Goal: Task Accomplishment & Management: Manage account settings

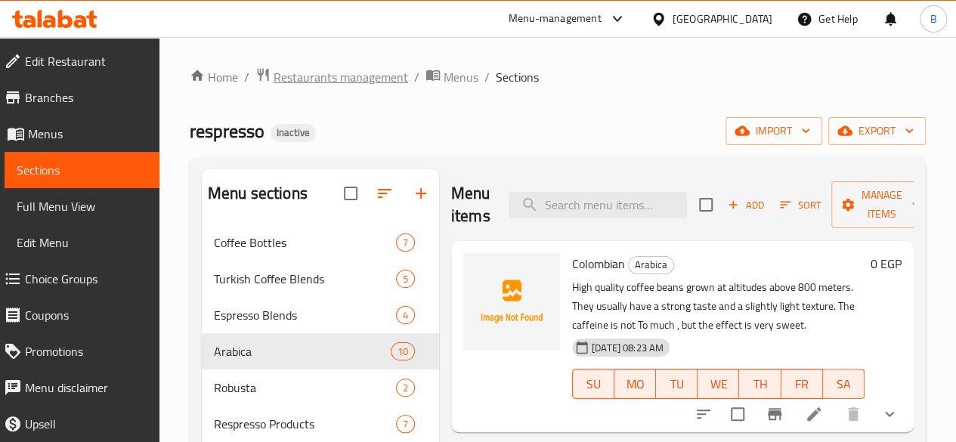
click at [299, 72] on span "Restaurants management" at bounding box center [340, 77] width 134 height 18
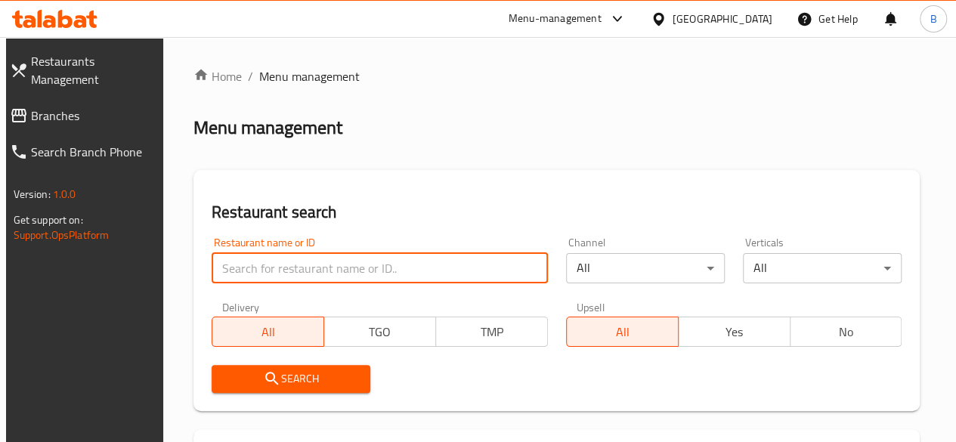
click at [318, 282] on input "search" at bounding box center [379, 268] width 336 height 30
type input "ismailia"
click button "Search" at bounding box center [290, 379] width 159 height 28
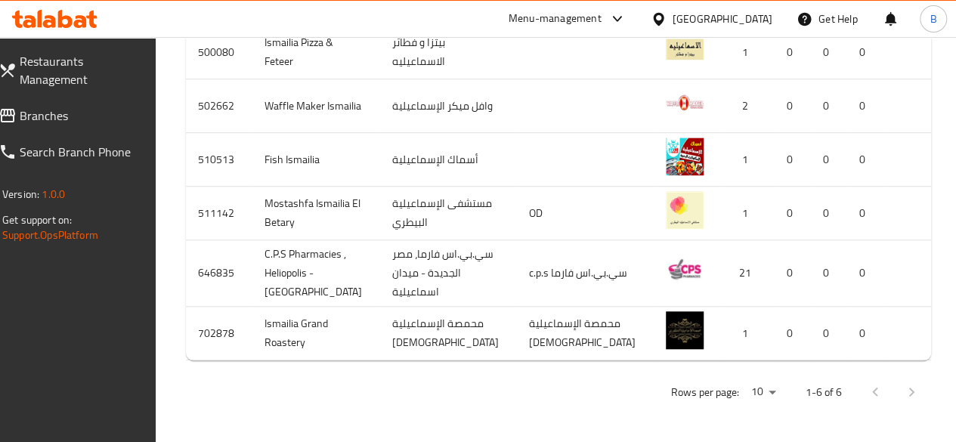
scroll to position [506, 0]
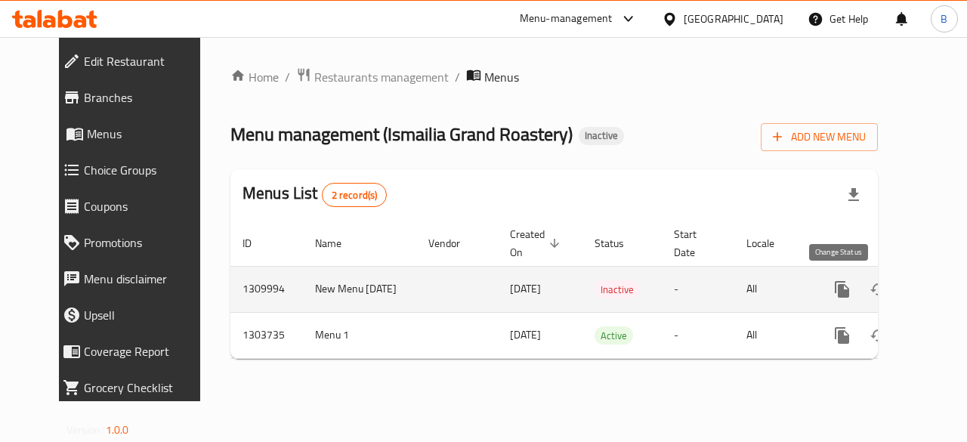
click at [869, 288] on icon "enhanced table" at bounding box center [878, 289] width 18 height 18
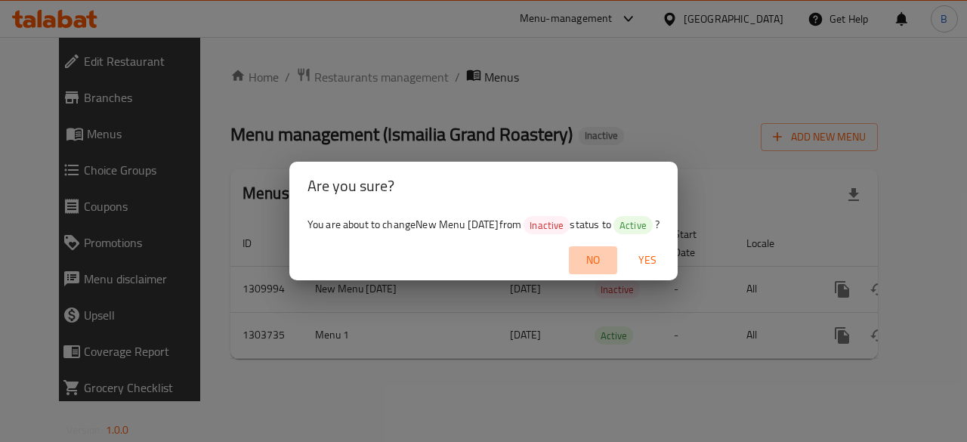
click at [596, 259] on span "No" at bounding box center [593, 260] width 36 height 19
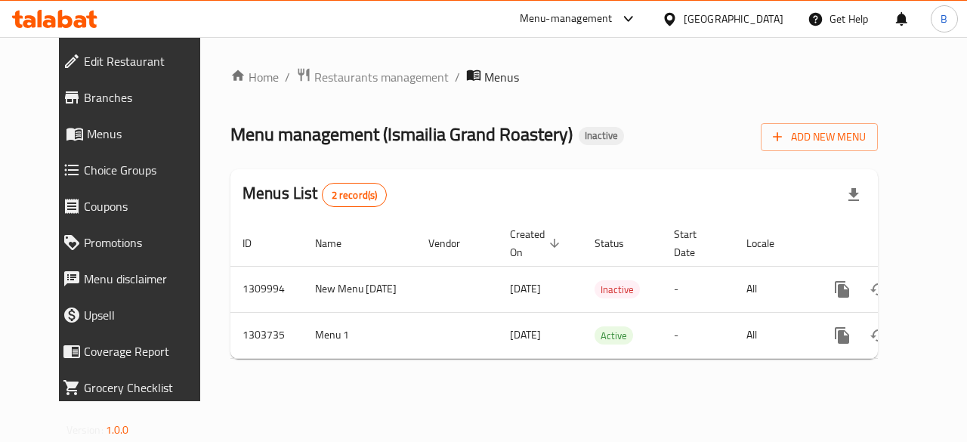
click at [696, 388] on div "Home / Restaurants management / Menus Menu management ( Ismailia Grand Roastery…" at bounding box center [554, 219] width 708 height 364
click at [314, 74] on span "Restaurants management" at bounding box center [381, 77] width 134 height 18
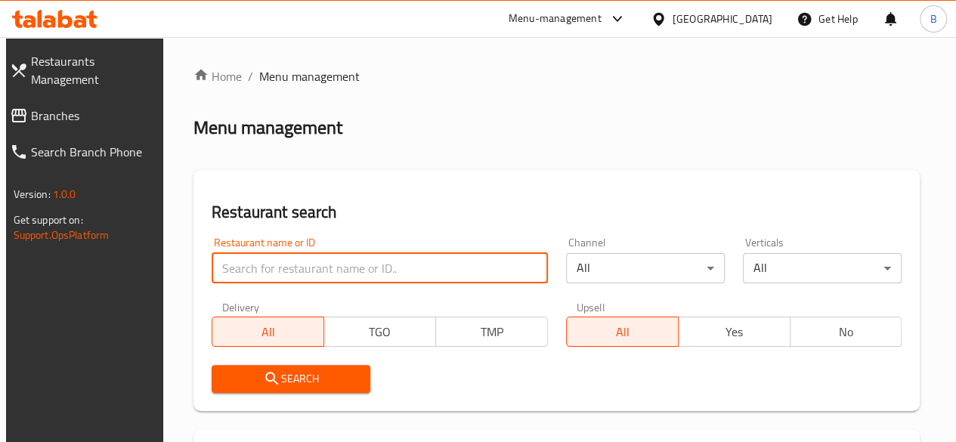
click at [338, 261] on input "search" at bounding box center [379, 268] width 336 height 30
type input "zahra honey"
click button "Search" at bounding box center [290, 379] width 159 height 28
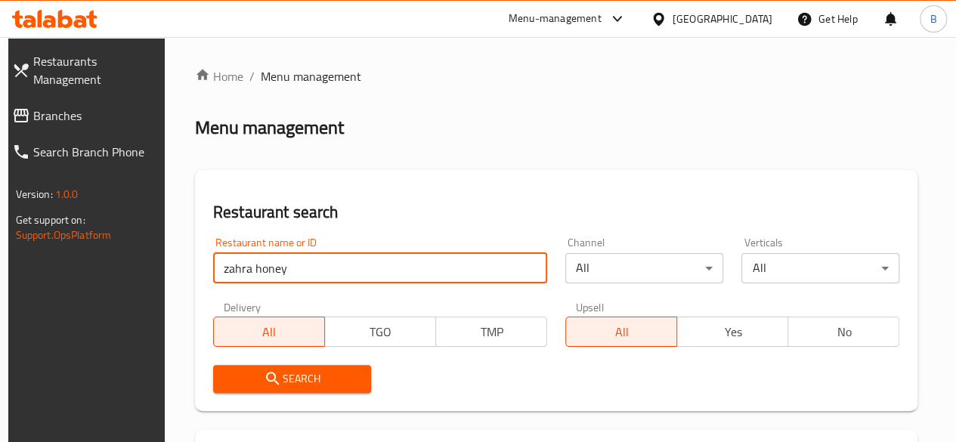
scroll to position [251, 0]
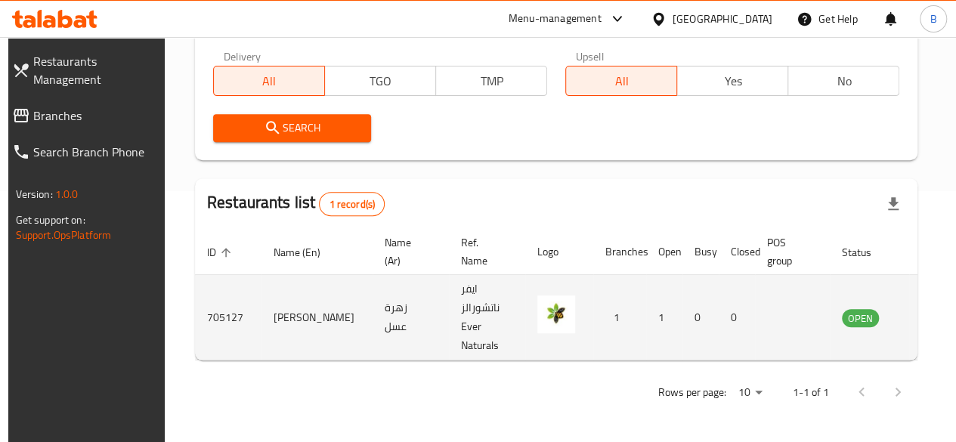
click at [909, 327] on td "enhanced table" at bounding box center [935, 317] width 52 height 85
click at [909, 307] on td "enhanced table" at bounding box center [935, 317] width 52 height 85
click at [922, 315] on icon "enhanced table" at bounding box center [930, 318] width 17 height 13
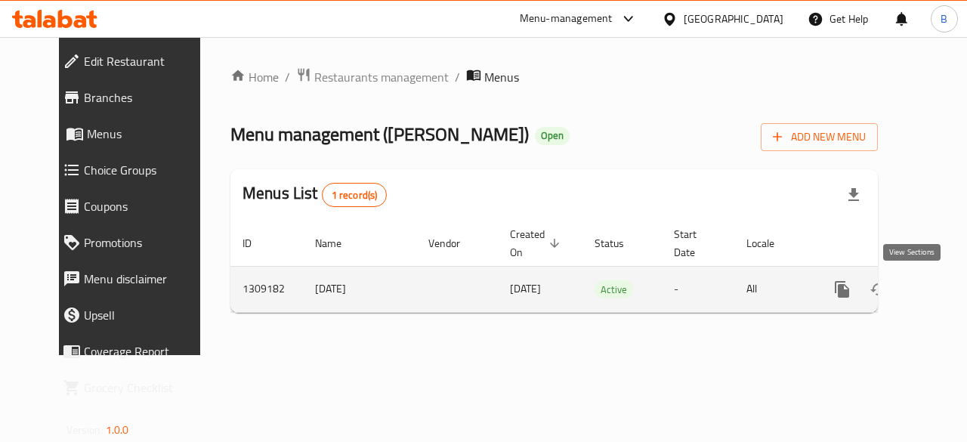
click at [942, 280] on icon "enhanced table" at bounding box center [951, 289] width 18 height 18
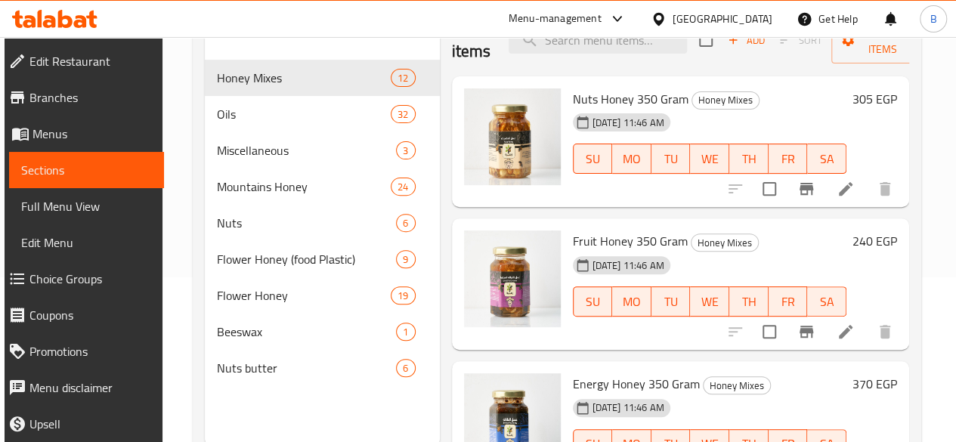
scroll to position [166, 0]
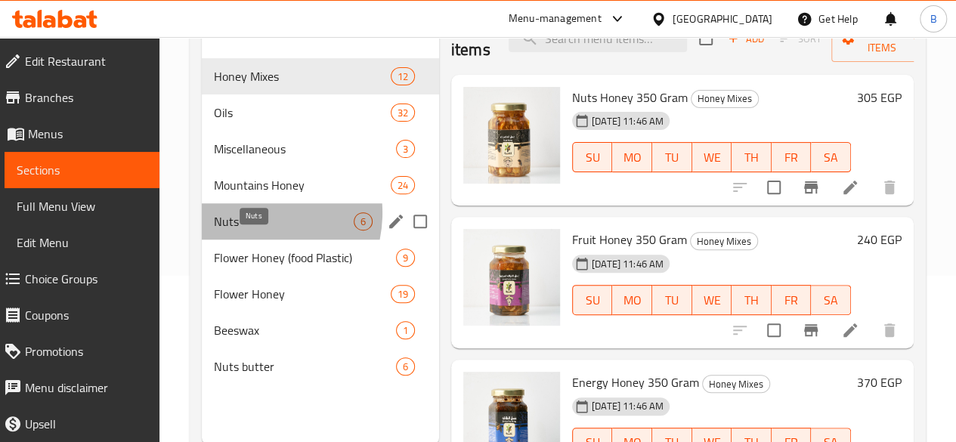
click at [246, 230] on span "Nuts" at bounding box center [284, 221] width 140 height 18
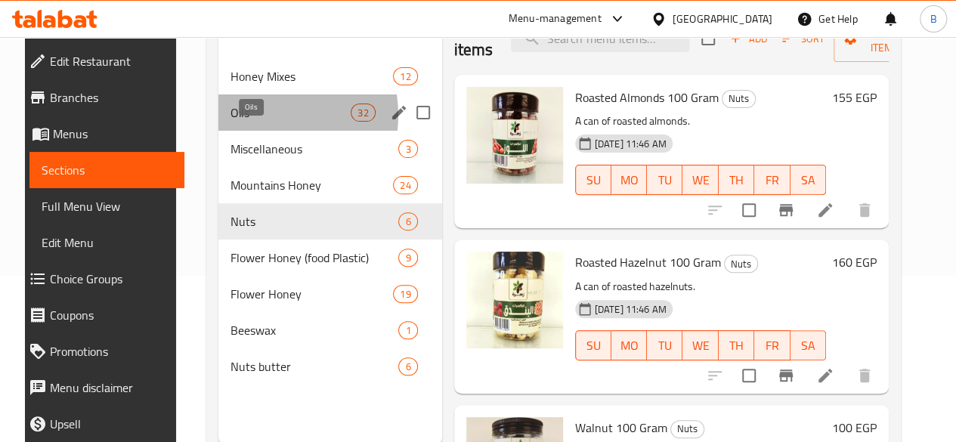
click at [251, 122] on span "Oils" at bounding box center [290, 112] width 120 height 18
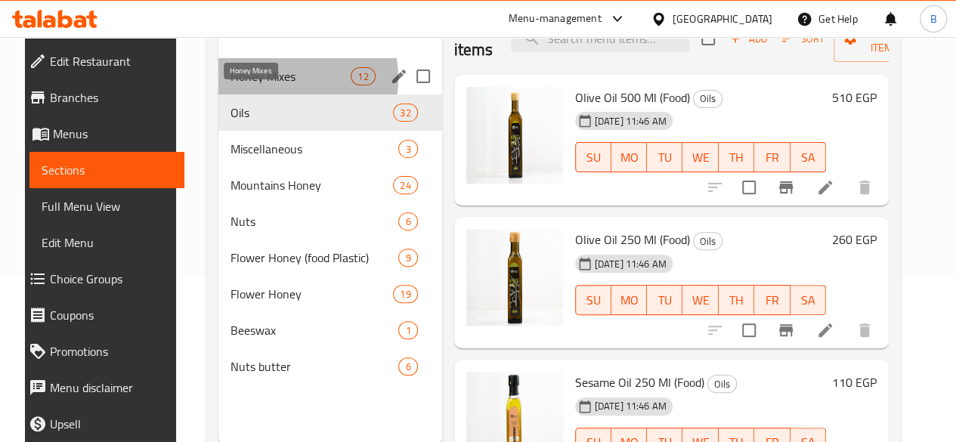
click at [259, 85] on span "Honey Mixes" at bounding box center [290, 76] width 120 height 18
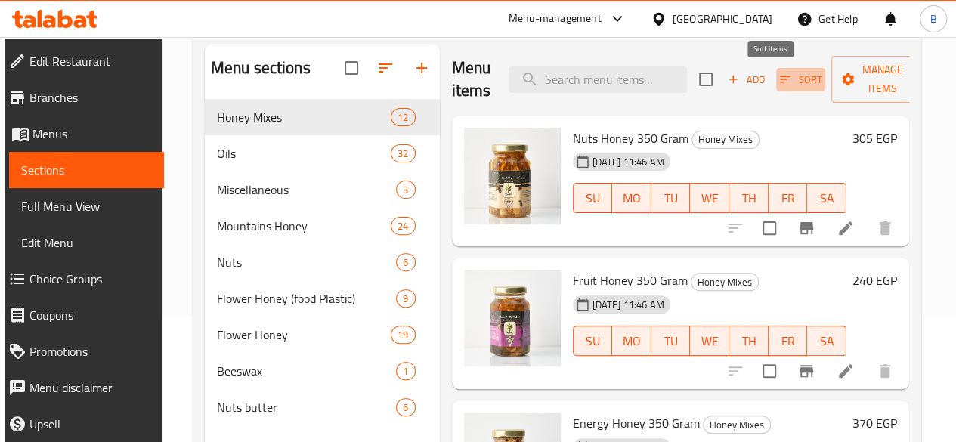
click at [780, 78] on span "Sort" at bounding box center [801, 79] width 42 height 17
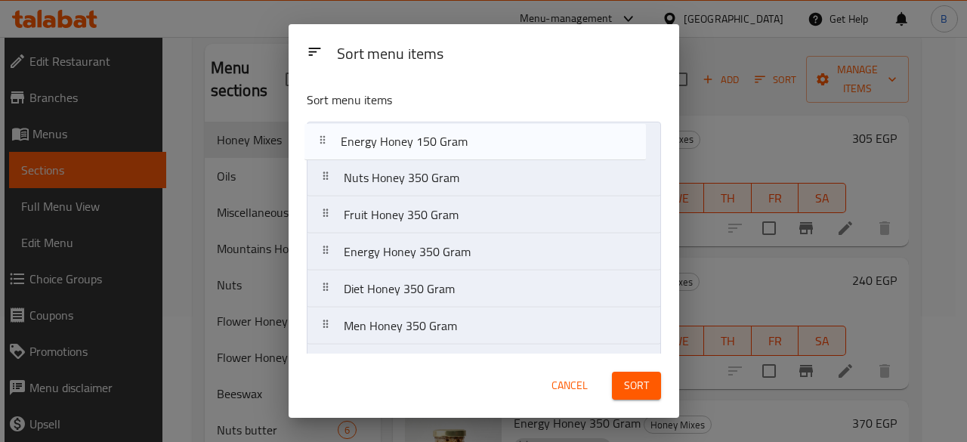
drag, startPoint x: 474, startPoint y: 289, endPoint x: 471, endPoint y: 133, distance: 155.6
click at [471, 133] on nav "Nuts Honey 350 Gram Fruit Honey 350 Gram Energy Honey 350 Gram Diet Honey 350 G…" at bounding box center [484, 345] width 354 height 446
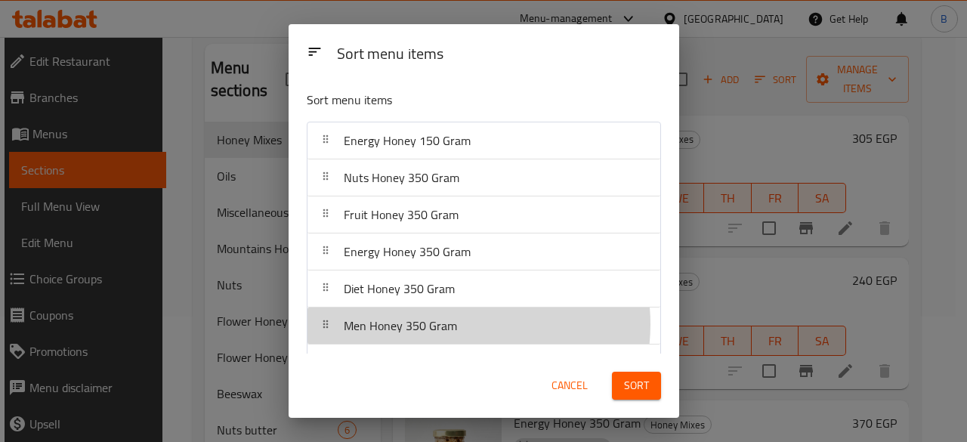
scroll to position [4, 0]
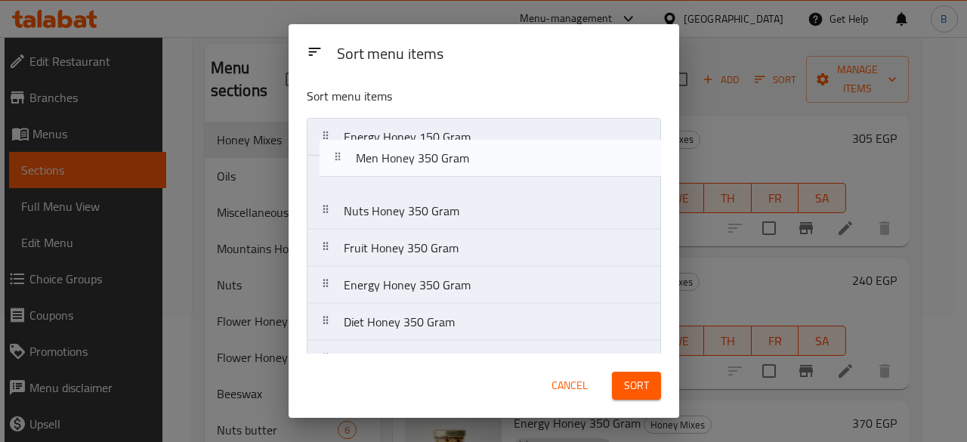
drag, startPoint x: 452, startPoint y: 323, endPoint x: 465, endPoint y: 150, distance: 172.7
click at [465, 150] on nav "Energy Honey 150 Gram Nuts Honey 350 Gram Fruit Honey 350 Gram Energy Honey 350…" at bounding box center [484, 341] width 354 height 446
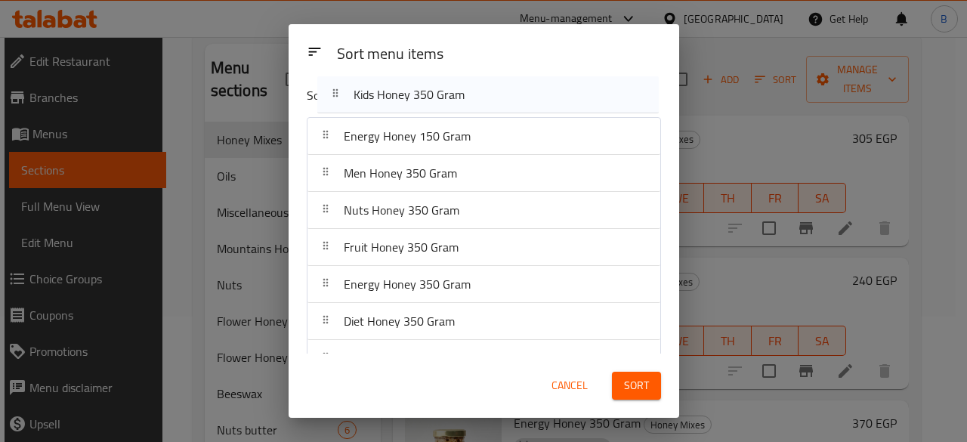
scroll to position [0, 0]
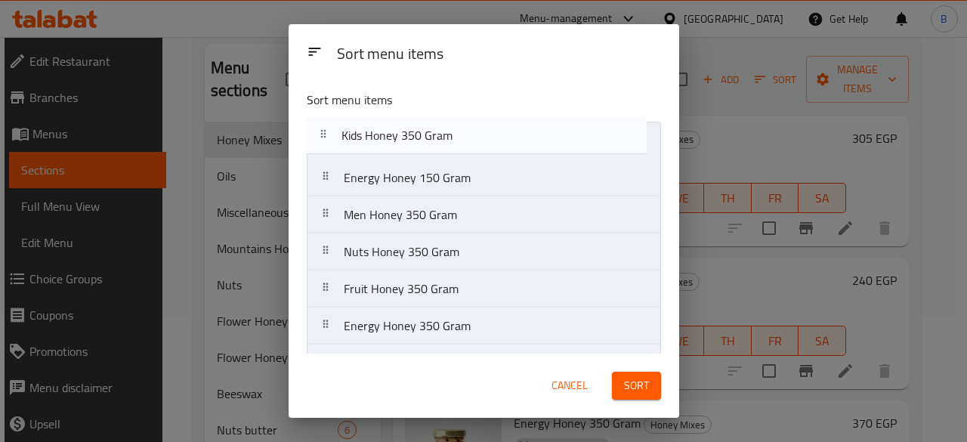
drag, startPoint x: 511, startPoint y: 313, endPoint x: 510, endPoint y: 122, distance: 191.9
click at [510, 122] on nav "Energy Honey 150 Gram Men Honey 350 Gram Nuts Honey 350 Gram Fruit Honey 350 Gr…" at bounding box center [484, 345] width 354 height 446
drag, startPoint x: 507, startPoint y: 329, endPoint x: 512, endPoint y: 131, distance: 198.0
click at [512, 131] on nav "Kids Honey 350 Gram Energy Honey 150 Gram Men Honey 350 Gram Nuts Honey 350 Gra…" at bounding box center [484, 345] width 354 height 446
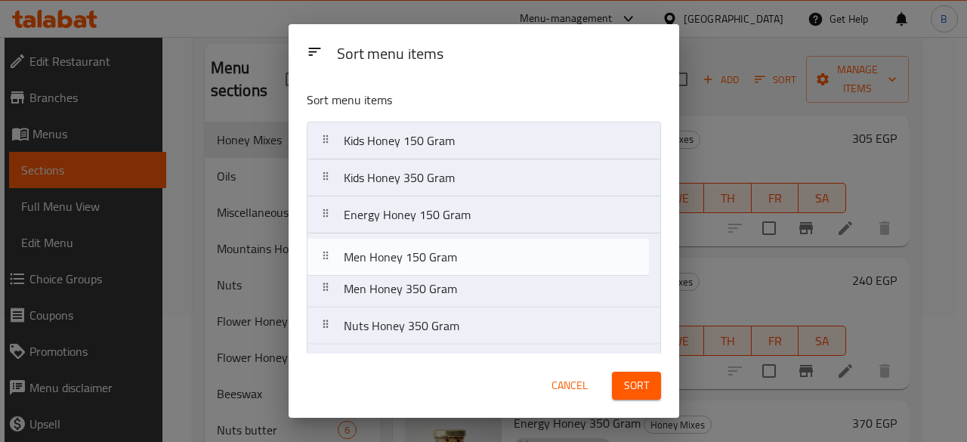
drag, startPoint x: 530, startPoint y: 295, endPoint x: 530, endPoint y: 251, distance: 43.8
click at [530, 251] on nav "Kids Honey 150 Gram Kids Honey 350 Gram Energy Honey 150 Gram Men Honey 350 Gra…" at bounding box center [484, 345] width 354 height 446
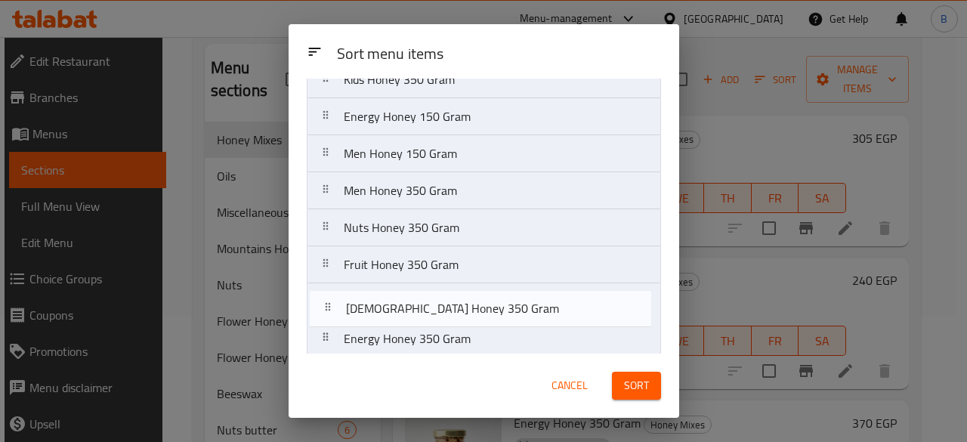
scroll to position [106, 0]
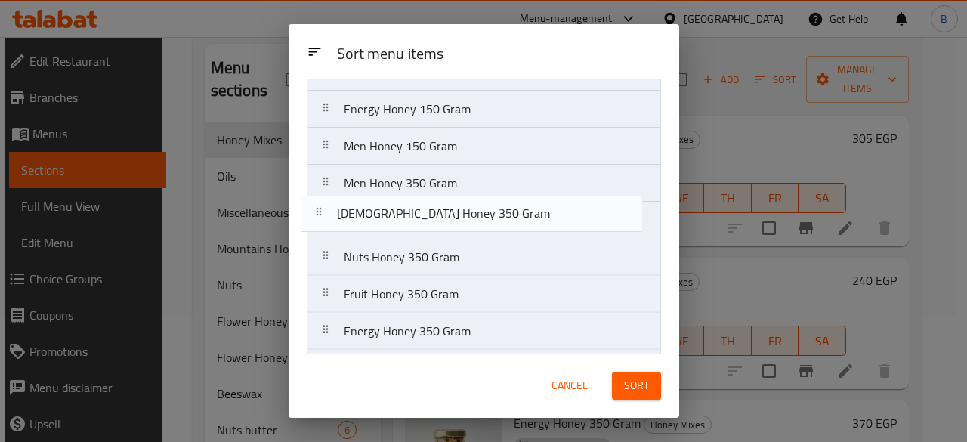
drag, startPoint x: 527, startPoint y: 283, endPoint x: 521, endPoint y: 227, distance: 56.2
click at [521, 227] on nav "Kids Honey 150 Gram Kids Honey 350 Gram Energy Honey 150 Gram Men Honey 150 Gra…" at bounding box center [484, 239] width 354 height 446
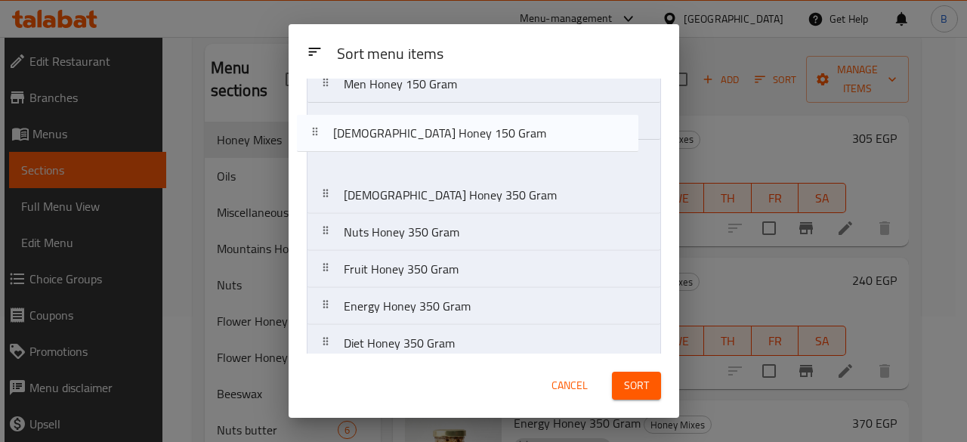
scroll to position [165, 0]
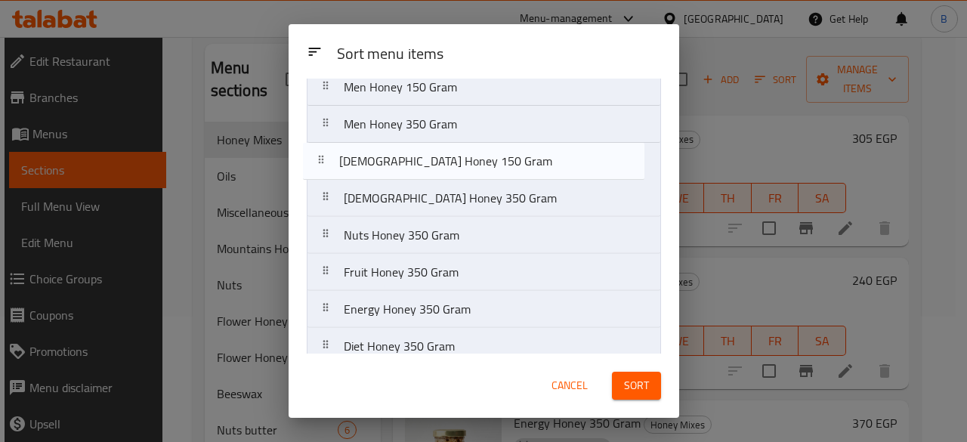
drag, startPoint x: 561, startPoint y: 328, endPoint x: 558, endPoint y: 151, distance: 176.8
click at [558, 151] on nav "Kids Honey 150 Gram Kids Honey 350 Gram Energy Honey 150 Gram Men Honey 150 Gra…" at bounding box center [484, 180] width 354 height 446
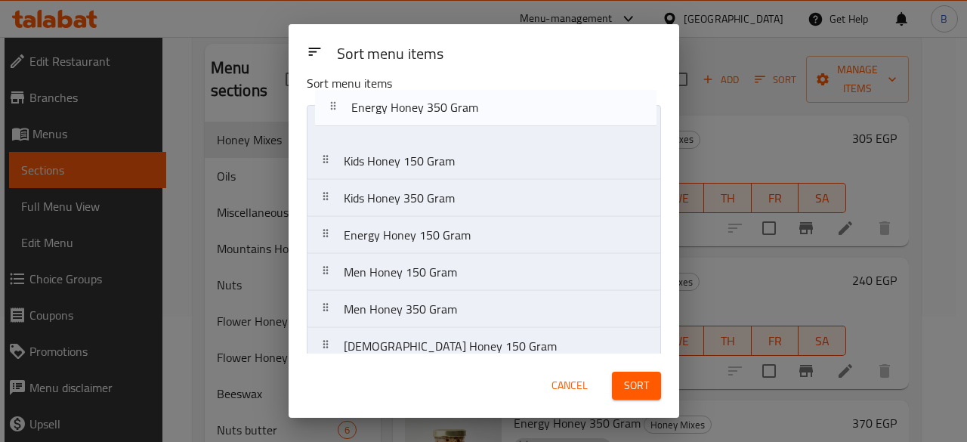
scroll to position [0, 0]
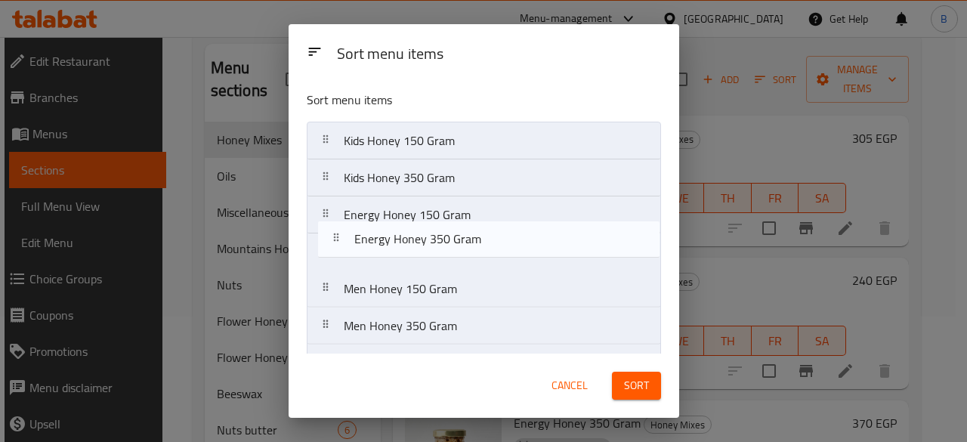
drag, startPoint x: 512, startPoint y: 252, endPoint x: 523, endPoint y: 232, distance: 22.7
click at [523, 232] on nav "Kids Honey 150 Gram Kids Honey 350 Gram Energy Honey 150 Gram Men Honey 150 Gra…" at bounding box center [484, 345] width 354 height 446
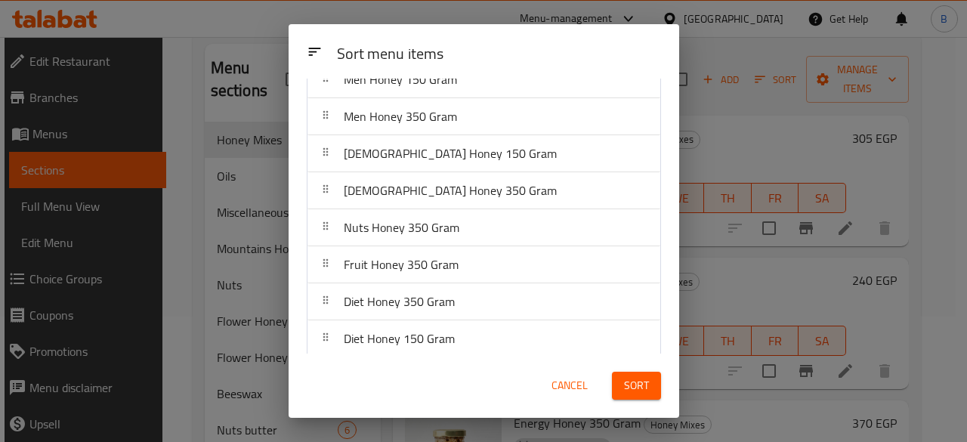
scroll to position [216, 0]
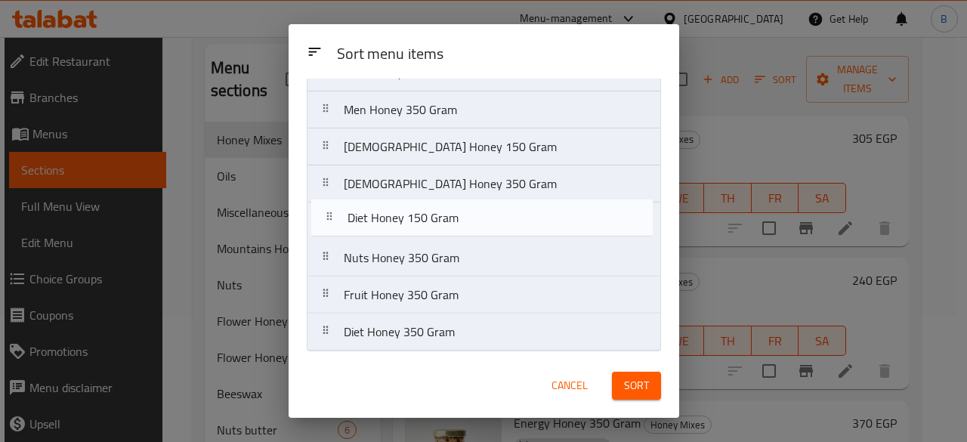
drag, startPoint x: 486, startPoint y: 325, endPoint x: 491, endPoint y: 209, distance: 115.7
click at [491, 209] on nav "Kids Honey 150 Gram Kids Honey 350 Gram Energy Honey 150 Gram Energy Honey 350 …" at bounding box center [484, 129] width 354 height 446
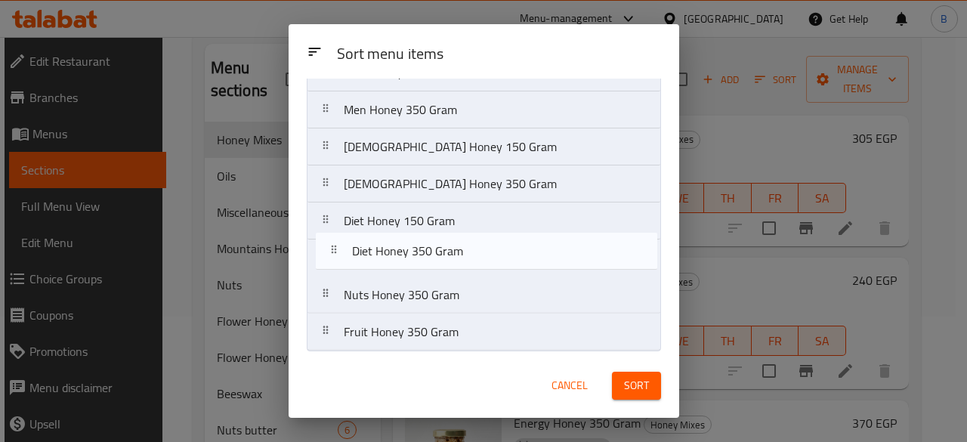
drag, startPoint x: 441, startPoint y: 337, endPoint x: 453, endPoint y: 248, distance: 89.9
click at [453, 248] on nav "Kids Honey 150 Gram Kids Honey 350 Gram Energy Honey 150 Gram Energy Honey 350 …" at bounding box center [484, 129] width 354 height 446
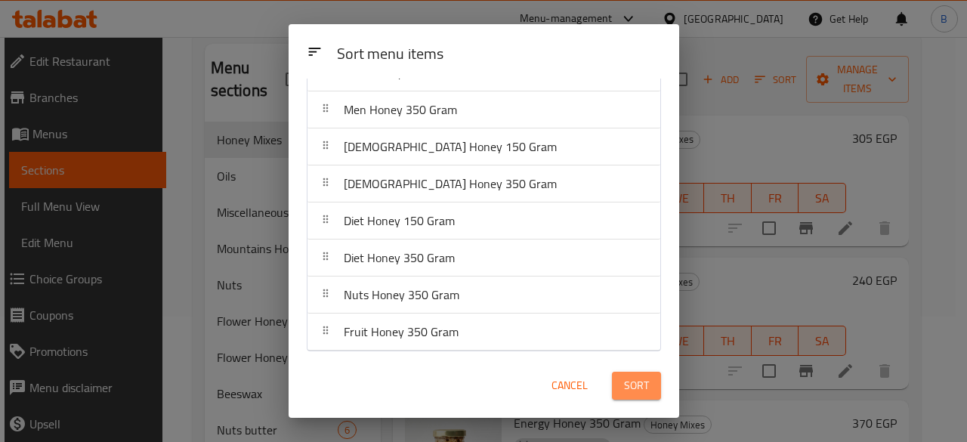
click at [624, 381] on span "Sort" at bounding box center [636, 385] width 25 height 19
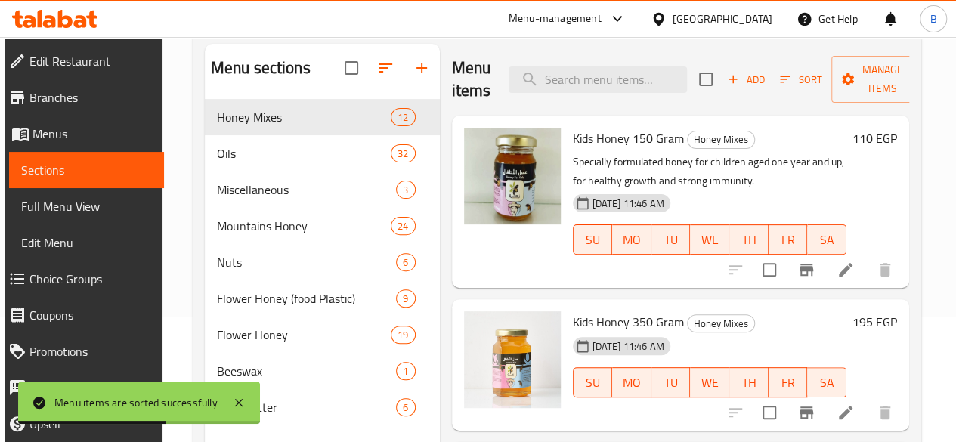
click at [440, 227] on div "Menu items Add Sort Manage items Kids Honey 150 Gram Honey Mixes Specially form…" at bounding box center [675, 265] width 470 height 442
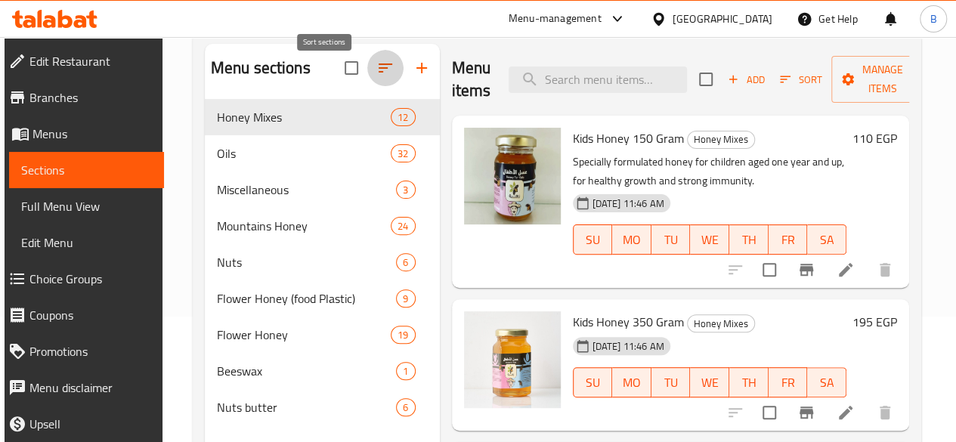
click at [376, 70] on icon "button" at bounding box center [385, 68] width 18 height 18
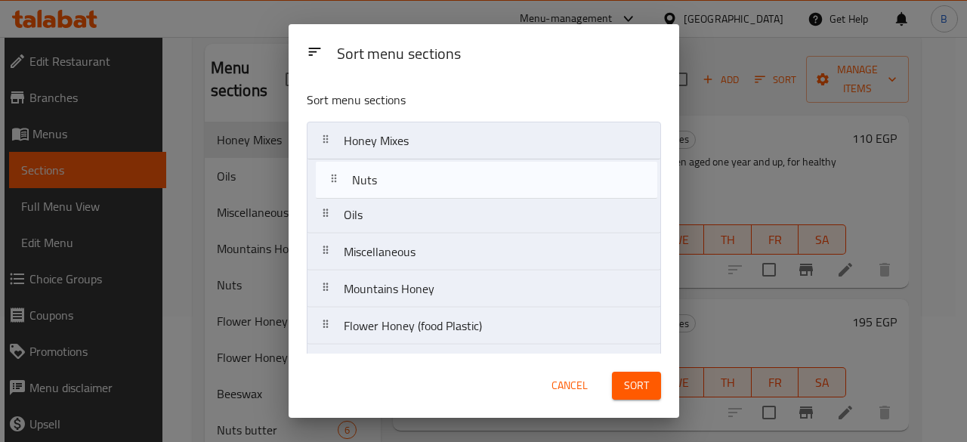
drag, startPoint x: 400, startPoint y: 287, endPoint x: 411, endPoint y: 167, distance: 120.6
click at [411, 167] on nav "Honey Mixes Oils Miscellaneous Mountains Honey Nuts Flower Honey (food Plastic)…" at bounding box center [484, 289] width 354 height 335
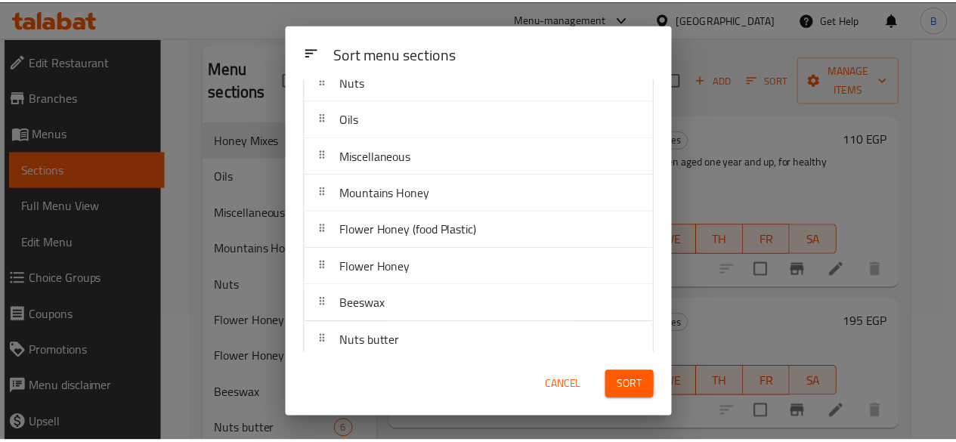
scroll to position [106, 0]
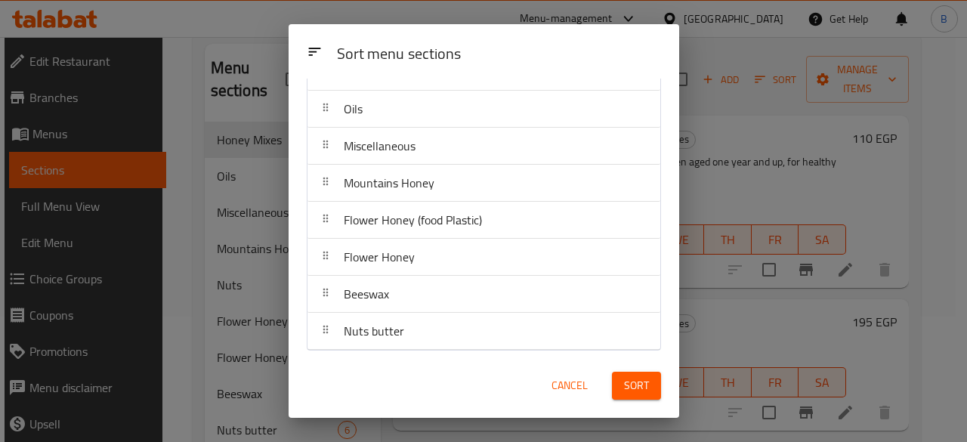
click at [644, 384] on span "Sort" at bounding box center [636, 385] width 25 height 19
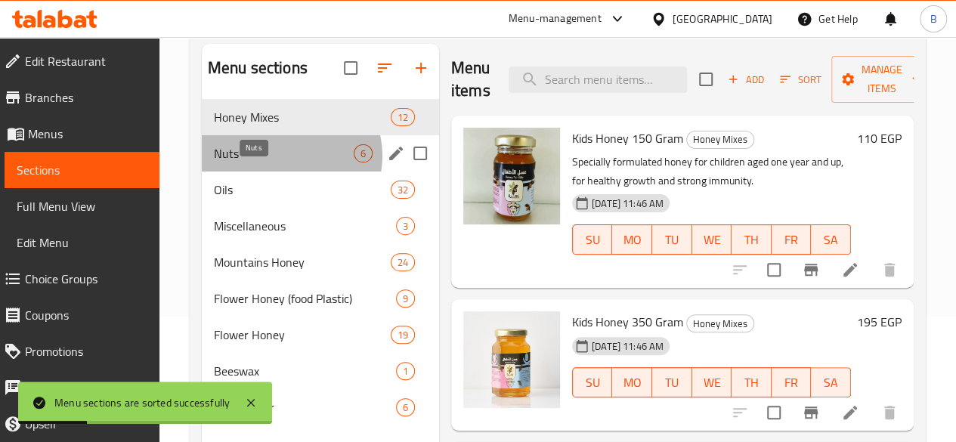
click at [289, 162] on span "Nuts" at bounding box center [284, 153] width 140 height 18
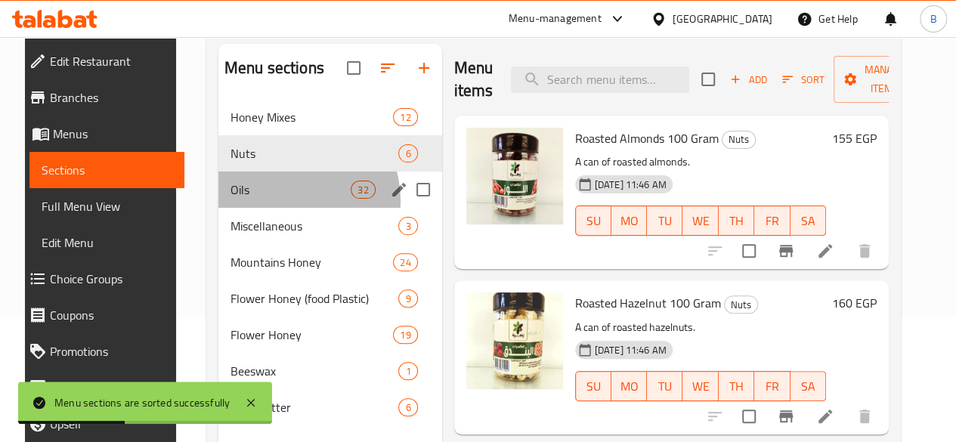
click at [273, 208] on div "Oils 32" at bounding box center [330, 189] width 224 height 36
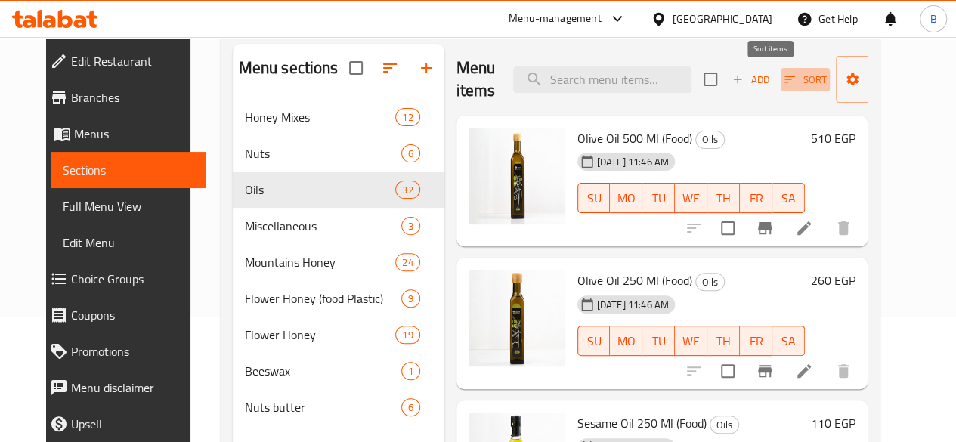
click at [784, 76] on span "Sort" at bounding box center [805, 79] width 42 height 17
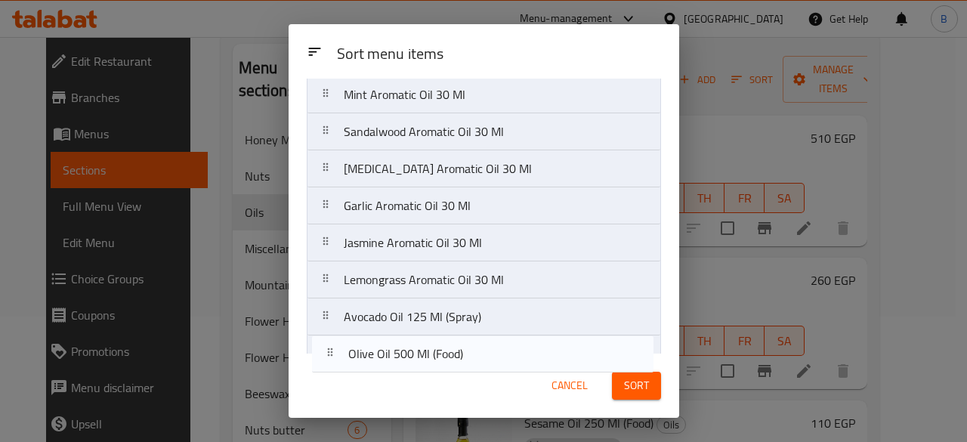
scroll to position [951, 0]
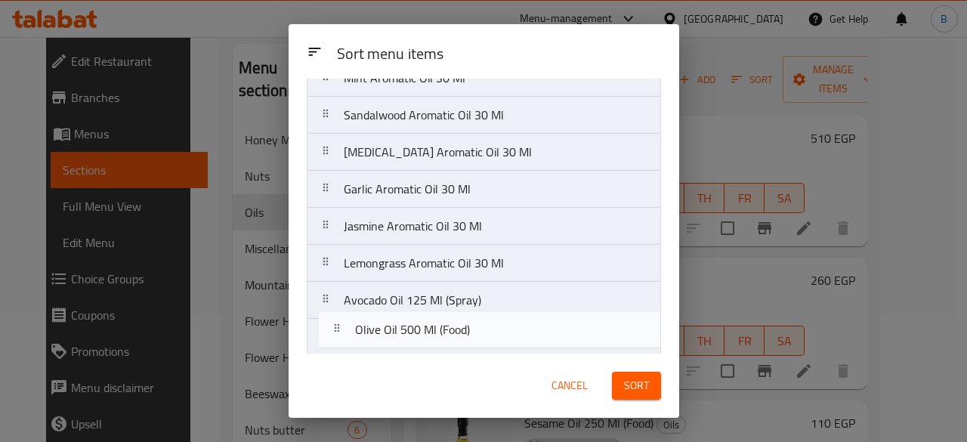
drag, startPoint x: 569, startPoint y: 143, endPoint x: 575, endPoint y: 341, distance: 198.0
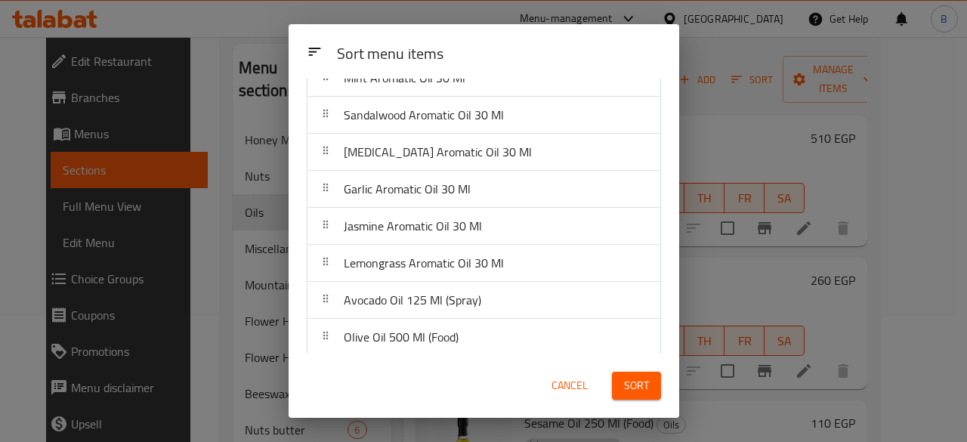
drag, startPoint x: 663, startPoint y: 300, endPoint x: 662, endPoint y: 286, distance: 14.4
click at [662, 286] on div "Sort menu items Olive Oil 250 Ml (Food) Sesame Oil 250 Ml (Food) Flaxseed Oil 2…" at bounding box center [484, 216] width 391 height 275
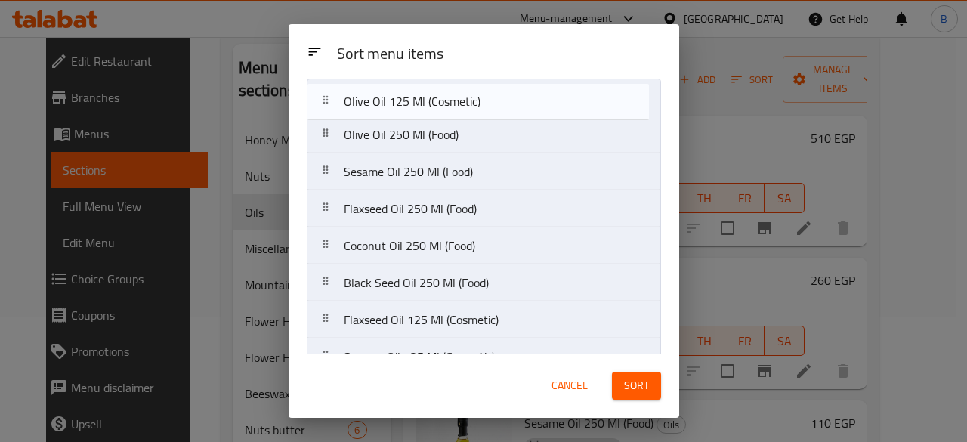
scroll to position [0, 0]
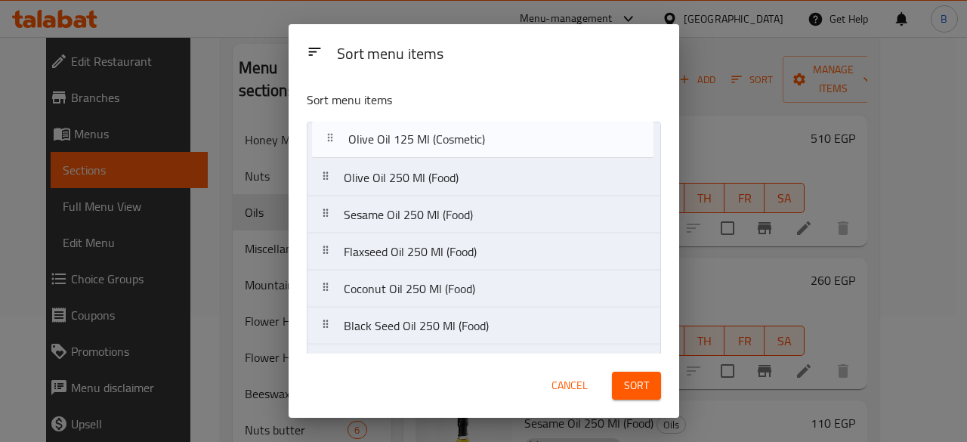
drag, startPoint x: 524, startPoint y: 188, endPoint x: 530, endPoint y: 140, distance: 48.6
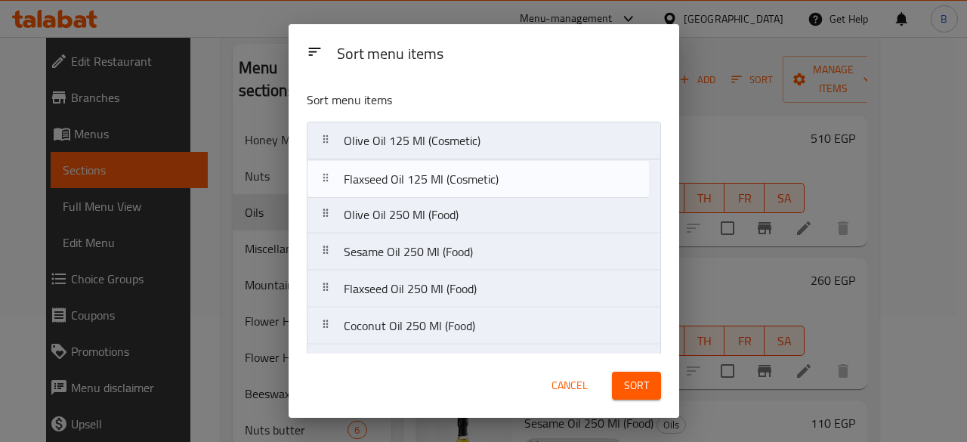
drag, startPoint x: 526, startPoint y: 222, endPoint x: 527, endPoint y: 173, distance: 49.1
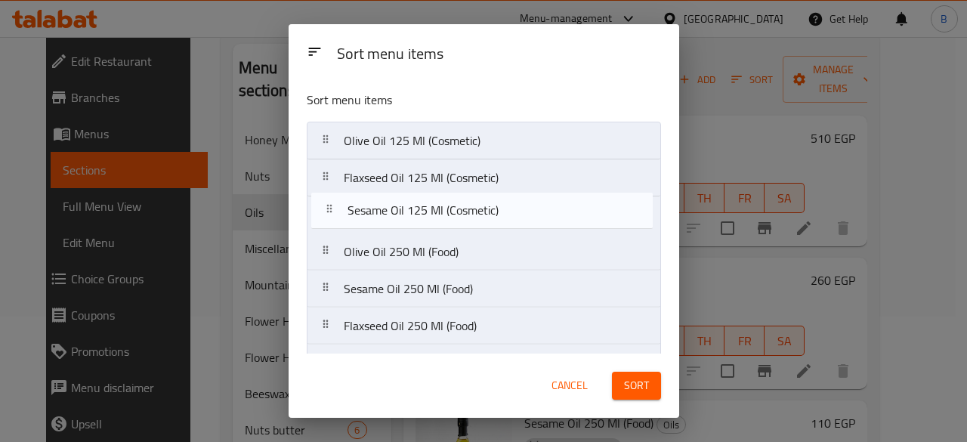
drag, startPoint x: 538, startPoint y: 264, endPoint x: 543, endPoint y: 191, distance: 72.7
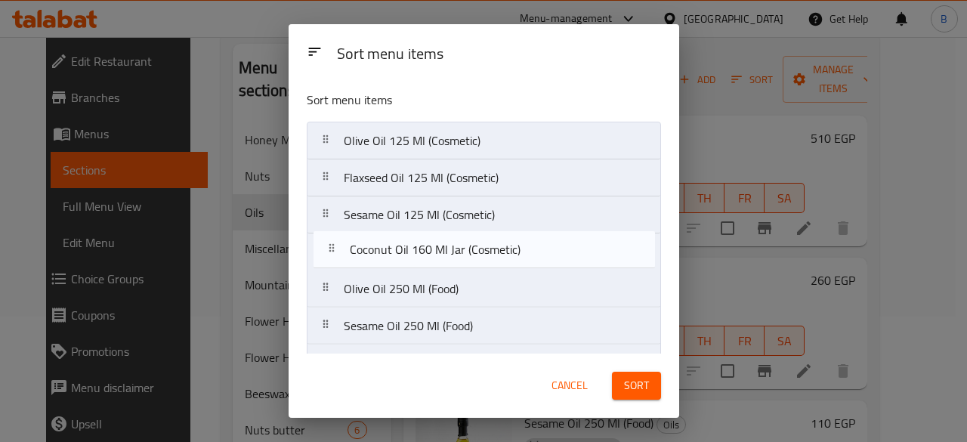
drag, startPoint x: 537, startPoint y: 264, endPoint x: 545, endPoint y: 247, distance: 18.6
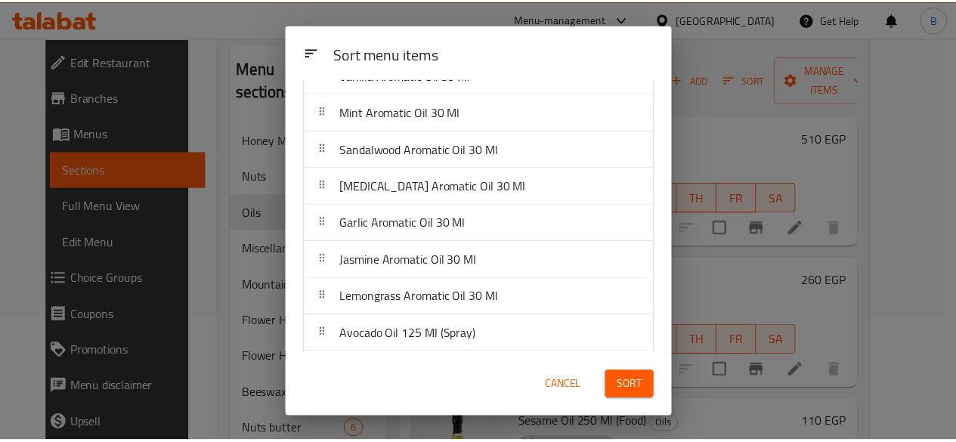
scroll to position [951, 0]
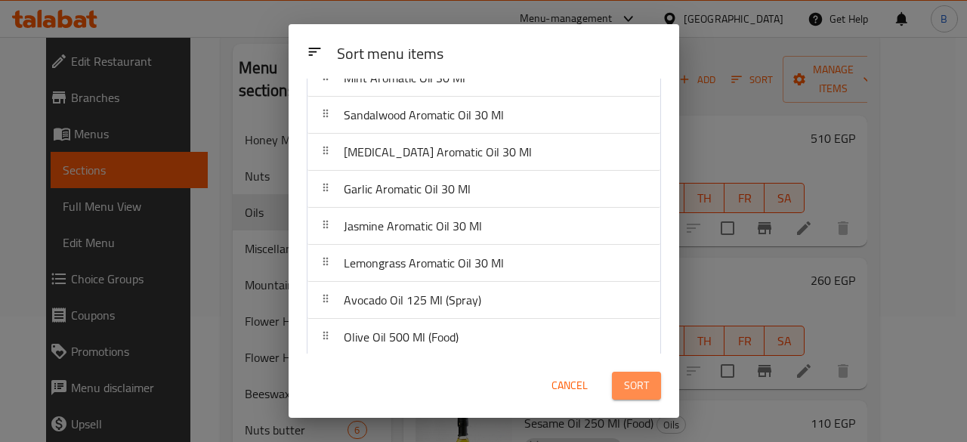
click at [642, 385] on span "Sort" at bounding box center [636, 385] width 25 height 19
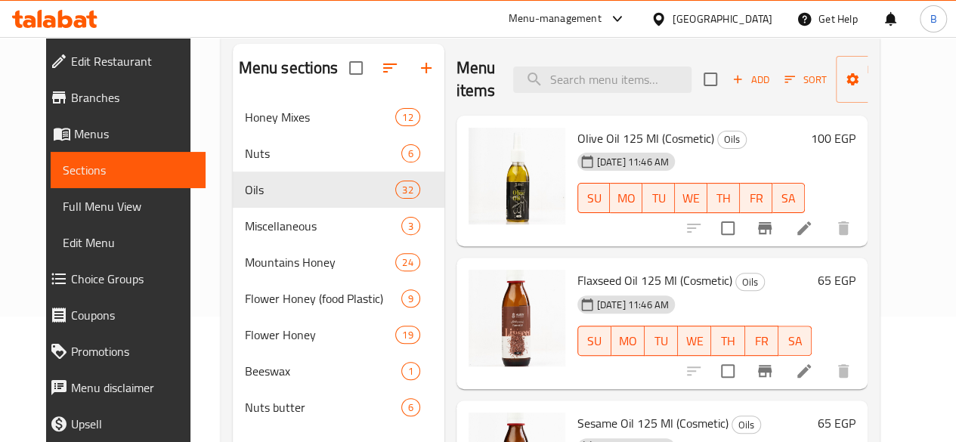
scroll to position [0, 0]
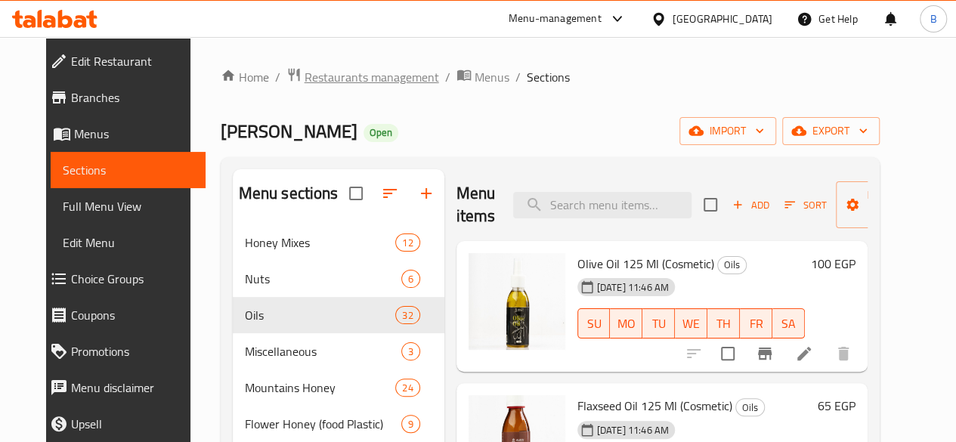
click at [314, 70] on span "Restaurants management" at bounding box center [371, 77] width 134 height 18
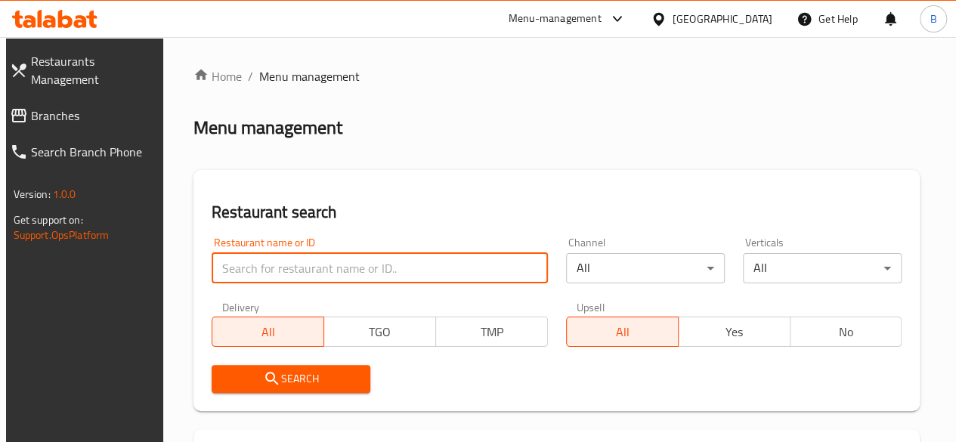
click at [307, 276] on input "search" at bounding box center [379, 268] width 336 height 30
type input "ق"
type input "respresso"
click button "Search" at bounding box center [290, 379] width 159 height 28
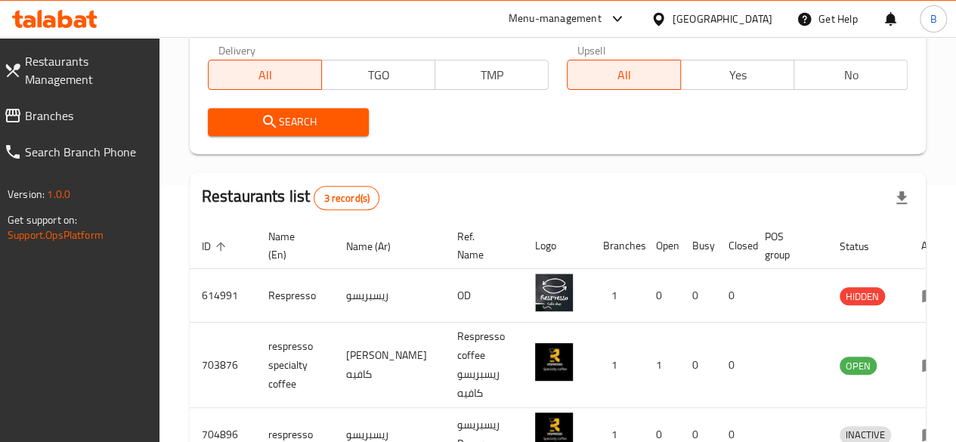
scroll to position [322, 0]
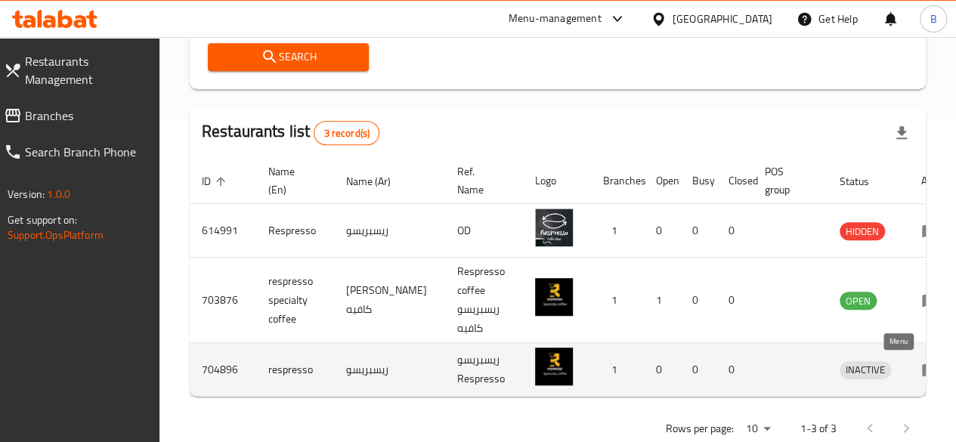
click at [922, 365] on icon "enhanced table" at bounding box center [930, 370] width 17 height 13
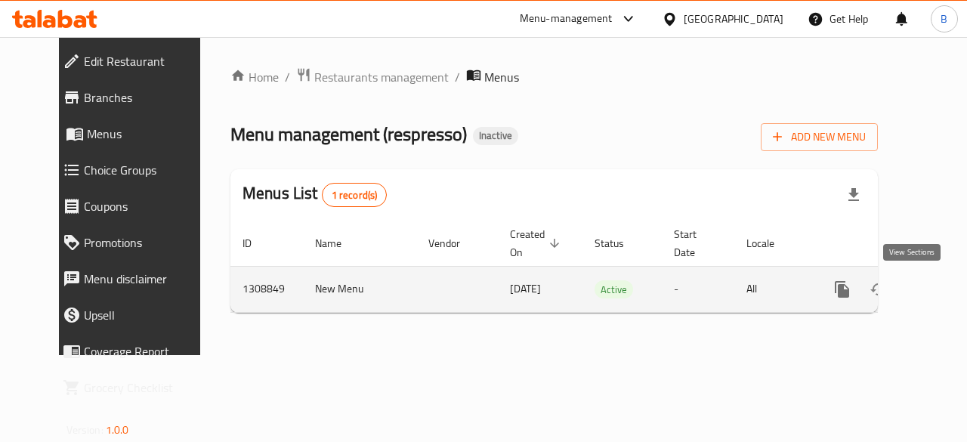
click at [942, 283] on icon "enhanced table" at bounding box center [951, 289] width 18 height 18
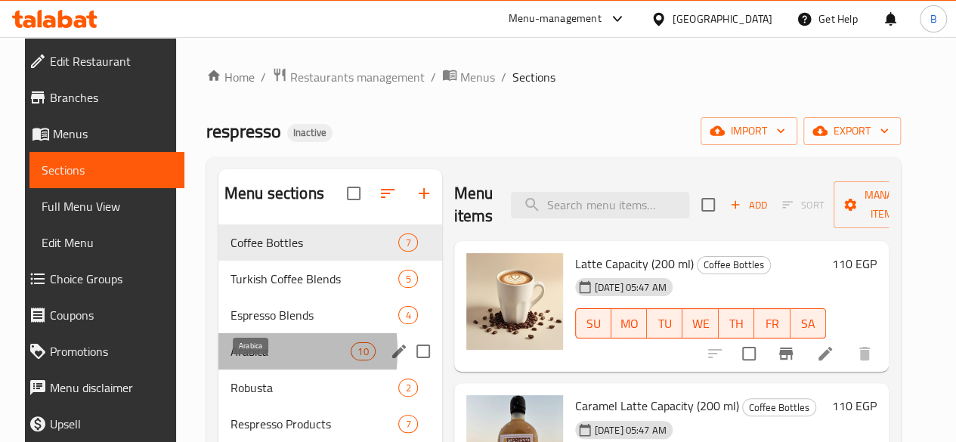
click at [230, 360] on span "Arabica" at bounding box center [290, 351] width 120 height 18
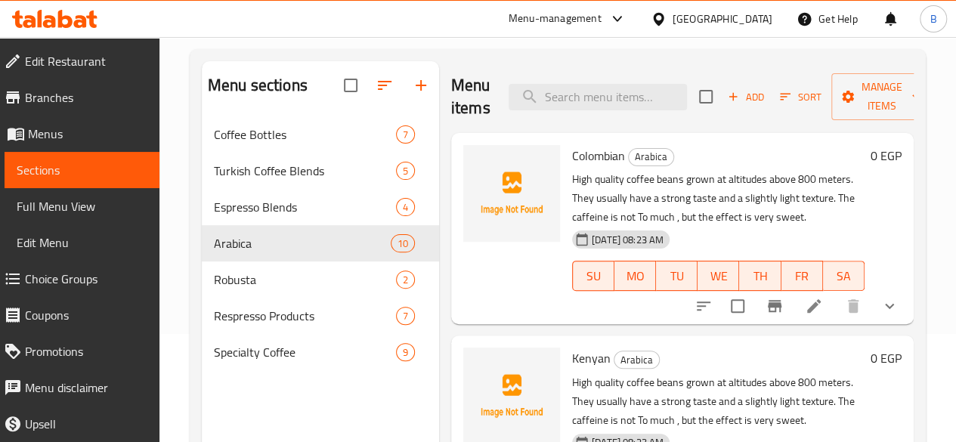
scroll to position [110, 0]
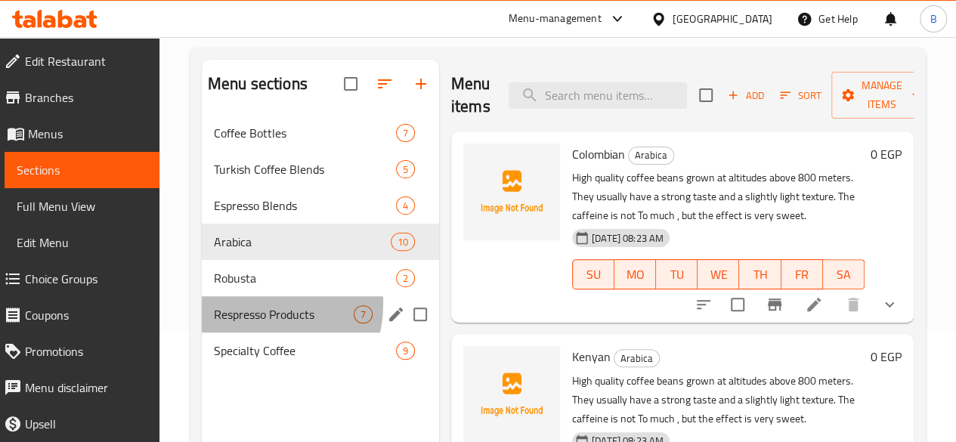
click at [240, 326] on div "Respresso Products 7" at bounding box center [320, 314] width 237 height 36
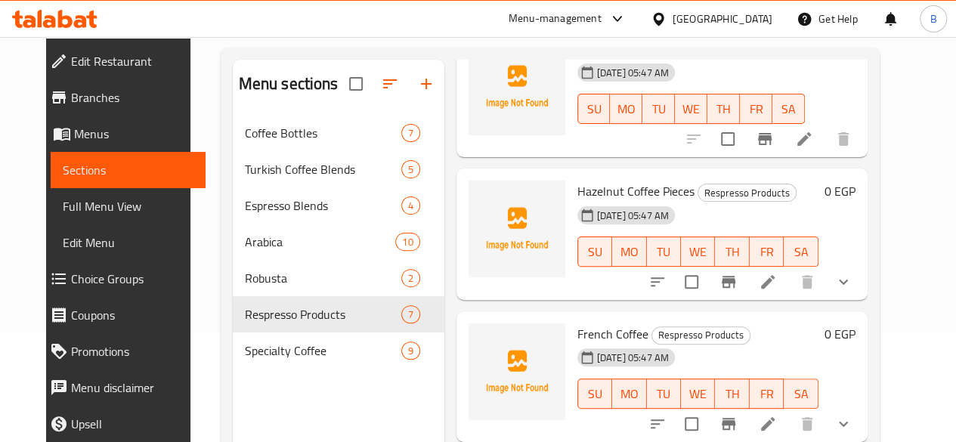
scroll to position [615, 0]
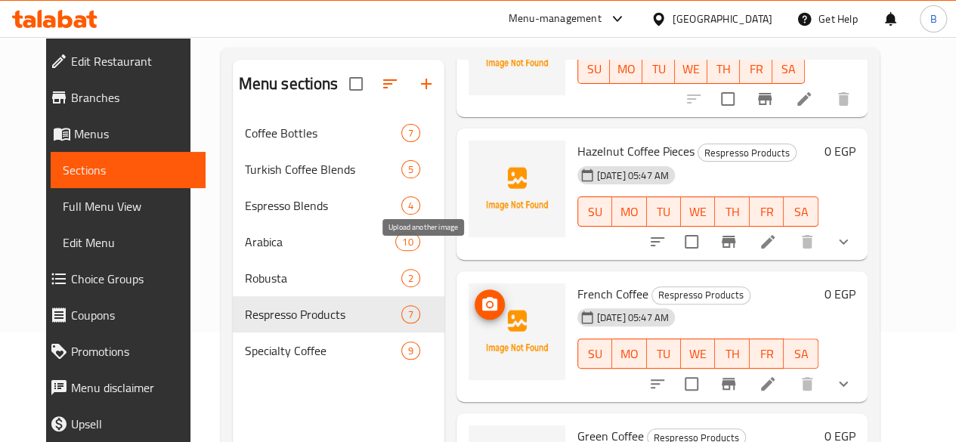
click at [480, 295] on icon "upload picture" at bounding box center [489, 304] width 18 height 18
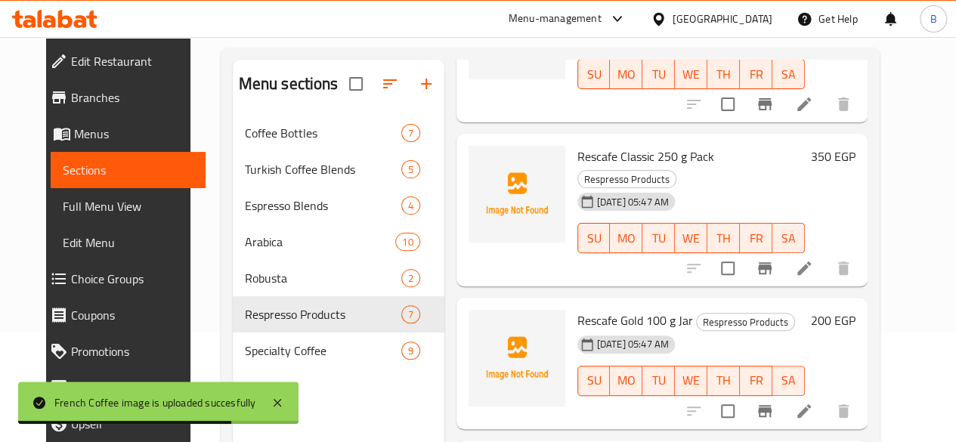
scroll to position [0, 0]
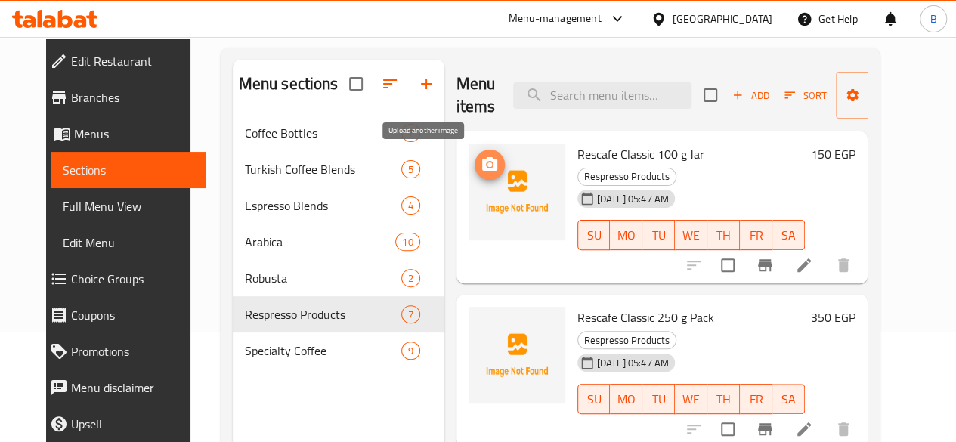
click at [482, 158] on icon "upload picture" at bounding box center [489, 164] width 15 height 14
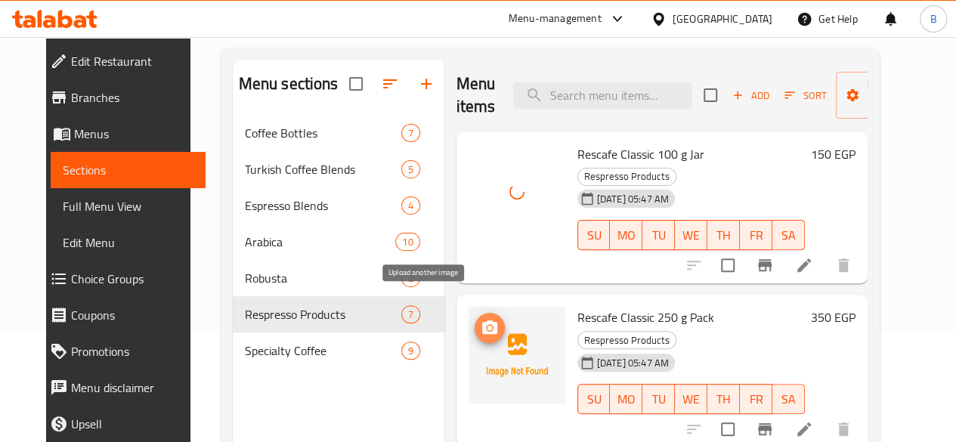
click at [486, 326] on circle "upload picture" at bounding box center [488, 328] width 5 height 5
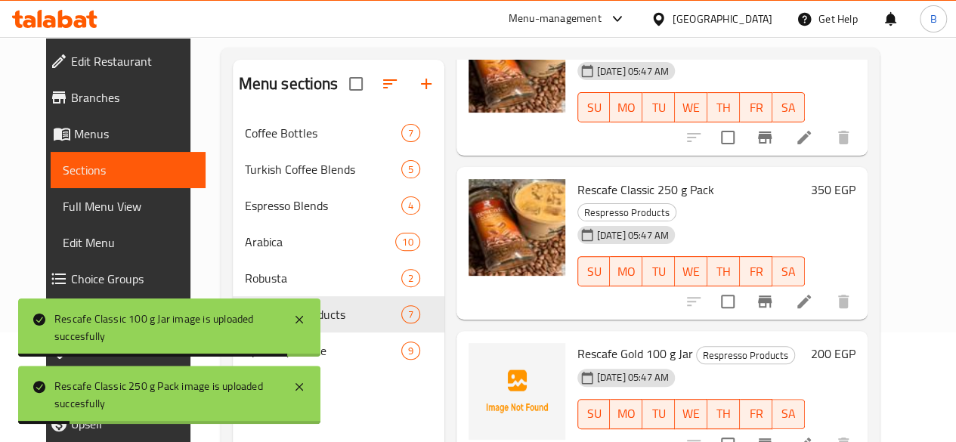
scroll to position [137, 0]
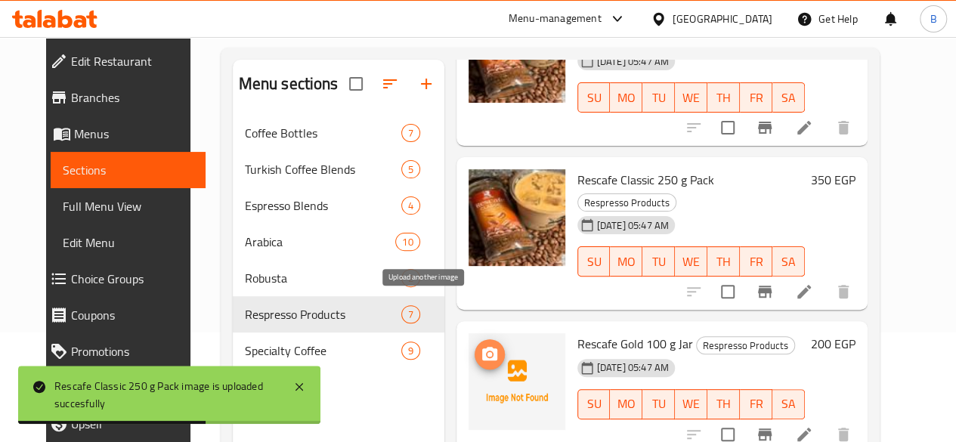
click at [482, 347] on icon "upload picture" at bounding box center [489, 354] width 15 height 14
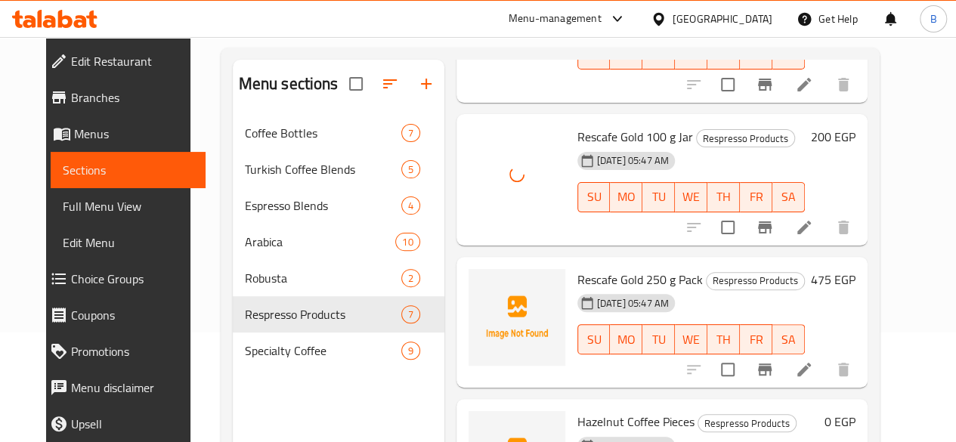
scroll to position [354, 0]
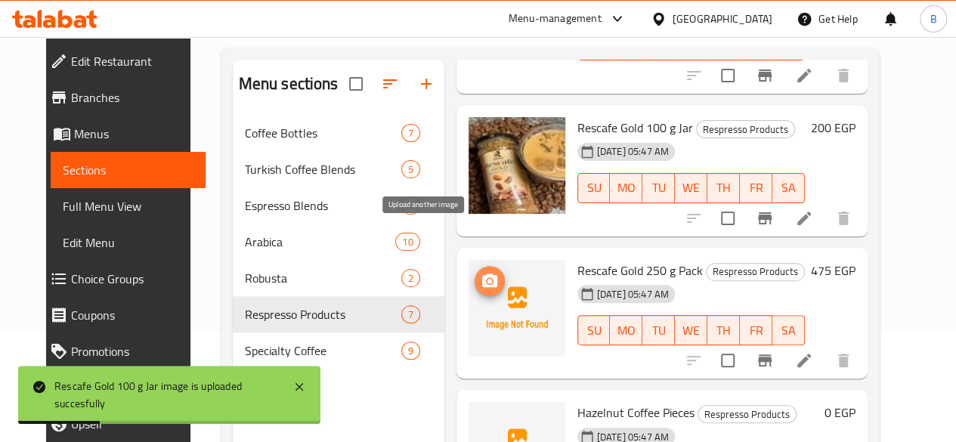
click at [486, 278] on circle "upload picture" at bounding box center [488, 280] width 5 height 5
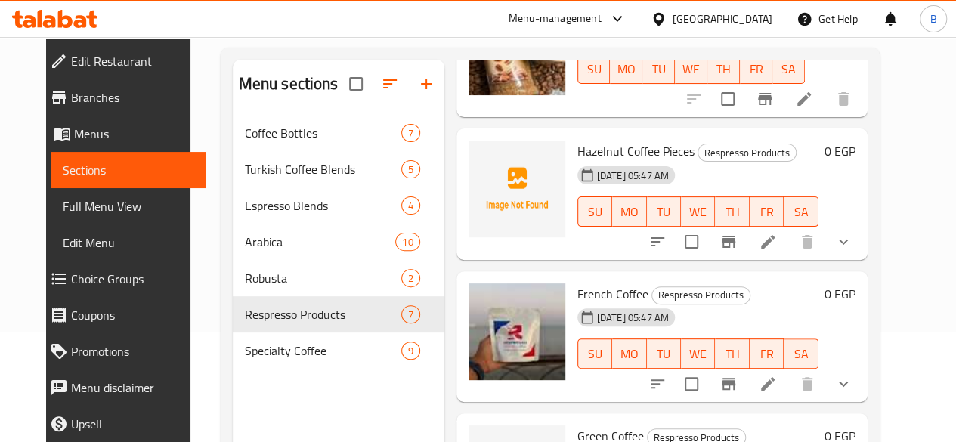
scroll to position [211, 0]
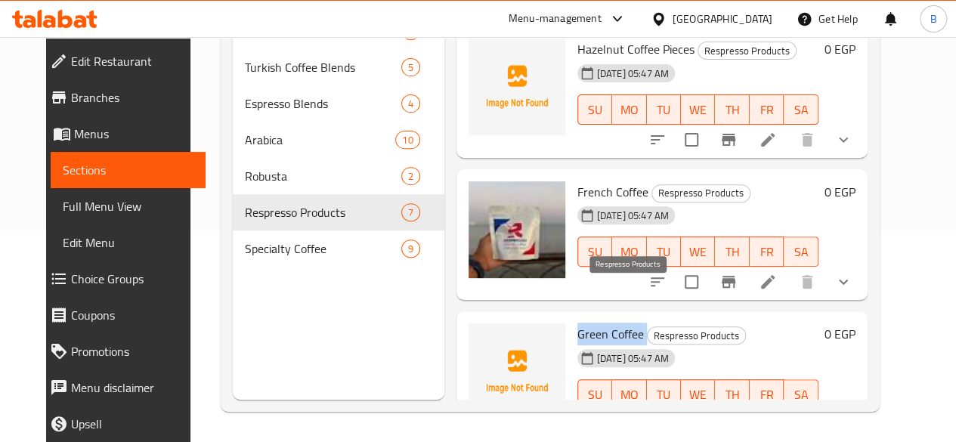
drag, startPoint x: 511, startPoint y: 294, endPoint x: 581, endPoint y: 289, distance: 69.7
click at [581, 317] on div "Green Coffee Respresso Products [DATE] 05:47 AM SU MO TU WE TH FR SA" at bounding box center [697, 376] width 253 height 119
copy h6 "Green Coffee"
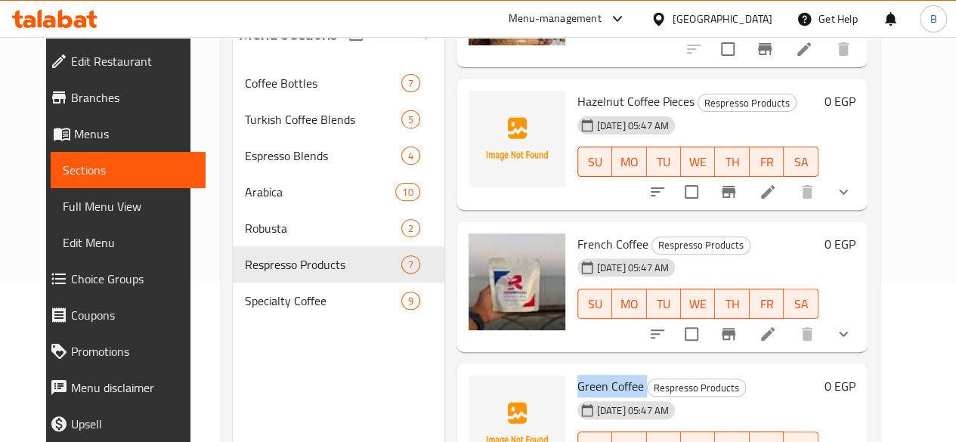
scroll to position [156, 0]
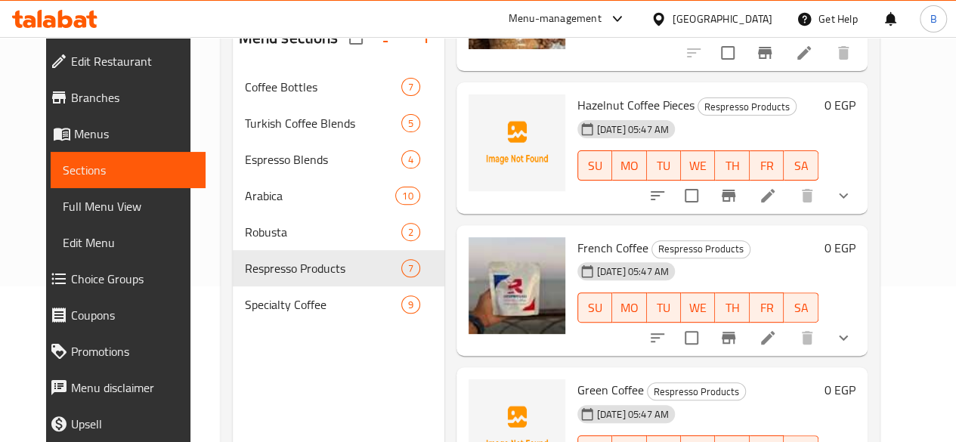
click at [577, 94] on span "Hazelnut Coffee Pieces" at bounding box center [635, 105] width 117 height 23
copy h6 "Hazelnut Coffee Pieces"
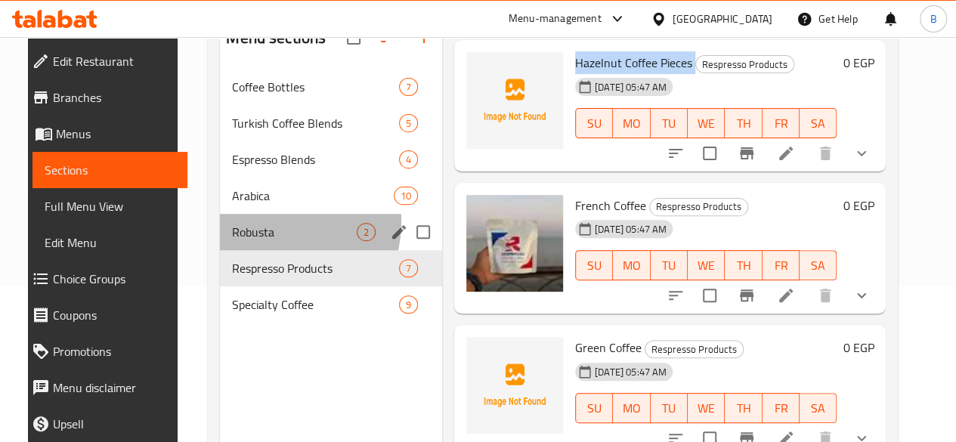
click at [245, 244] on div "Robusta 2" at bounding box center [331, 232] width 222 height 36
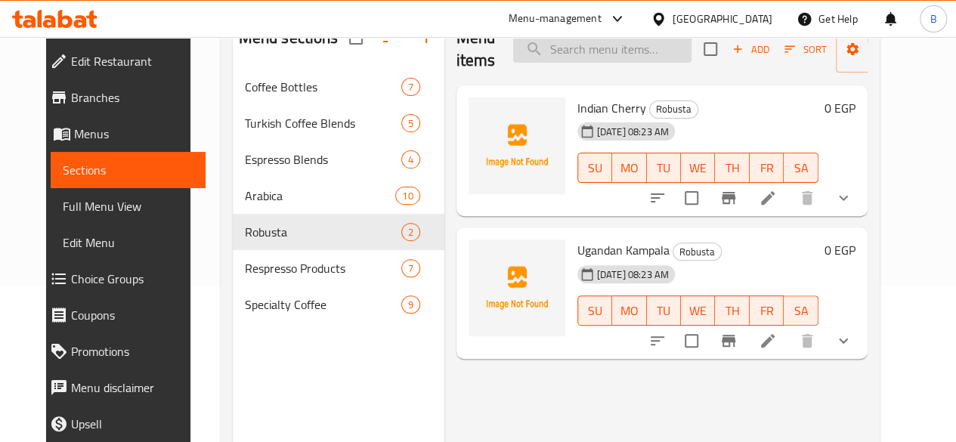
click at [567, 57] on input "search" at bounding box center [602, 49] width 178 height 26
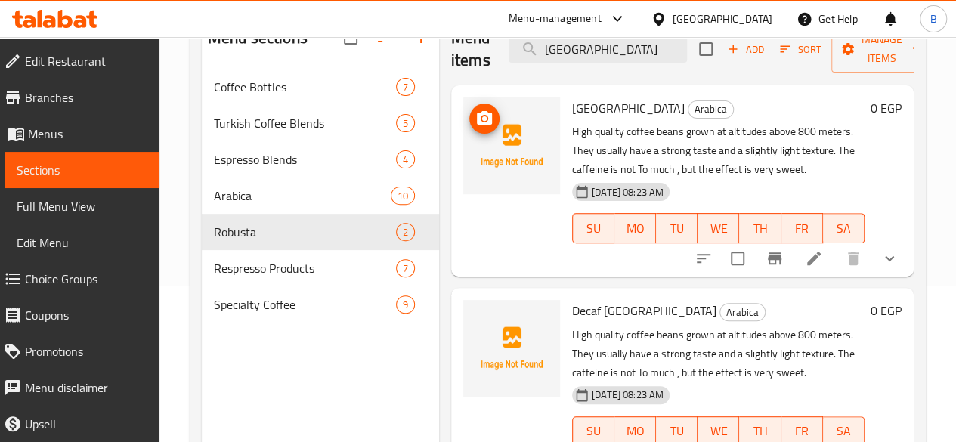
type input "[GEOGRAPHIC_DATA]"
click at [475, 116] on icon "upload picture" at bounding box center [484, 119] width 18 height 18
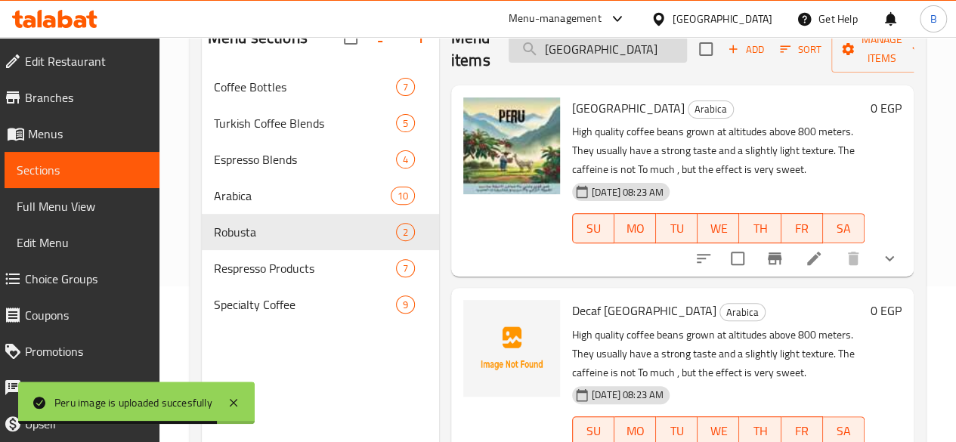
click at [549, 42] on input "[GEOGRAPHIC_DATA]" at bounding box center [597, 49] width 178 height 26
type input "a"
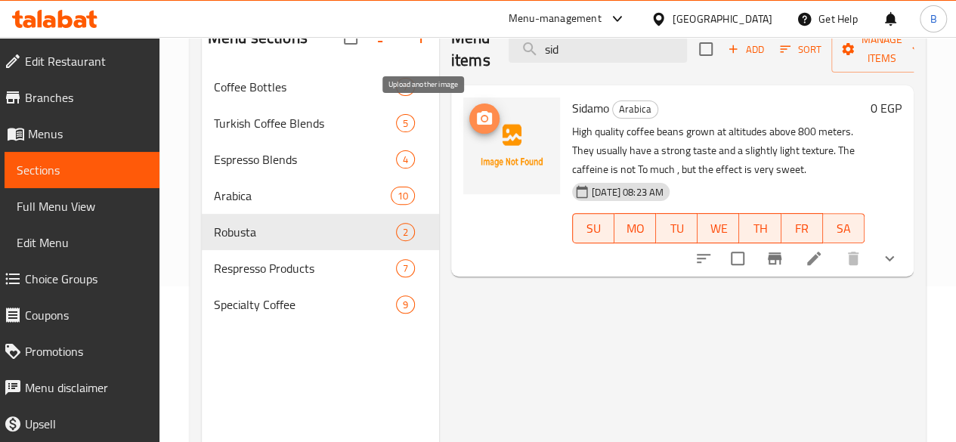
click at [477, 113] on icon "upload picture" at bounding box center [484, 118] width 15 height 14
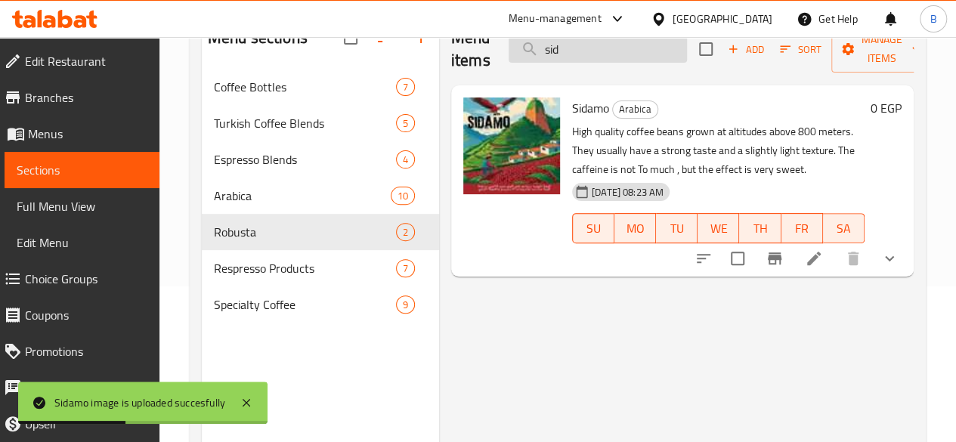
click at [560, 51] on input "sid" at bounding box center [597, 49] width 178 height 26
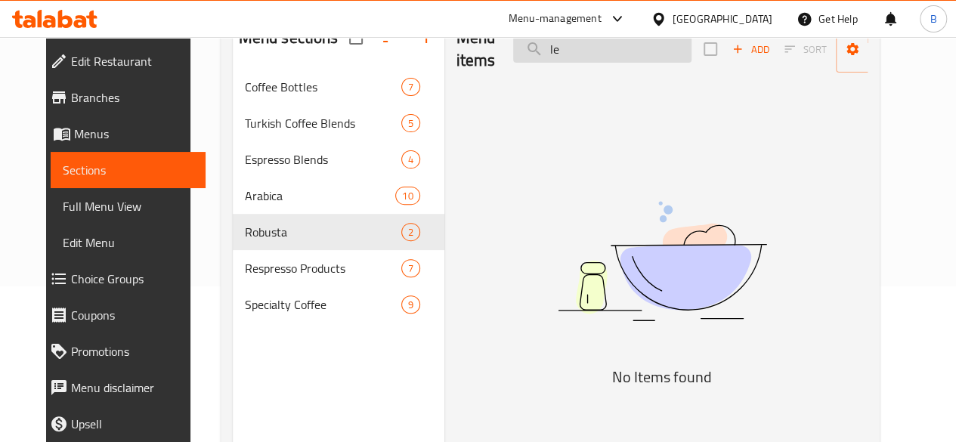
type input "l"
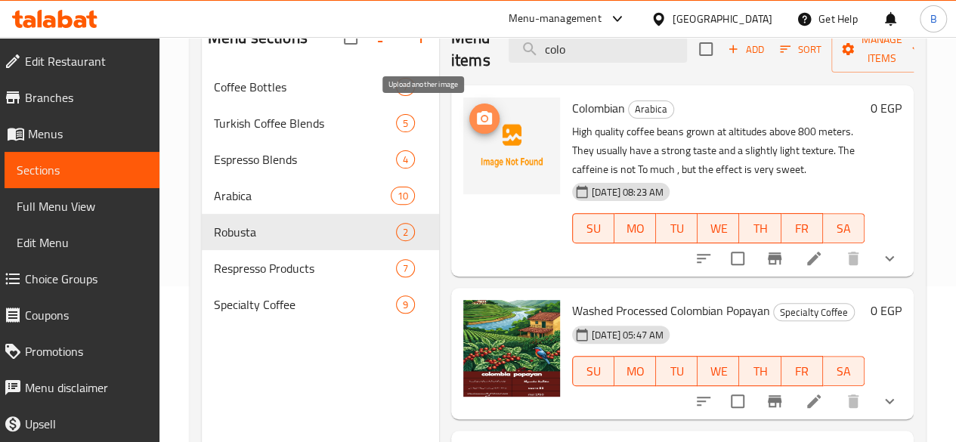
click at [475, 126] on icon "upload picture" at bounding box center [484, 119] width 18 height 18
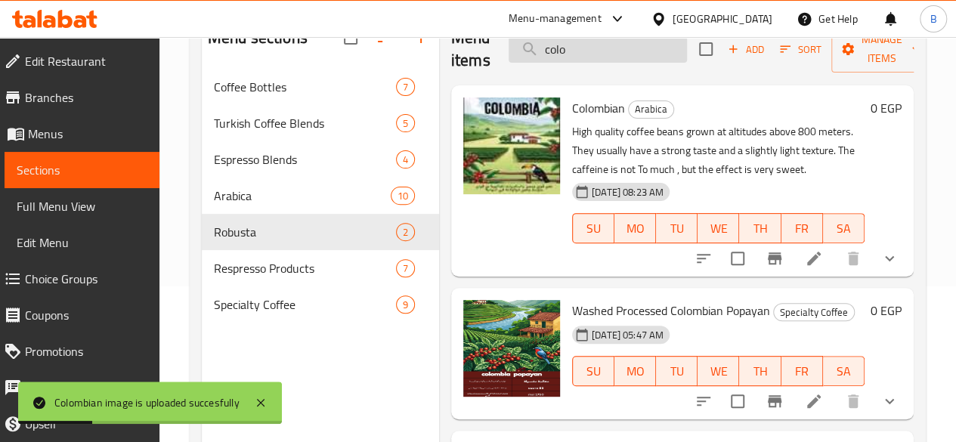
click at [562, 51] on input "colo" at bounding box center [597, 49] width 178 height 26
type input "c"
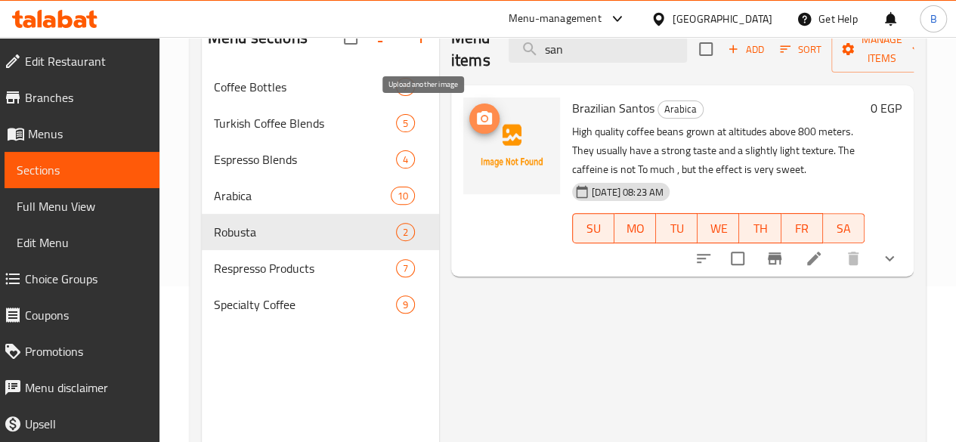
click at [477, 122] on icon "upload picture" at bounding box center [484, 118] width 15 height 14
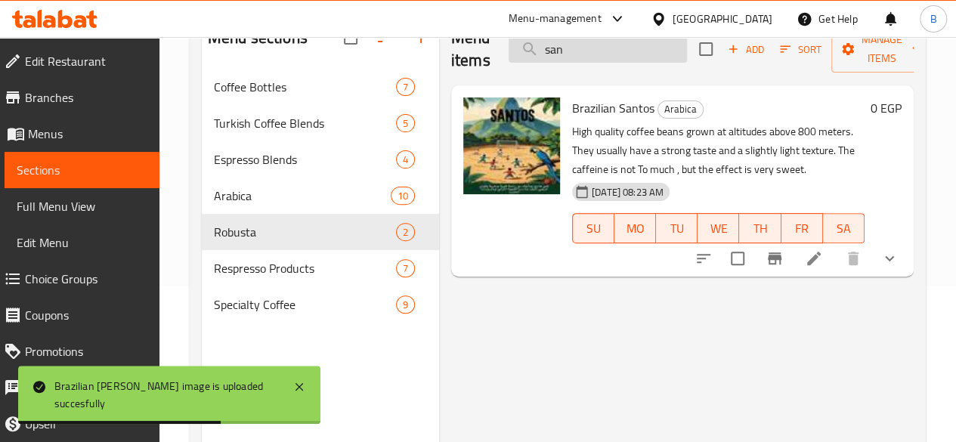
click at [606, 40] on input "san" at bounding box center [597, 49] width 178 height 26
type input "s"
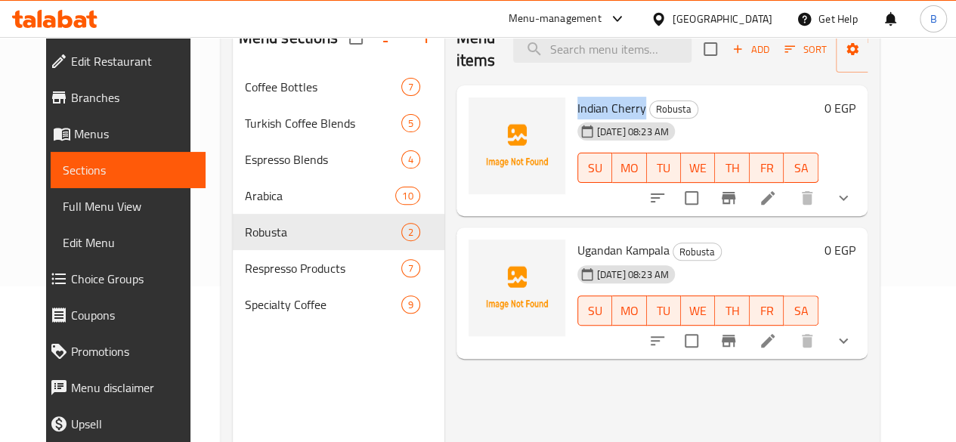
drag, startPoint x: 580, startPoint y: 105, endPoint x: 508, endPoint y: 111, distance: 72.8
click at [571, 111] on div "Indian Cherry Robusta [DATE] 08:23 AM SU MO TU WE TH FR SA" at bounding box center [697, 150] width 253 height 119
copy span "Indian Cherry"
drag, startPoint x: 602, startPoint y: 244, endPoint x: 508, endPoint y: 238, distance: 93.9
click at [571, 238] on div "[DEMOGRAPHIC_DATA] Kampala Robusta [DATE] 08:23 AM SU MO TU WE TH FR SA" at bounding box center [697, 292] width 253 height 119
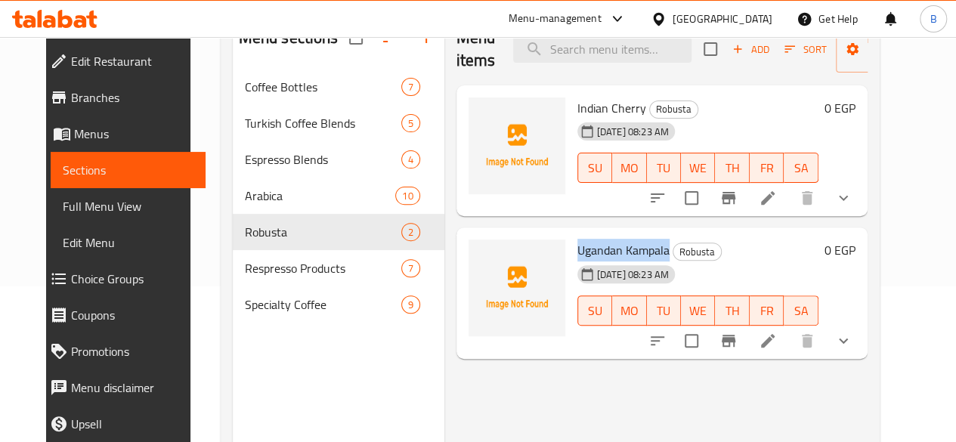
copy span "Ugandan Kampala"
click at [474, 384] on div "Menu items Add Sort Manage items Indian Cherry Robusta [DATE] 08:23 AM SU MO TU…" at bounding box center [655, 235] width 423 height 442
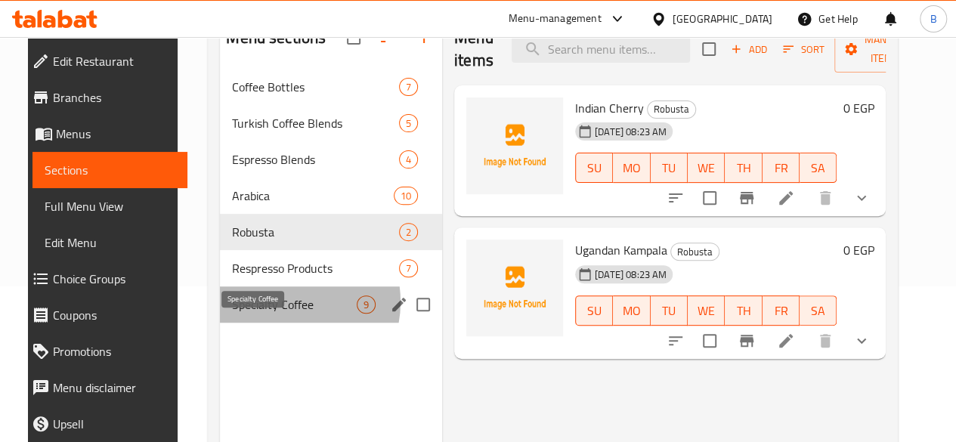
click at [265, 313] on span "Specialty Coffee" at bounding box center [294, 304] width 125 height 18
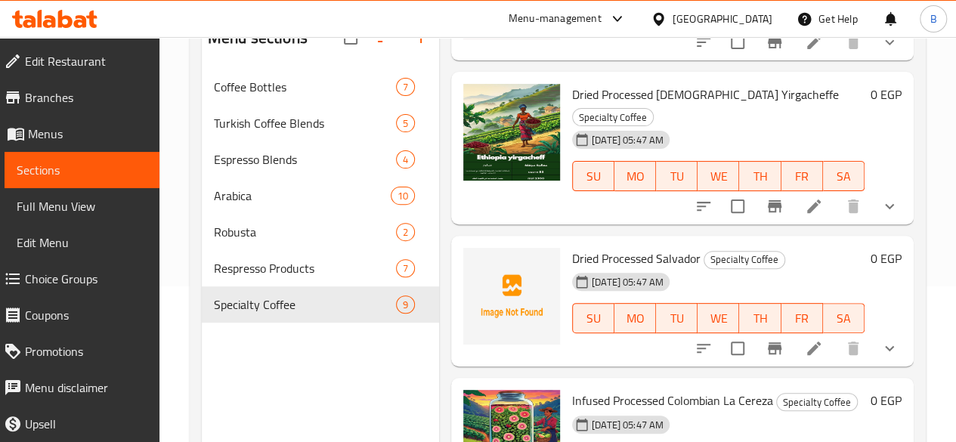
scroll to position [651, 0]
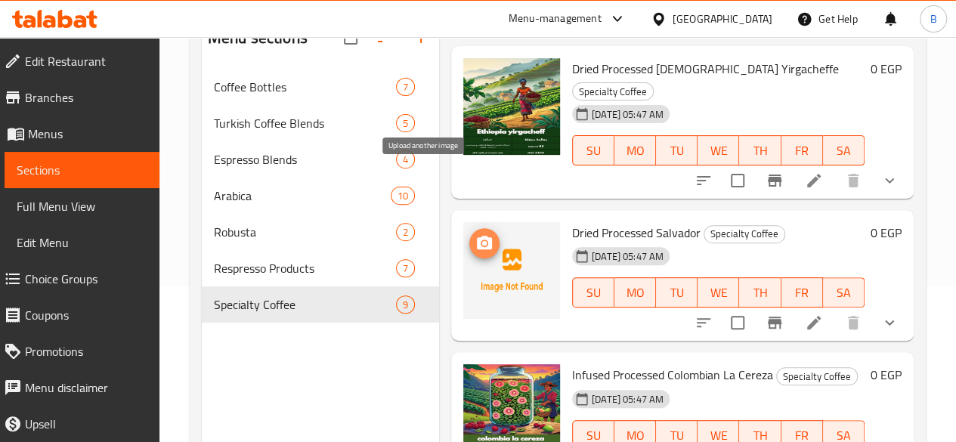
click at [475, 234] on icon "upload picture" at bounding box center [484, 243] width 18 height 18
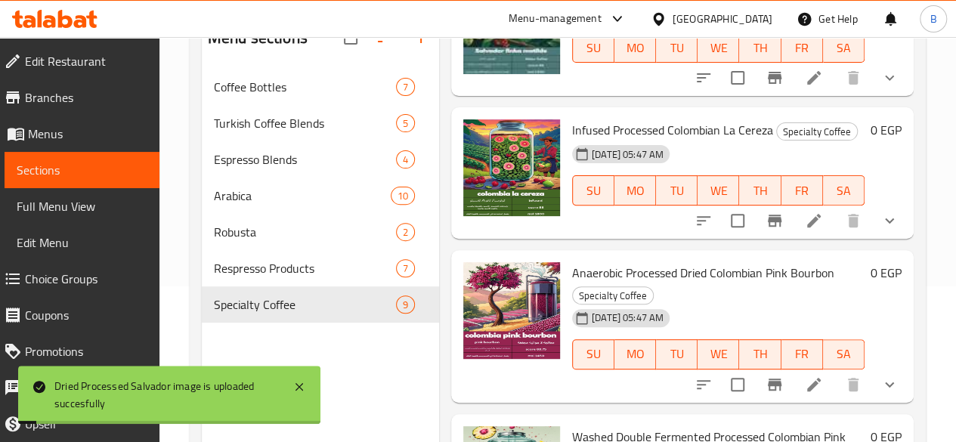
scroll to position [943, 0]
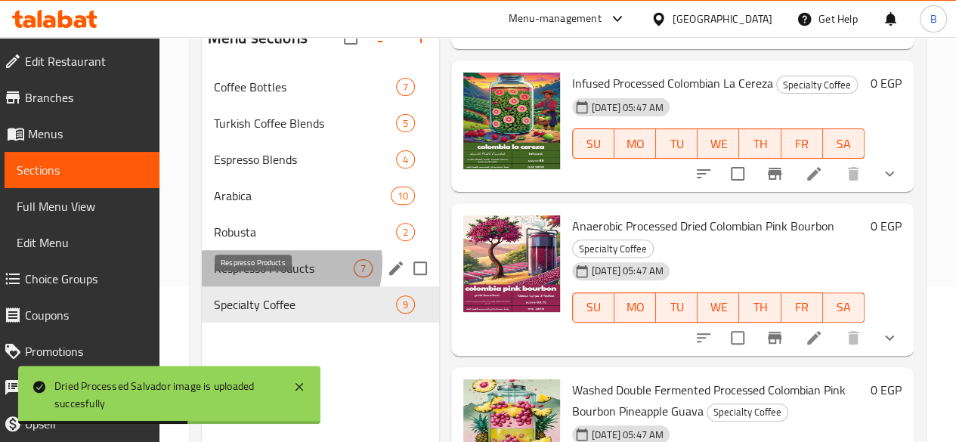
click at [279, 277] on span "Respresso Products" at bounding box center [284, 268] width 140 height 18
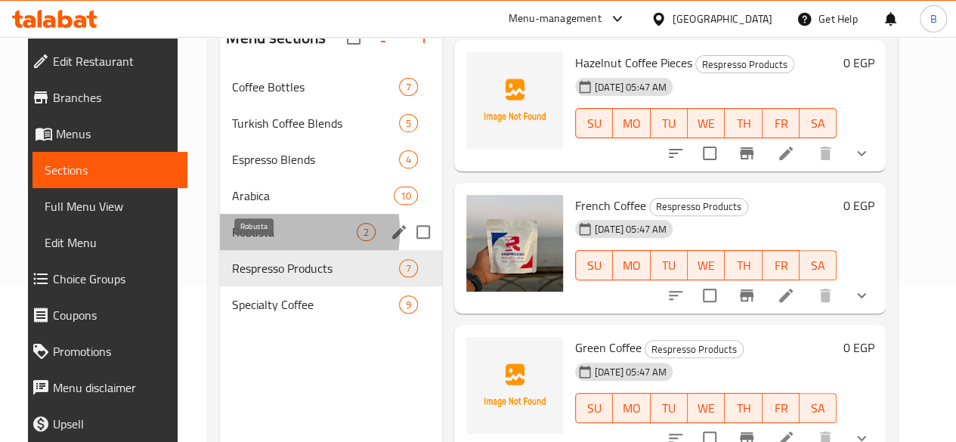
click at [242, 241] on span "Robusta" at bounding box center [294, 232] width 125 height 18
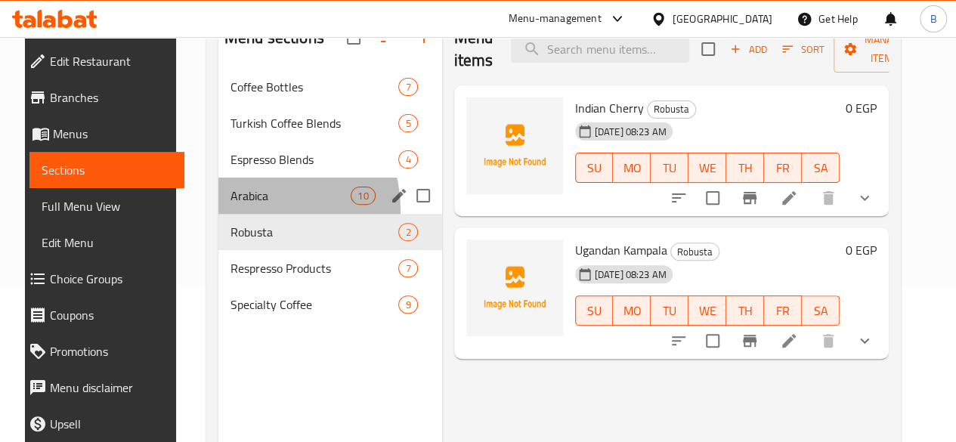
click at [243, 214] on div "Arabica 10" at bounding box center [330, 196] width 224 height 36
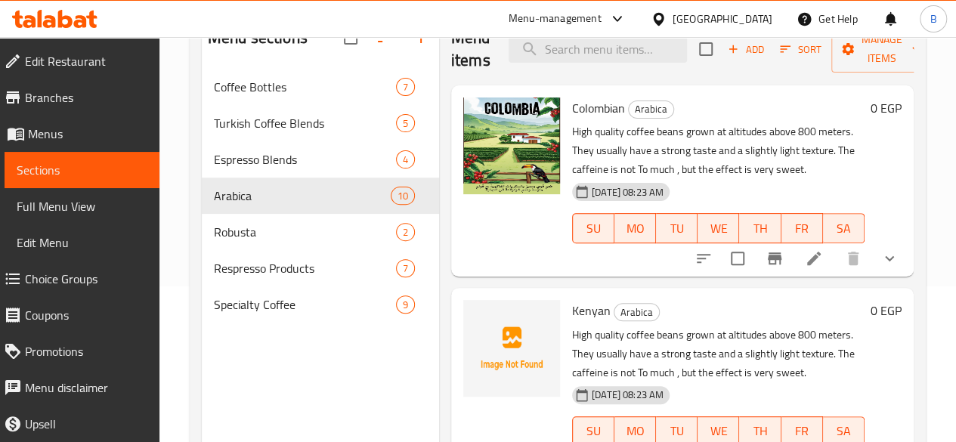
click at [572, 309] on span "Kenyan" at bounding box center [591, 310] width 39 height 23
copy h6 "Kenyan"
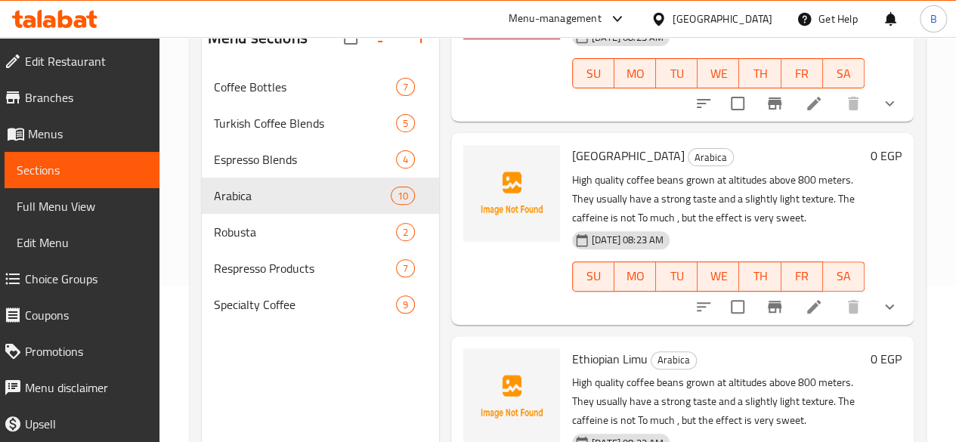
scroll to position [558, 0]
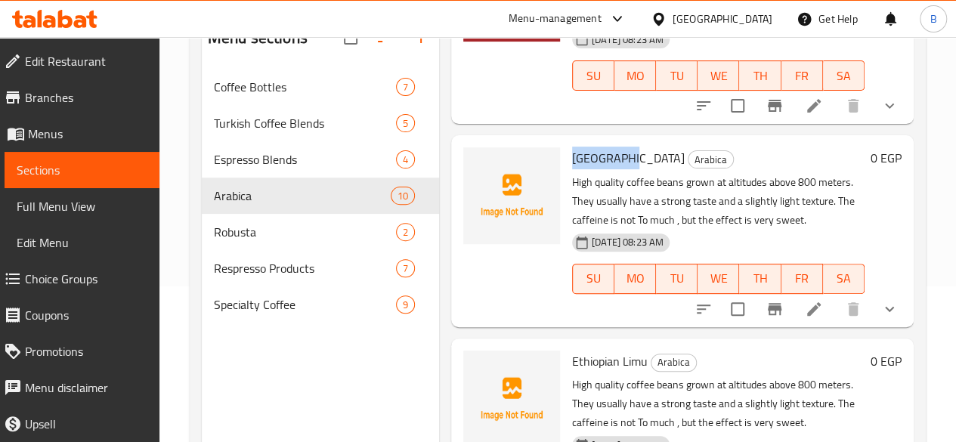
drag, startPoint x: 511, startPoint y: 162, endPoint x: 564, endPoint y: 157, distance: 53.8
click at [566, 157] on div "[GEOGRAPHIC_DATA] Arabica High quality coffee beans grown at altitudes above 80…" at bounding box center [718, 230] width 304 height 179
copy span "[GEOGRAPHIC_DATA]"
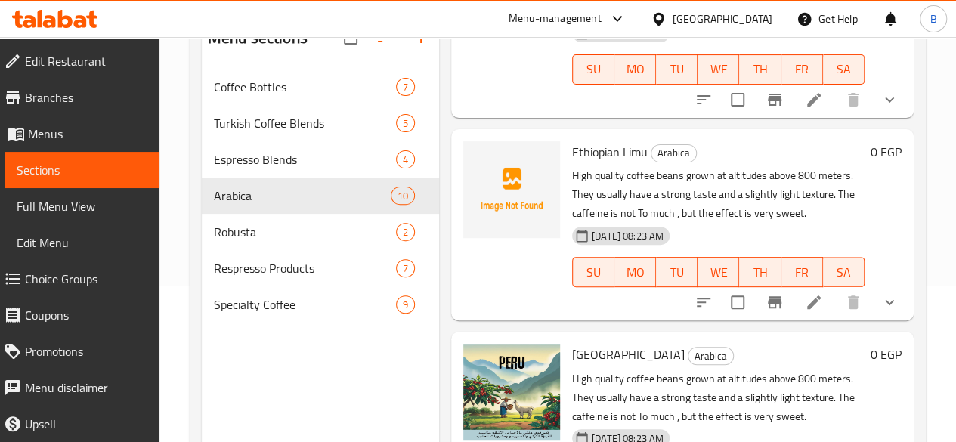
scroll to position [770, 0]
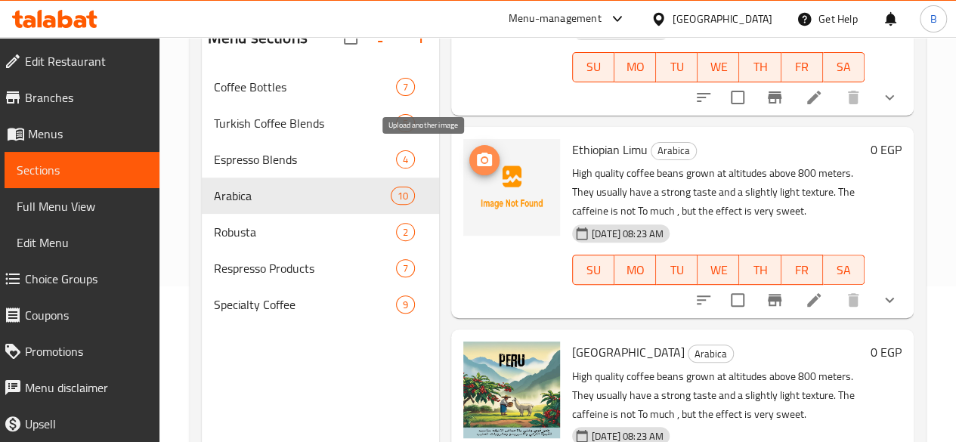
click at [469, 159] on span "upload picture" at bounding box center [484, 160] width 30 height 18
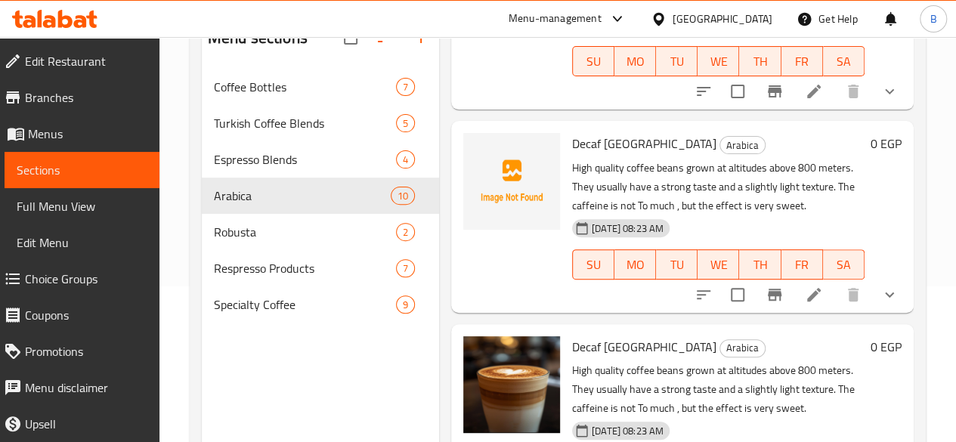
scroll to position [1646, 0]
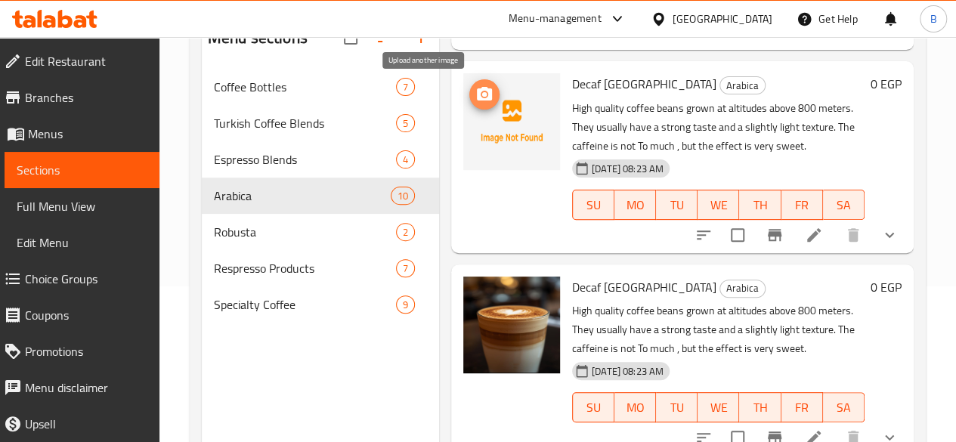
click at [477, 97] on icon "upload picture" at bounding box center [484, 94] width 15 height 14
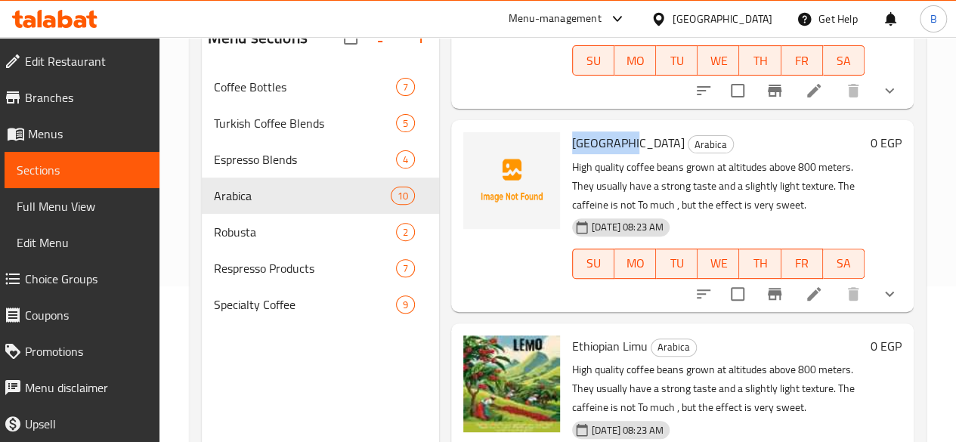
scroll to position [576, 0]
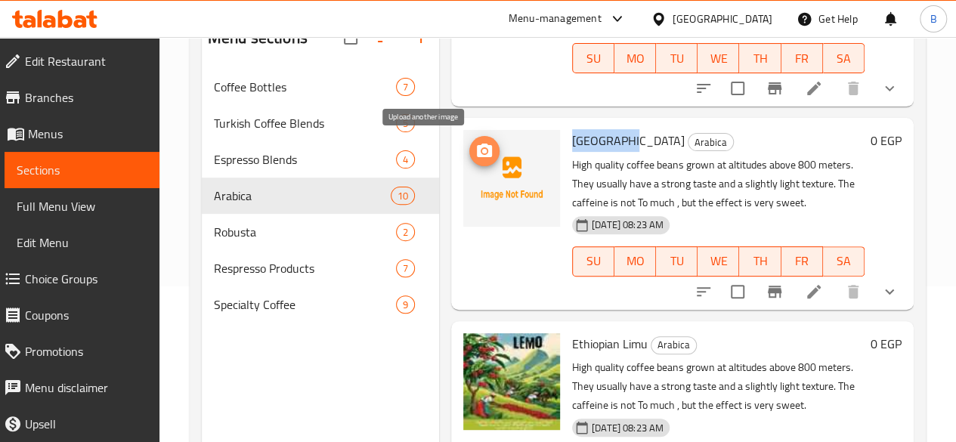
click at [475, 157] on icon "upload picture" at bounding box center [484, 151] width 18 height 18
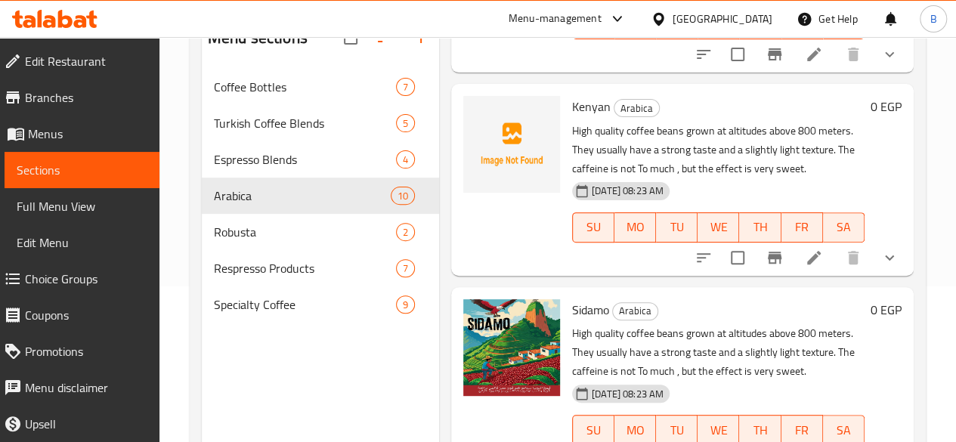
scroll to position [201, 0]
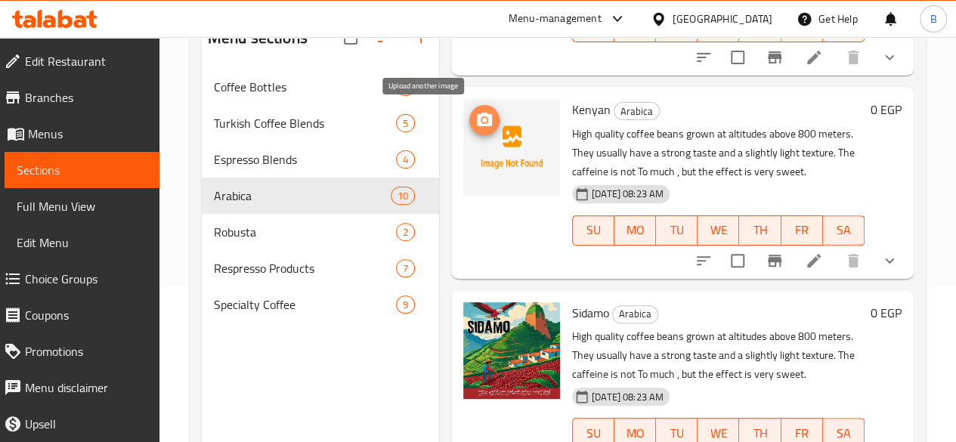
click at [482, 119] on circle "upload picture" at bounding box center [484, 120] width 5 height 5
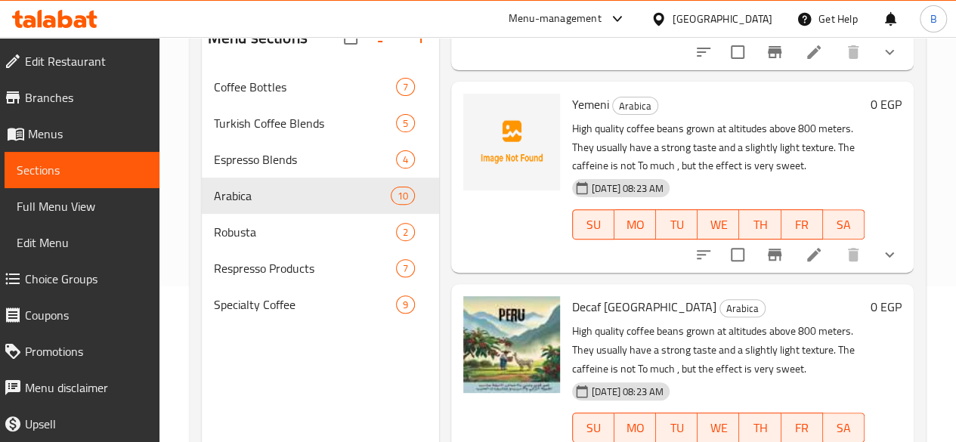
scroll to position [1646, 0]
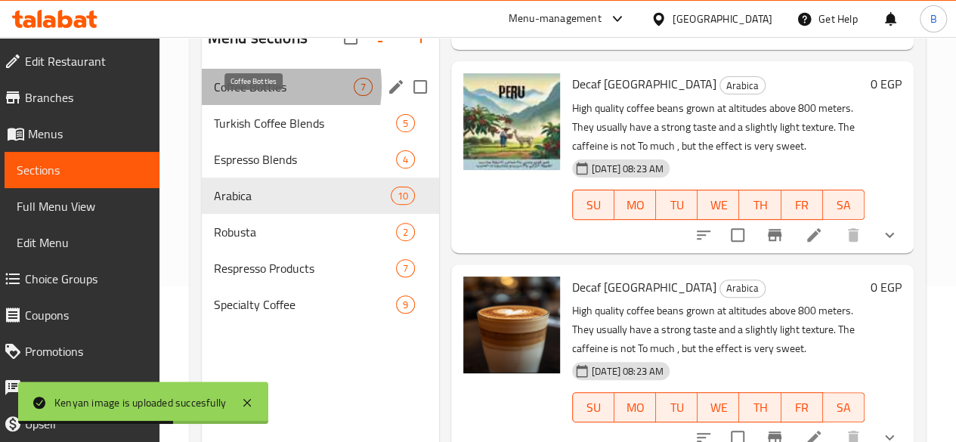
click at [250, 96] on span "Coffee Bottles" at bounding box center [284, 87] width 140 height 18
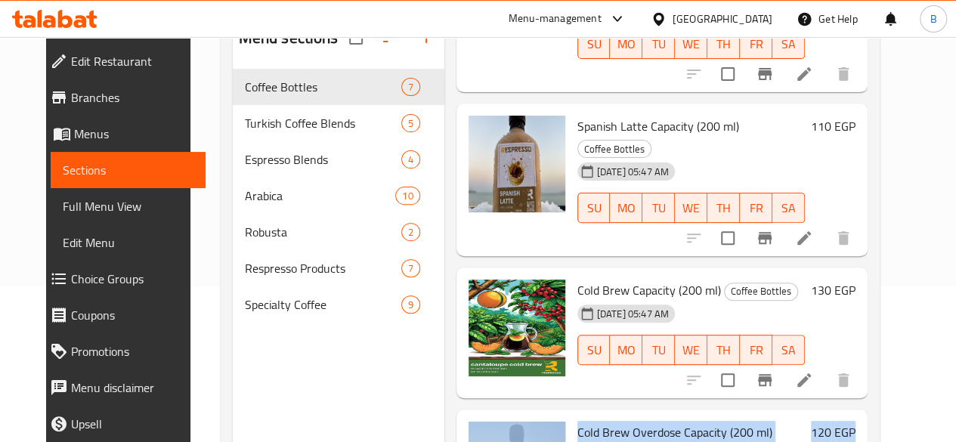
drag, startPoint x: 912, startPoint y: 343, endPoint x: 899, endPoint y: 256, distance: 87.9
click at [879, 256] on div "Menu sections Coffee Bottles 7 Turkish Coffee Blends 5 Espresso Blends 4 Arabic…" at bounding box center [550, 235] width 659 height 466
click at [909, 279] on div "Home / Restaurants management / Menus / Sections respresso Inactive import expo…" at bounding box center [549, 189] width 719 height 616
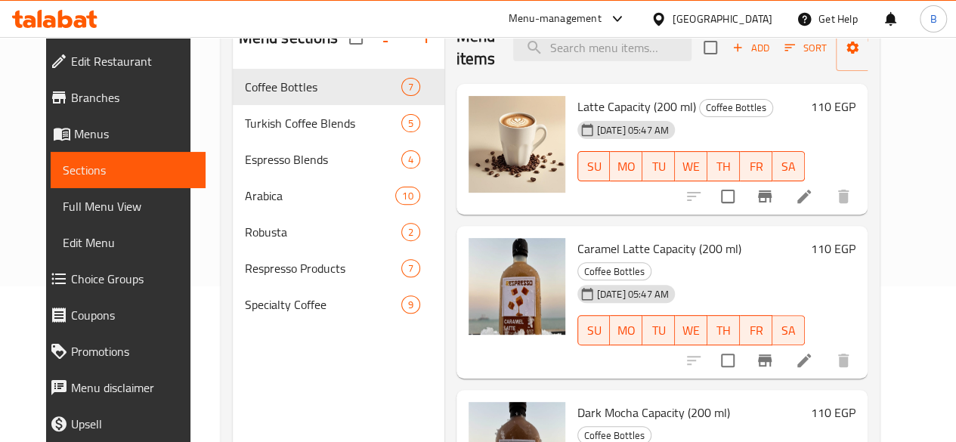
scroll to position [0, 0]
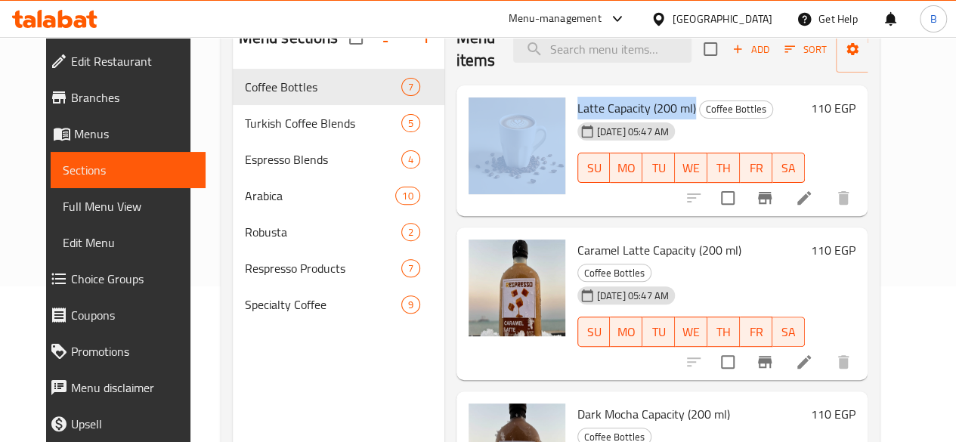
drag, startPoint x: 504, startPoint y: 108, endPoint x: 628, endPoint y: 111, distance: 123.9
click at [628, 111] on div "Latte Capacity (200 ml) Coffee Bottles [DATE] 05:47 AM SU MO TU WE TH FR SA 110…" at bounding box center [661, 150] width 399 height 119
copy div "Latte Capacity (200 ml)"
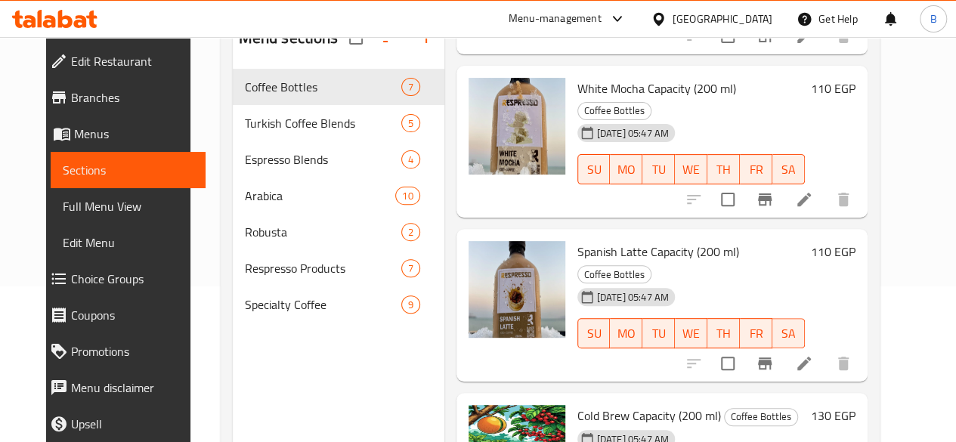
scroll to position [523, 0]
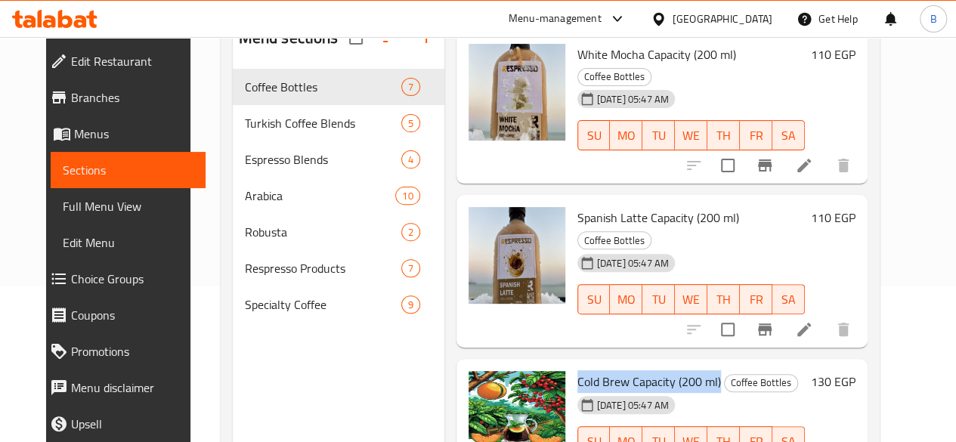
drag, startPoint x: 653, startPoint y: 294, endPoint x: 511, endPoint y: 298, distance: 142.1
click at [571, 365] on div "Cold Brew Capacity (200 ml) Coffee Bottles [DATE] 05:47 AM SU MO TU WE TH FR SA" at bounding box center [690, 424] width 239 height 119
copy span "Cold Brew Capacity (200 ml)"
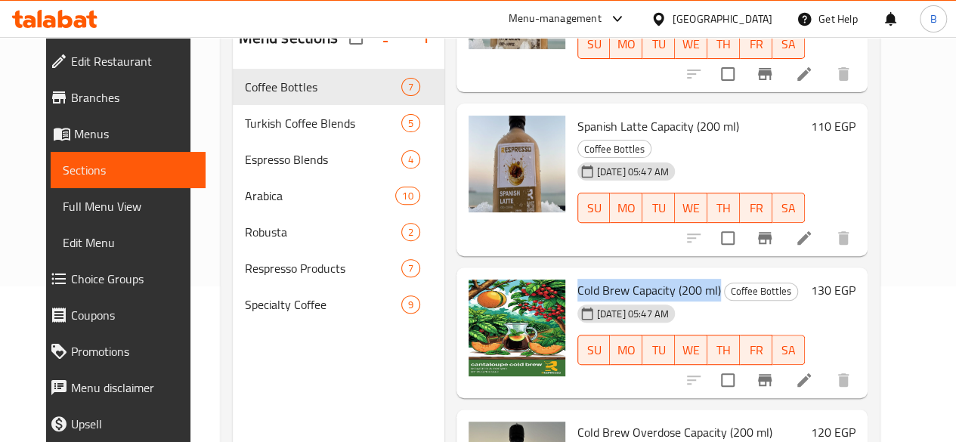
scroll to position [211, 0]
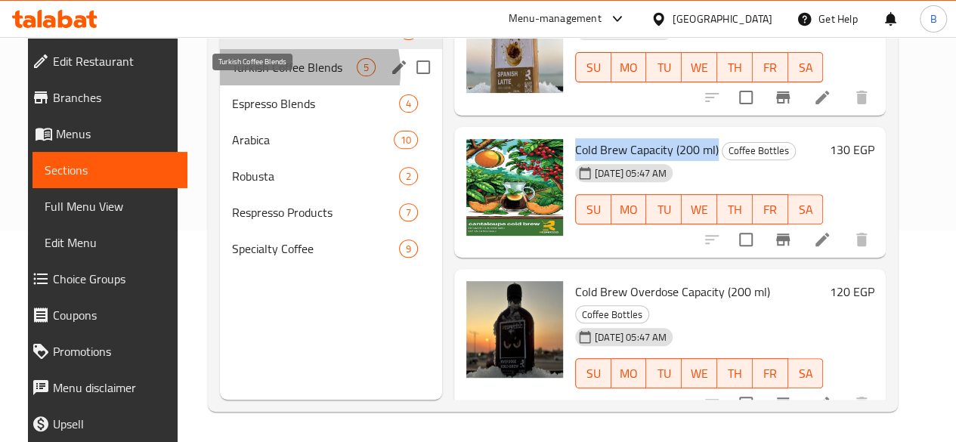
click at [275, 76] on span "Turkish Coffee Blends" at bounding box center [294, 67] width 125 height 18
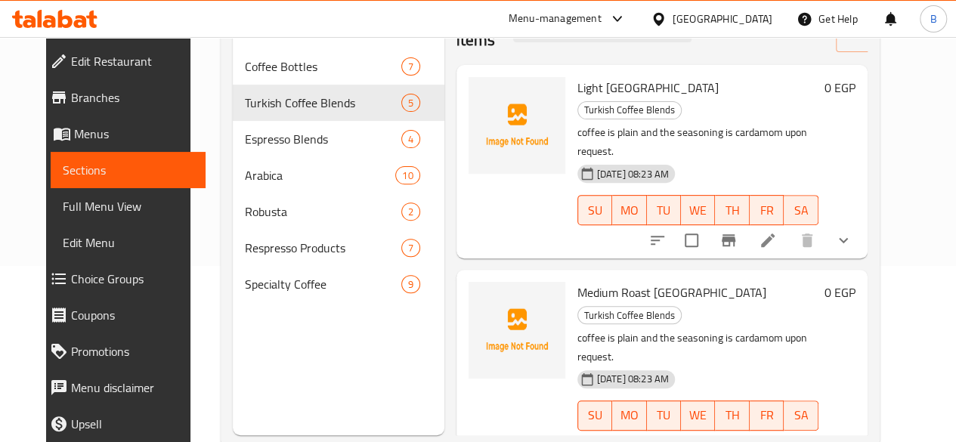
scroll to position [178, 0]
click at [577, 85] on span "Light [GEOGRAPHIC_DATA]" at bounding box center [647, 86] width 141 height 23
drag, startPoint x: 520, startPoint y: 85, endPoint x: 576, endPoint y: 85, distance: 56.7
click at [577, 85] on span "Light [GEOGRAPHIC_DATA]" at bounding box center [647, 86] width 141 height 23
copy span "Light [GEOGRAPHIC_DATA]"
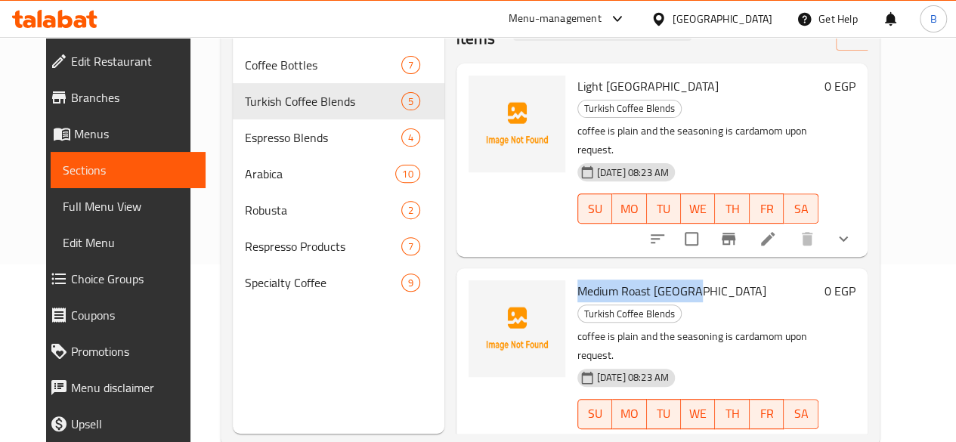
drag, startPoint x: 512, startPoint y: 258, endPoint x: 631, endPoint y: 252, distance: 118.7
click at [631, 279] on span "Medium Roast [GEOGRAPHIC_DATA]" at bounding box center [671, 290] width 189 height 23
copy span "Medium Roast [GEOGRAPHIC_DATA]"
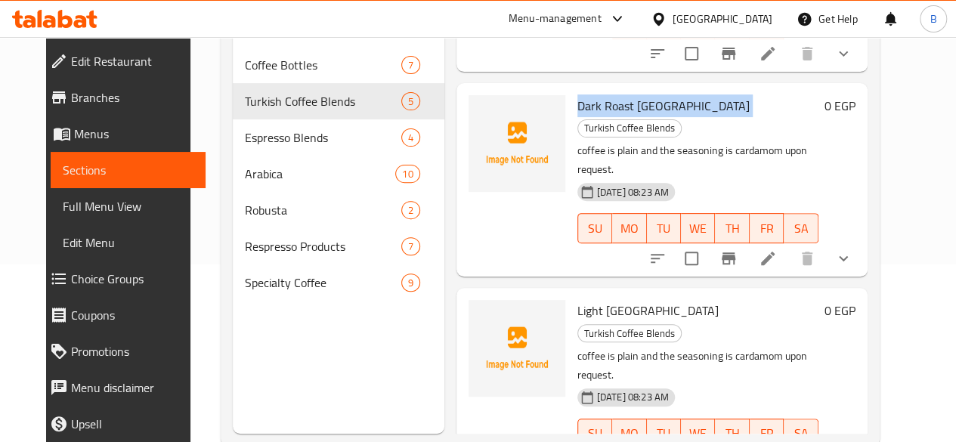
scroll to position [398, 0]
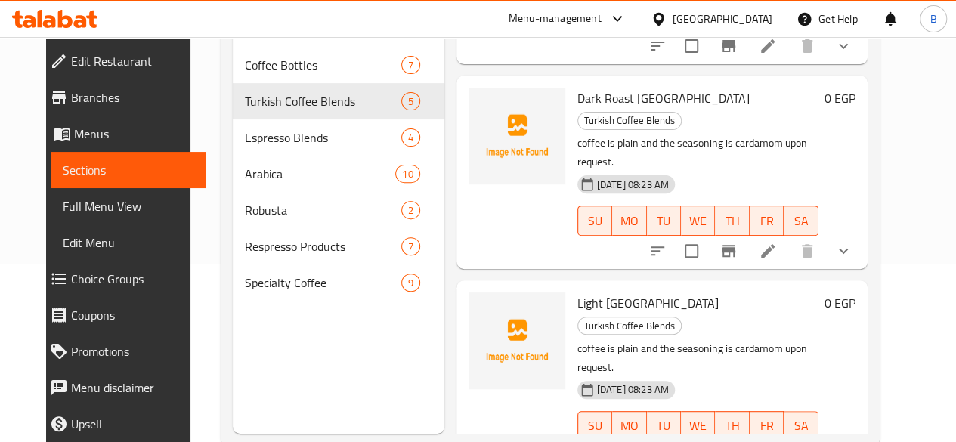
click at [577, 292] on span "Light [GEOGRAPHIC_DATA]" at bounding box center [647, 303] width 141 height 23
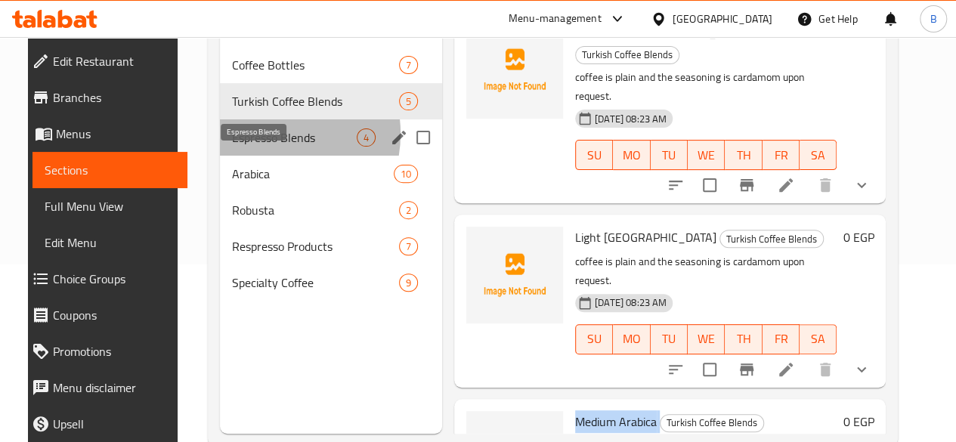
click at [254, 147] on span "Espresso Blends" at bounding box center [294, 137] width 125 height 18
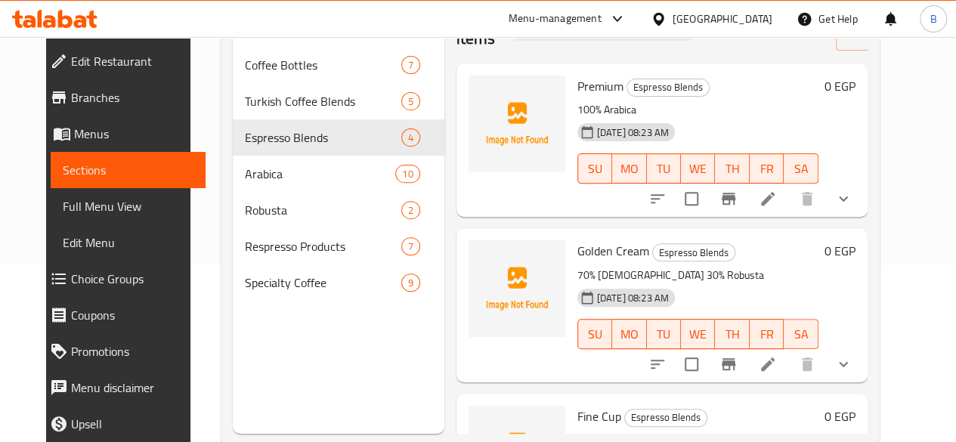
click at [577, 78] on span "Premium" at bounding box center [600, 86] width 46 height 23
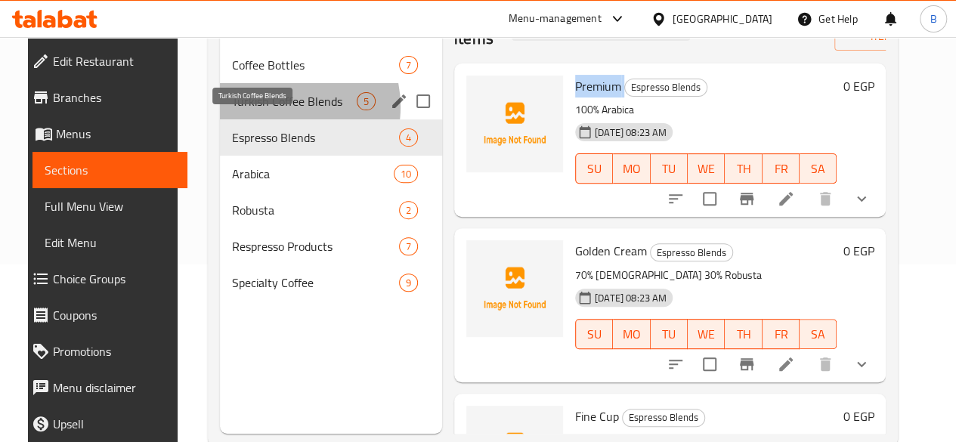
click at [260, 110] on span "Turkish Coffee Blends" at bounding box center [294, 101] width 125 height 18
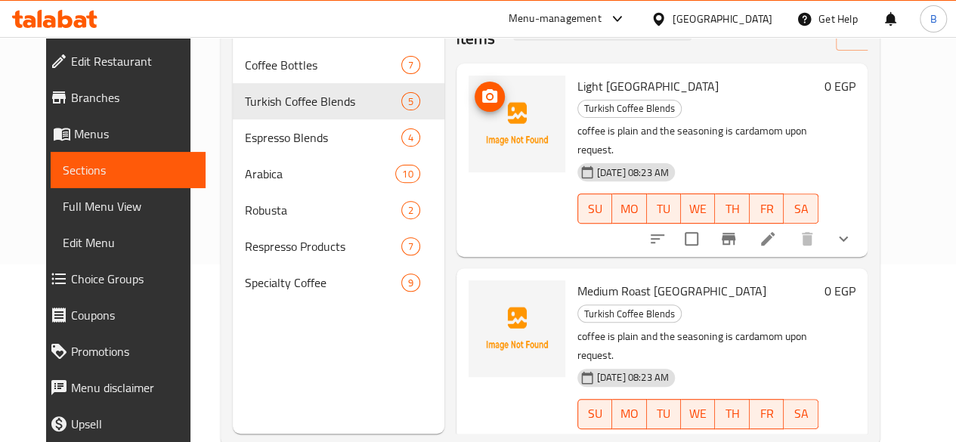
click at [468, 99] on div at bounding box center [516, 124] width 97 height 97
click at [480, 99] on icon "upload picture" at bounding box center [489, 97] width 18 height 18
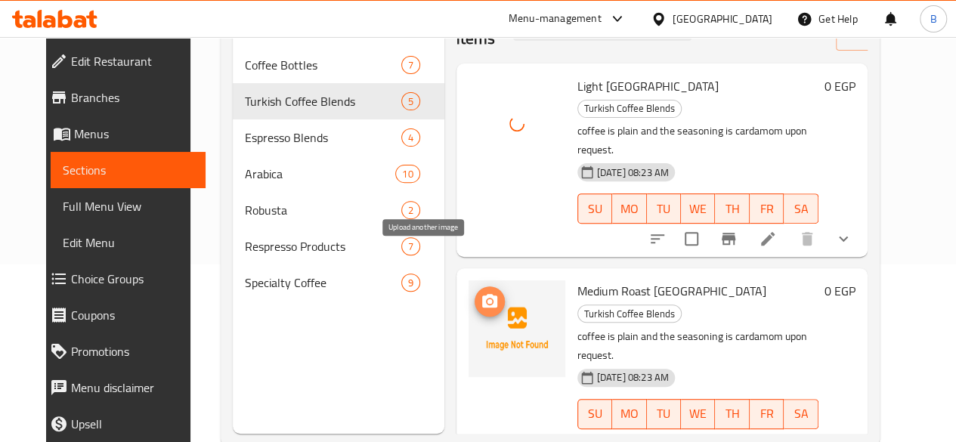
click at [482, 294] on icon "upload picture" at bounding box center [489, 301] width 15 height 14
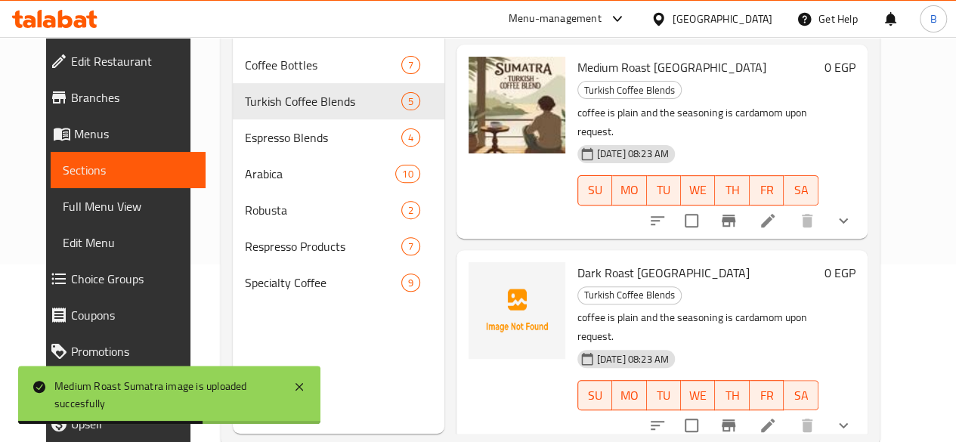
scroll to position [227, 0]
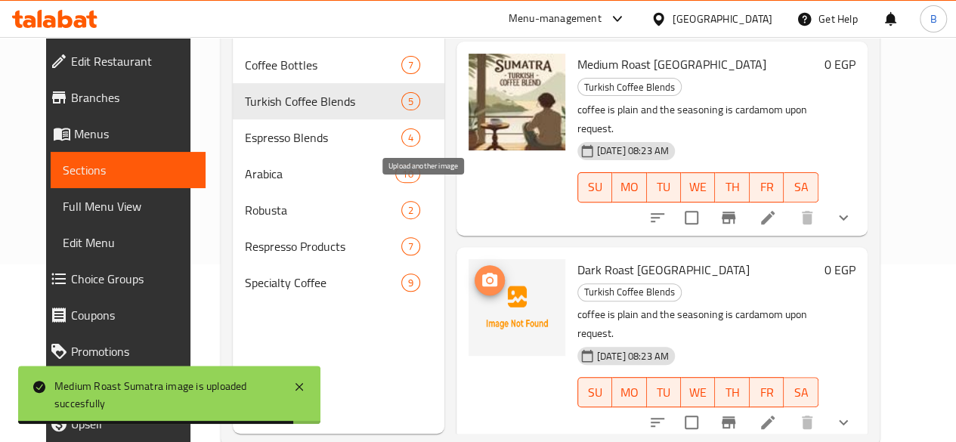
click at [482, 273] on icon "upload picture" at bounding box center [489, 280] width 15 height 14
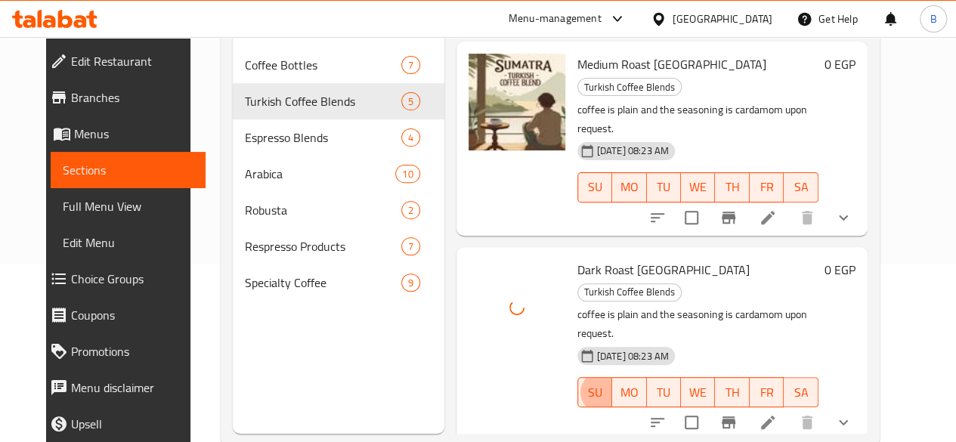
type button "0"
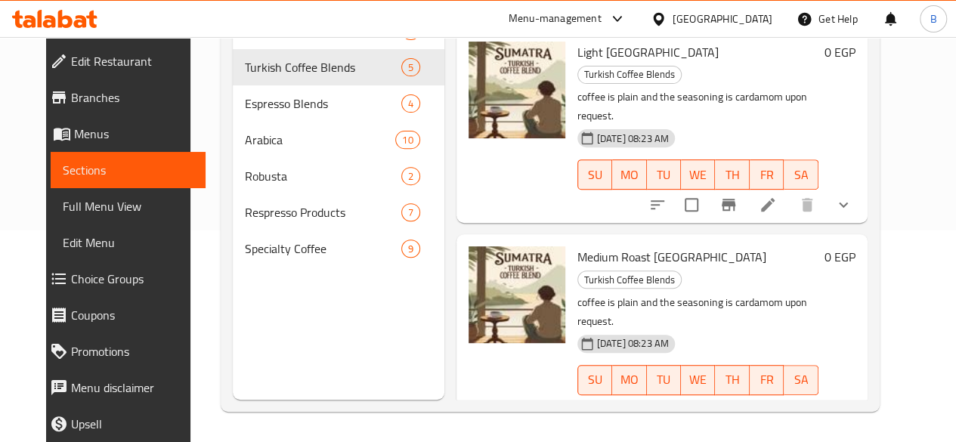
scroll to position [443, 0]
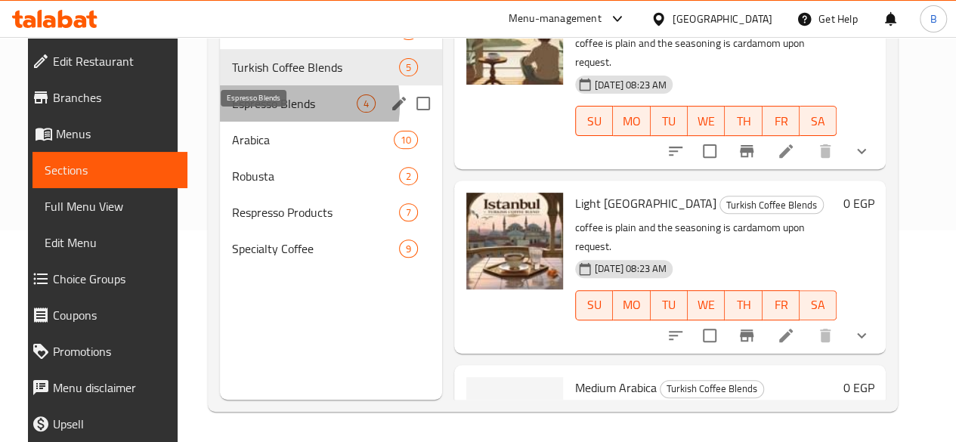
click at [245, 113] on span "Espresso Blends" at bounding box center [294, 103] width 125 height 18
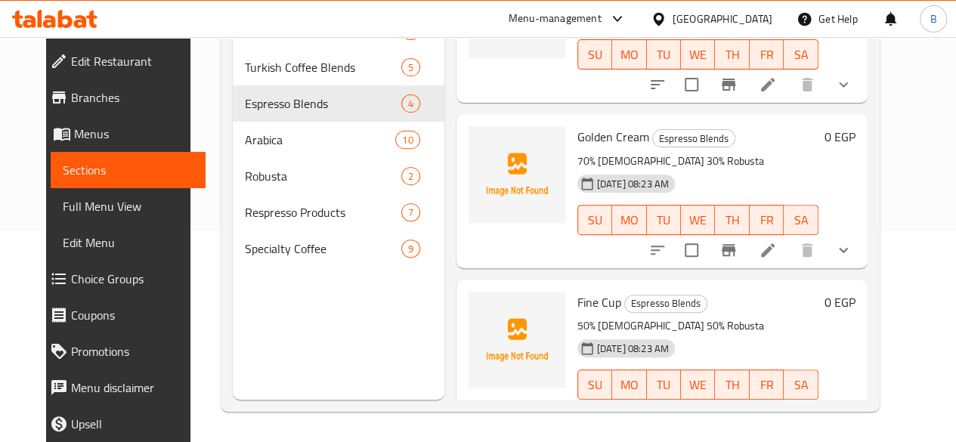
scroll to position [58, 0]
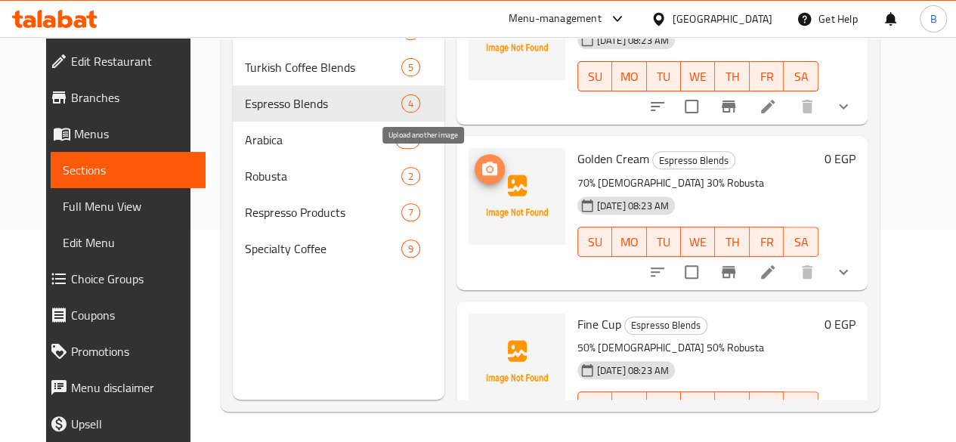
click at [482, 167] on icon "upload picture" at bounding box center [489, 169] width 15 height 14
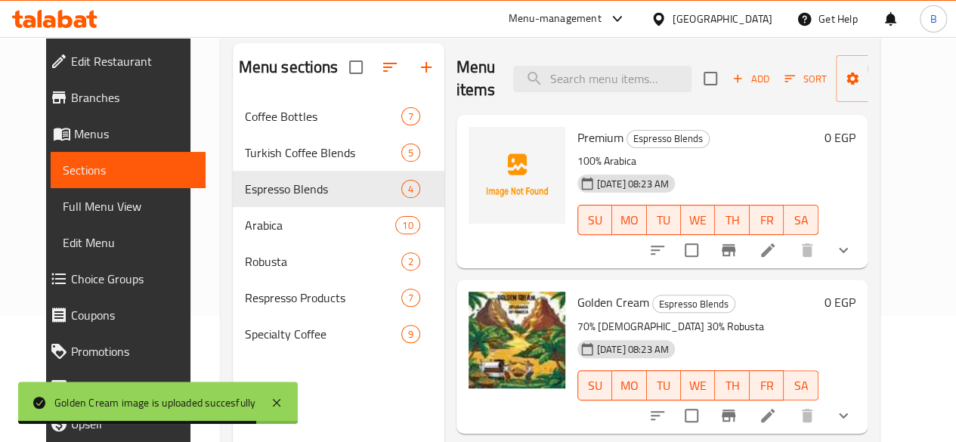
scroll to position [119, 0]
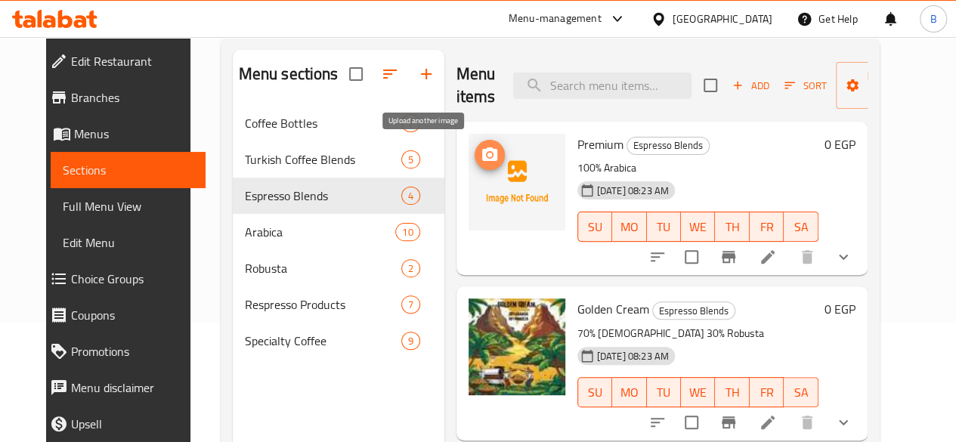
click at [482, 148] on icon "upload picture" at bounding box center [489, 154] width 15 height 14
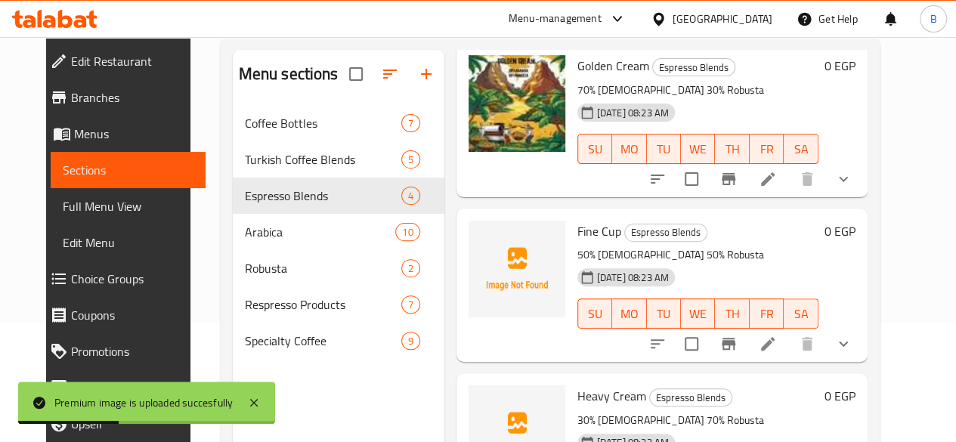
scroll to position [263, 0]
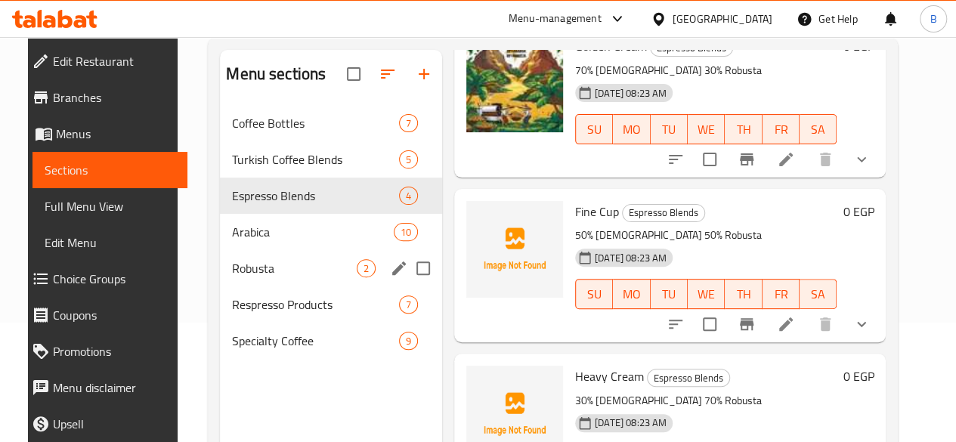
click at [283, 275] on div "Robusta 2" at bounding box center [331, 268] width 222 height 36
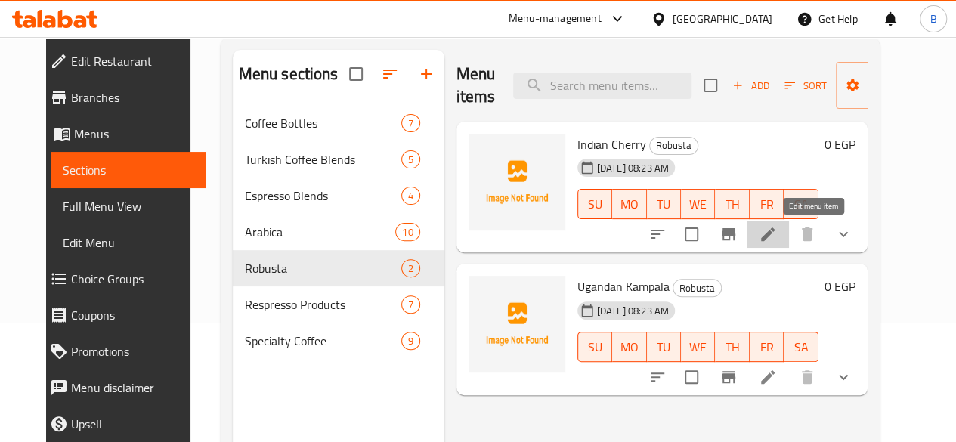
click at [777, 236] on icon at bounding box center [767, 234] width 18 height 18
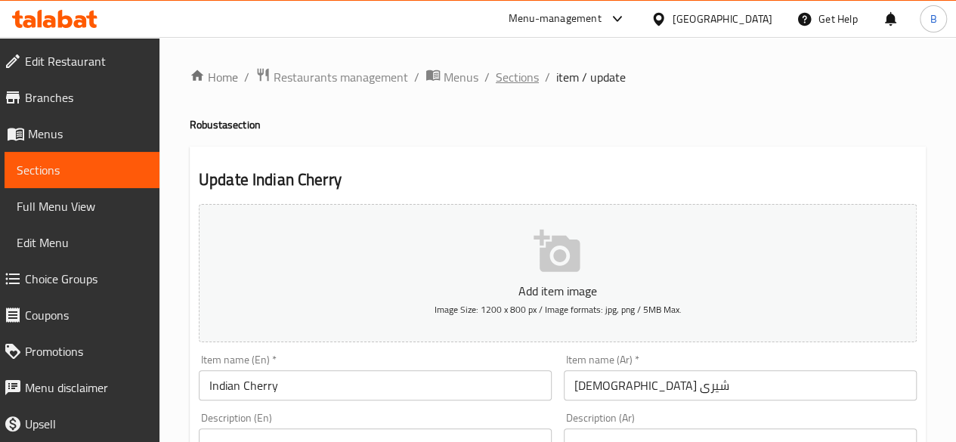
click at [517, 72] on span "Sections" at bounding box center [517, 77] width 43 height 18
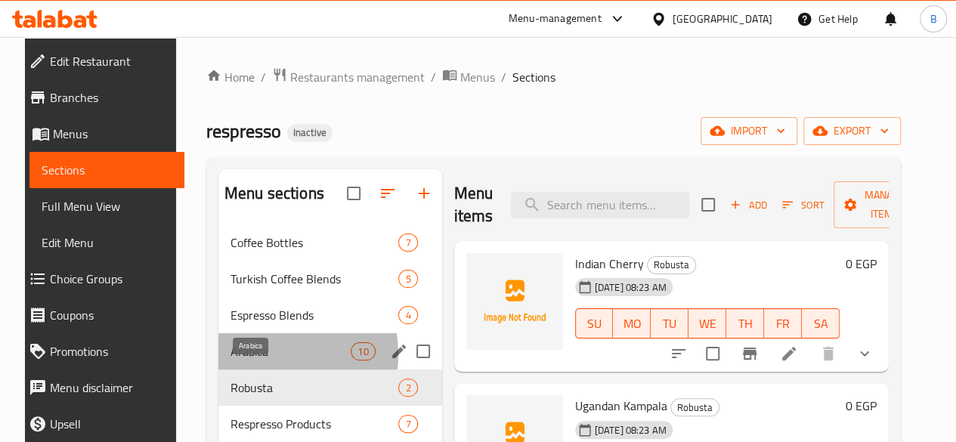
click at [245, 360] on span "Arabica" at bounding box center [290, 351] width 120 height 18
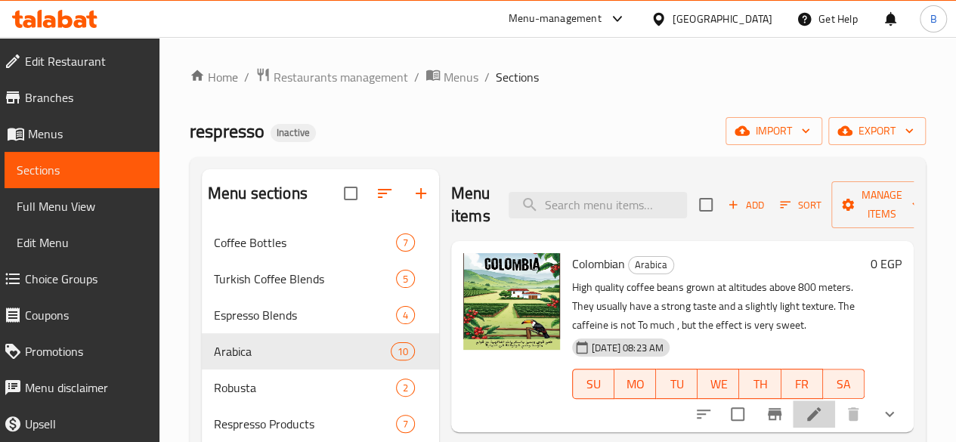
click at [808, 403] on li at bounding box center [813, 413] width 42 height 27
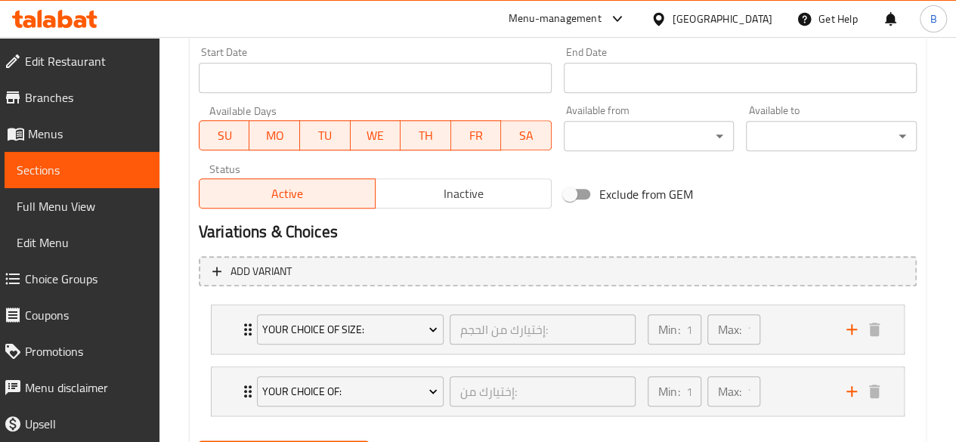
scroll to position [733, 0]
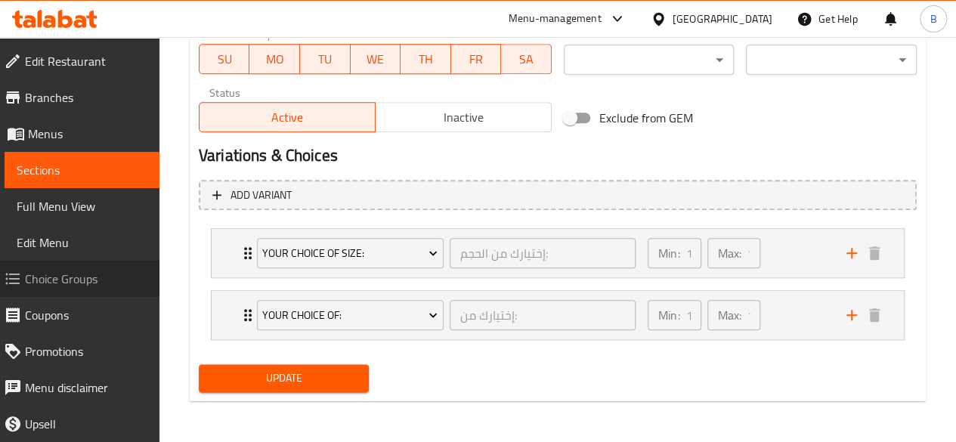
click at [96, 277] on span "Choice Groups" at bounding box center [86, 279] width 122 height 18
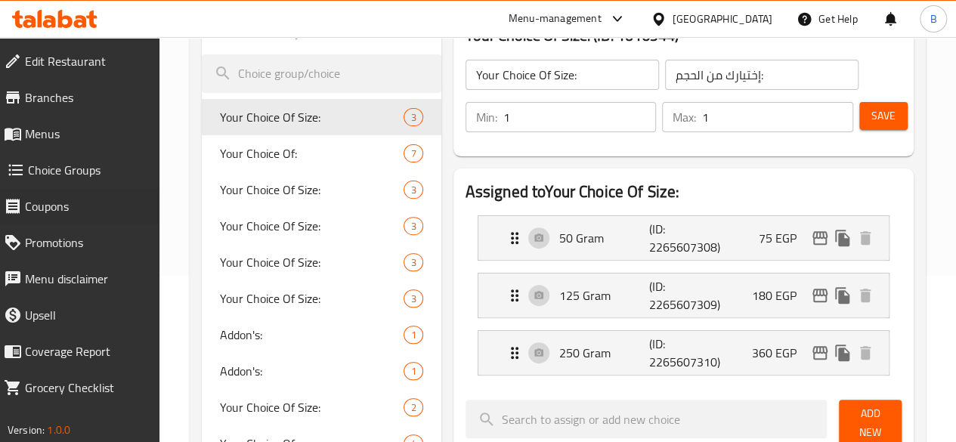
scroll to position [171, 0]
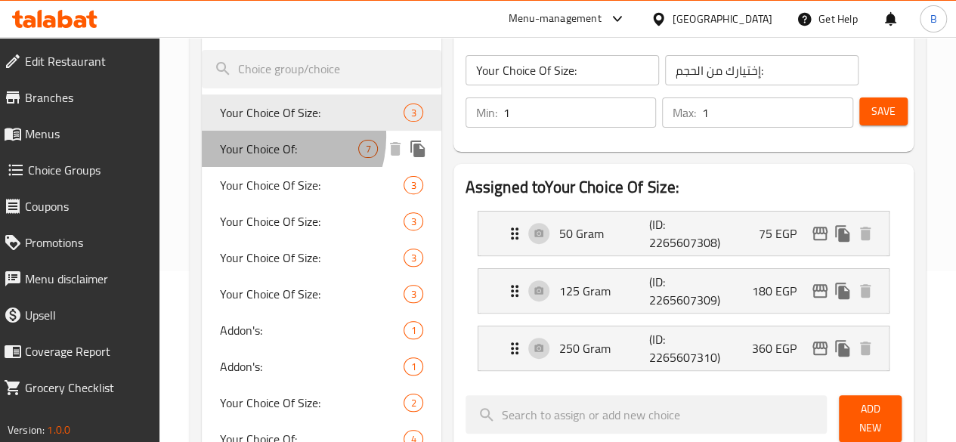
click at [272, 140] on span "Your Choice Of:" at bounding box center [289, 149] width 139 height 18
type input "Your Choice Of:"
type input "إختيارك من:"
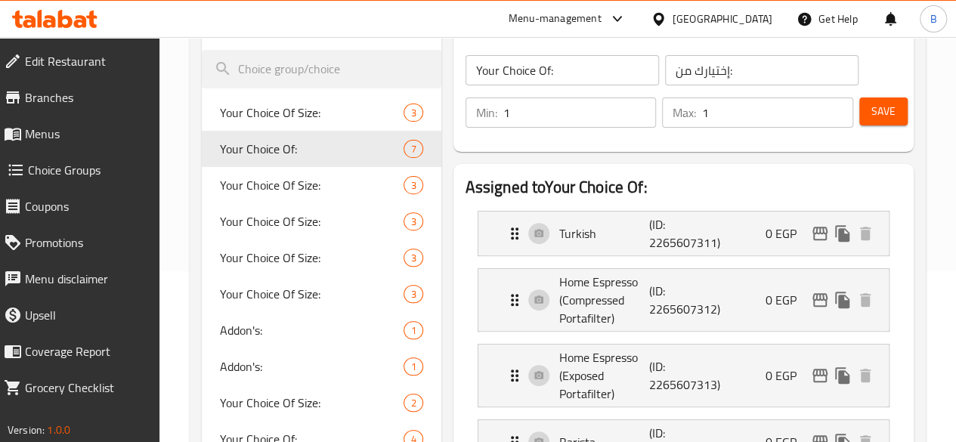
scroll to position [0, 0]
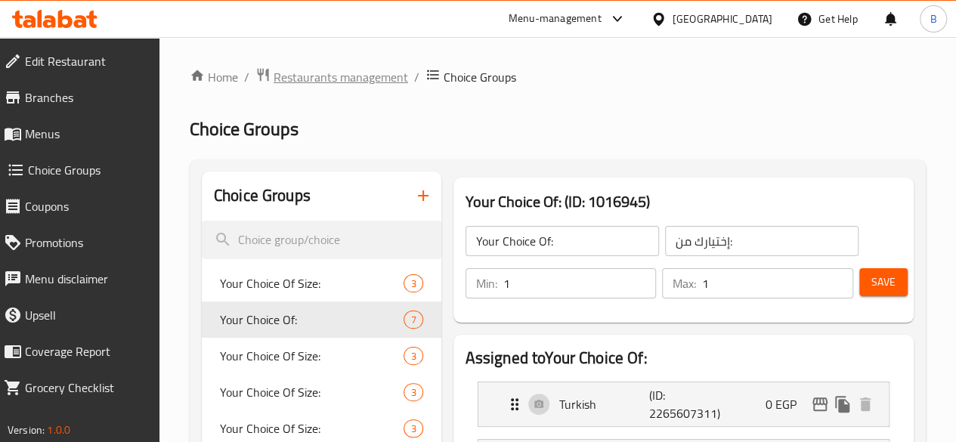
click at [341, 68] on span "Restaurants management" at bounding box center [340, 77] width 134 height 18
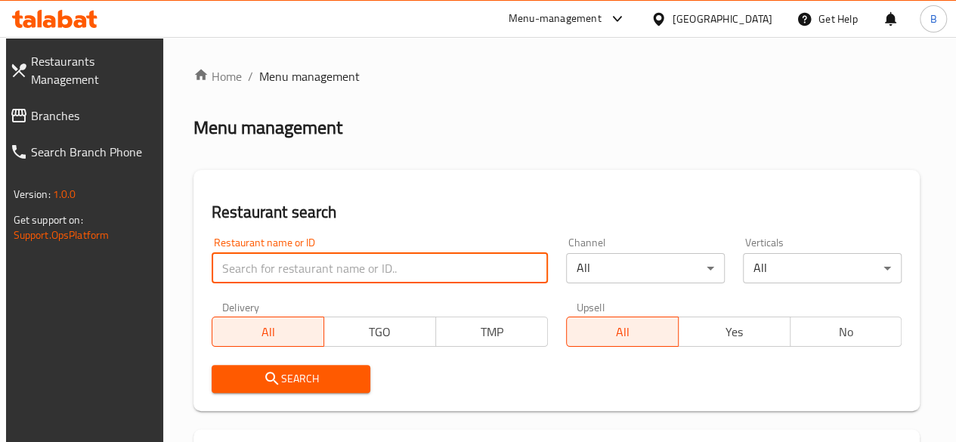
click at [319, 267] on input "search" at bounding box center [379, 268] width 336 height 30
type input "respresso"
click button "Search" at bounding box center [290, 379] width 159 height 28
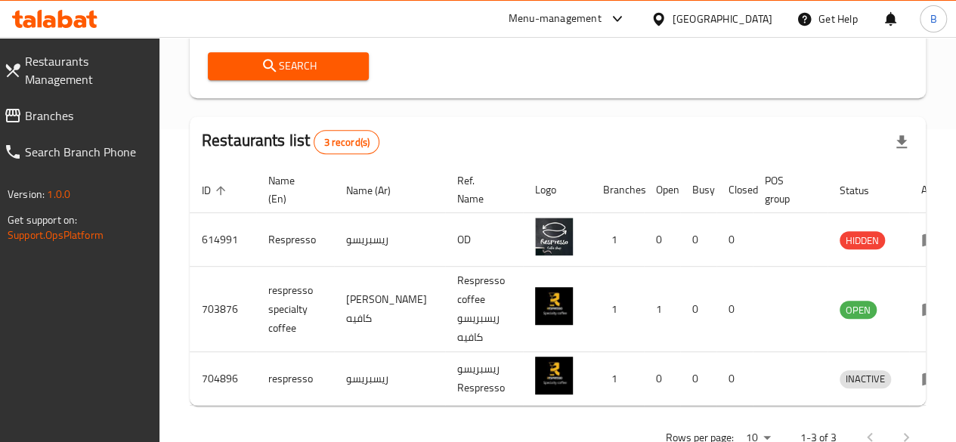
scroll to position [315, 0]
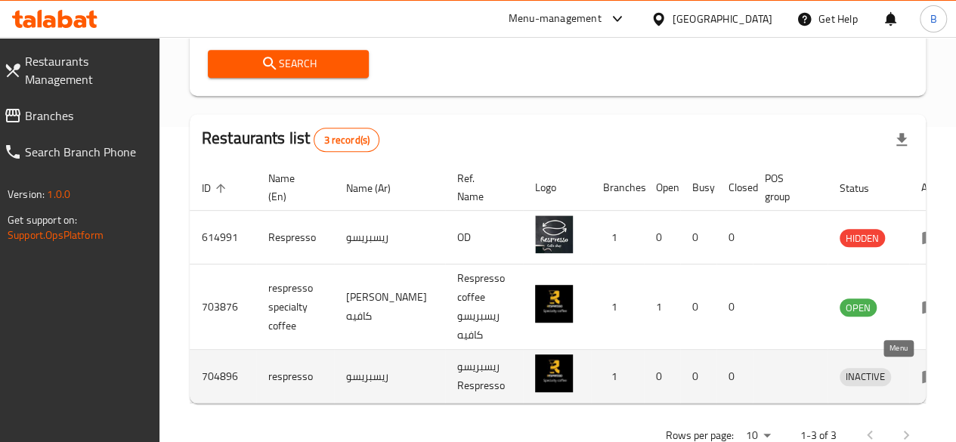
click at [921, 372] on icon "enhanced table" at bounding box center [930, 376] width 18 height 18
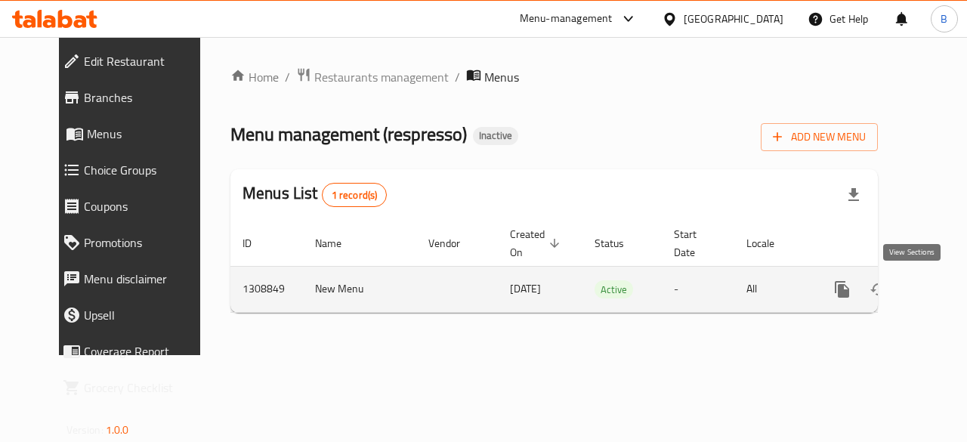
click at [933, 298] on link "enhanced table" at bounding box center [951, 289] width 36 height 36
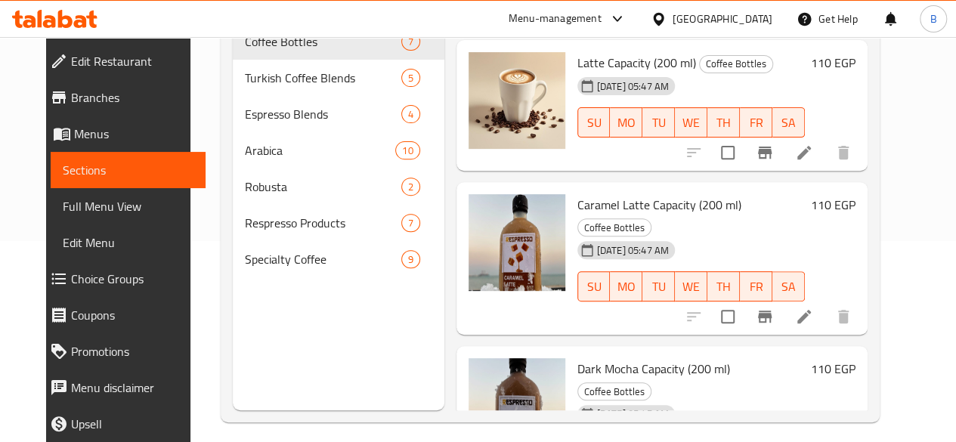
scroll to position [211, 0]
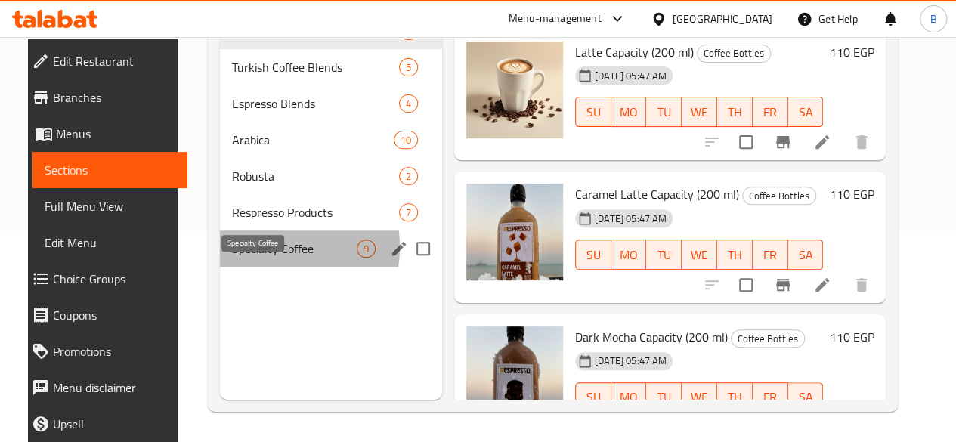
click at [250, 258] on span "Specialty Coffee" at bounding box center [294, 248] width 125 height 18
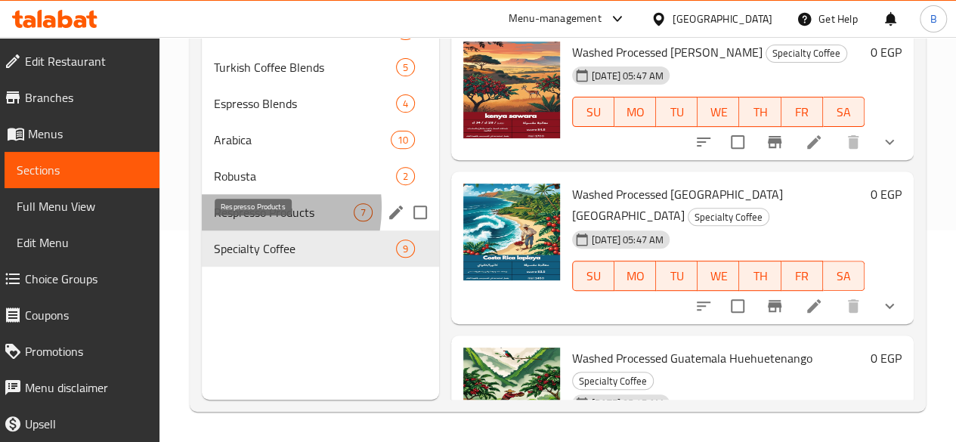
click at [236, 221] on span "Respresso Products" at bounding box center [284, 212] width 140 height 18
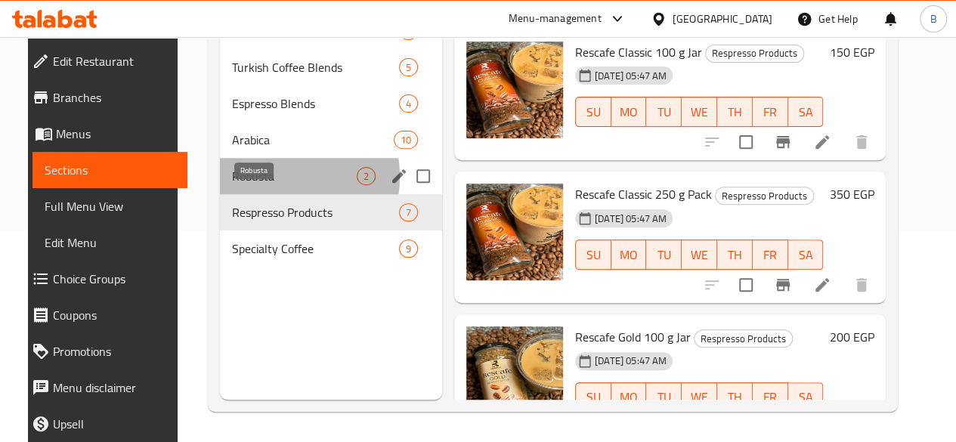
click at [251, 185] on span "Robusta" at bounding box center [294, 176] width 125 height 18
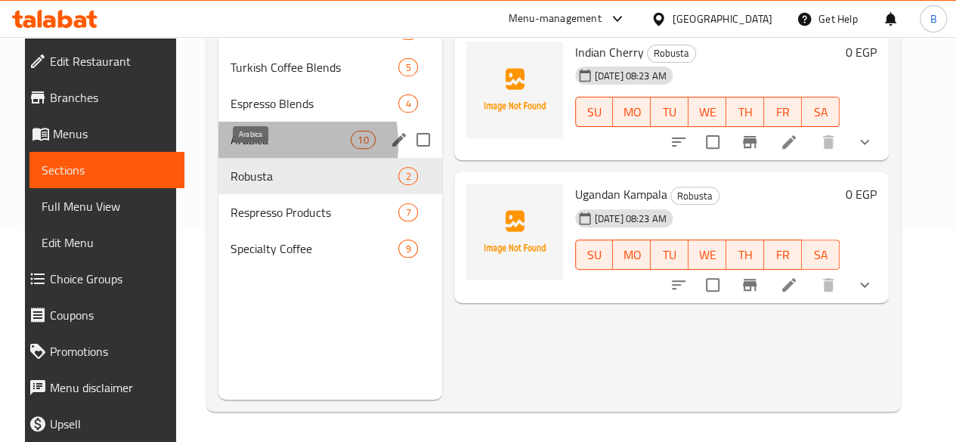
click at [236, 149] on span "Arabica" at bounding box center [290, 140] width 120 height 18
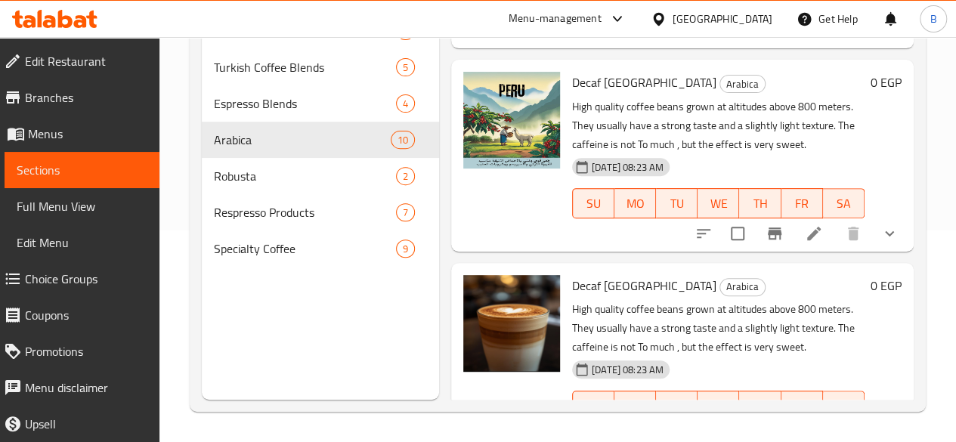
scroll to position [1646, 0]
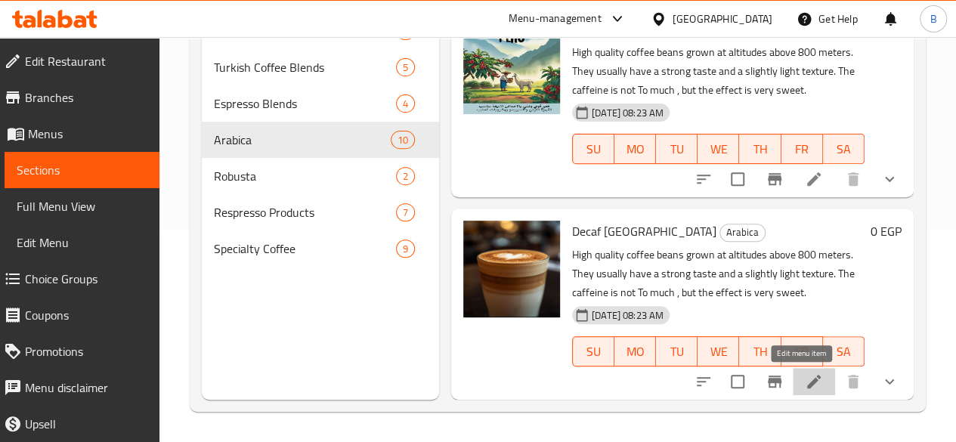
click at [805, 381] on icon at bounding box center [813, 381] width 18 height 18
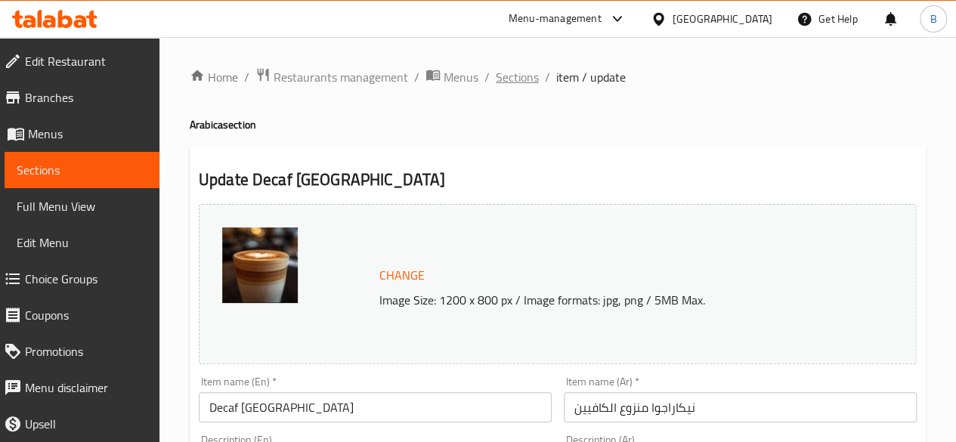
click at [518, 72] on span "Sections" at bounding box center [517, 77] width 43 height 18
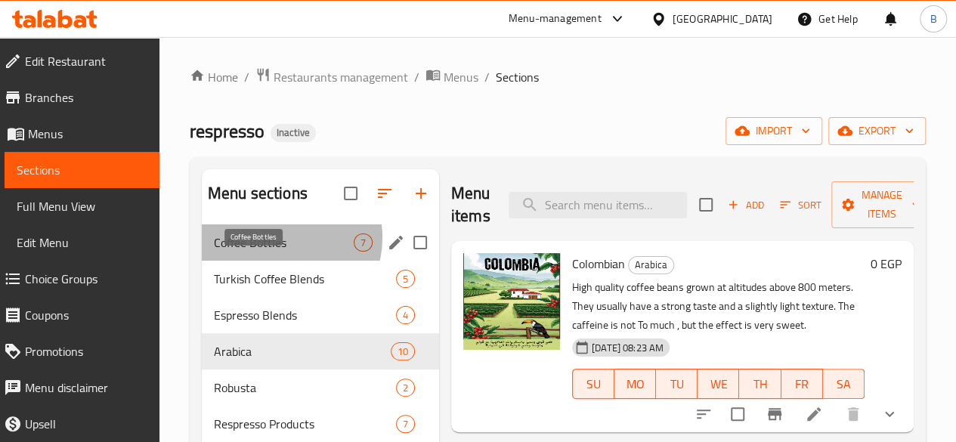
click at [281, 252] on span "Coffee Bottles" at bounding box center [284, 242] width 140 height 18
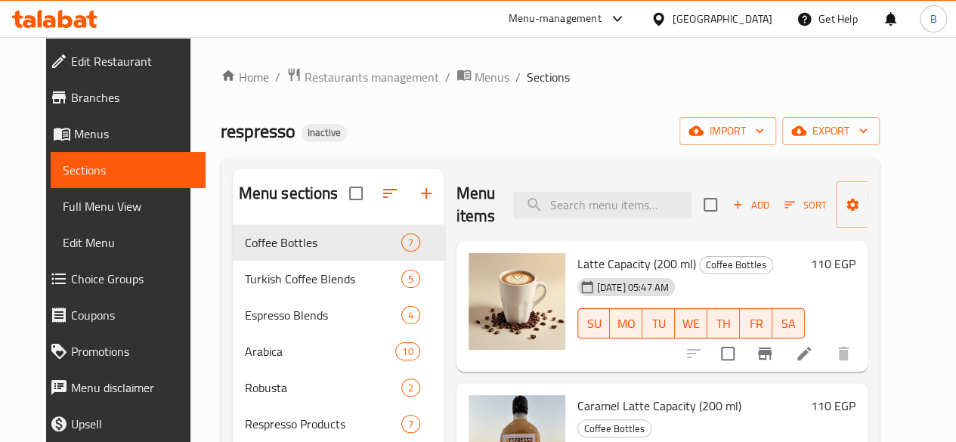
drag, startPoint x: 900, startPoint y: 261, endPoint x: 897, endPoint y: 323, distance: 62.0
click at [867, 323] on div "Latte Capacity (200 ml) Coffee Bottles [DATE] 05:47 AM SU MO TU WE TH FR SA 110…" at bounding box center [661, 306] width 411 height 131
click at [615, 211] on input "search" at bounding box center [602, 205] width 178 height 26
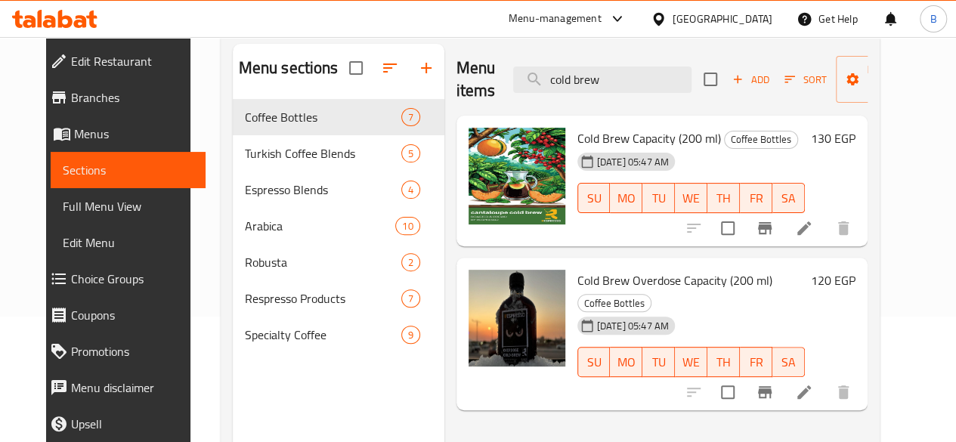
scroll to position [133, 0]
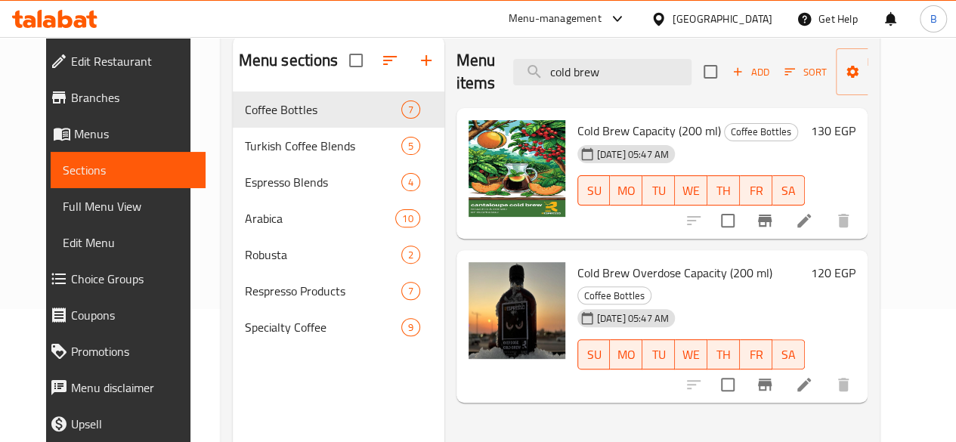
type input "cold brew"
click at [825, 210] on li at bounding box center [804, 220] width 42 height 27
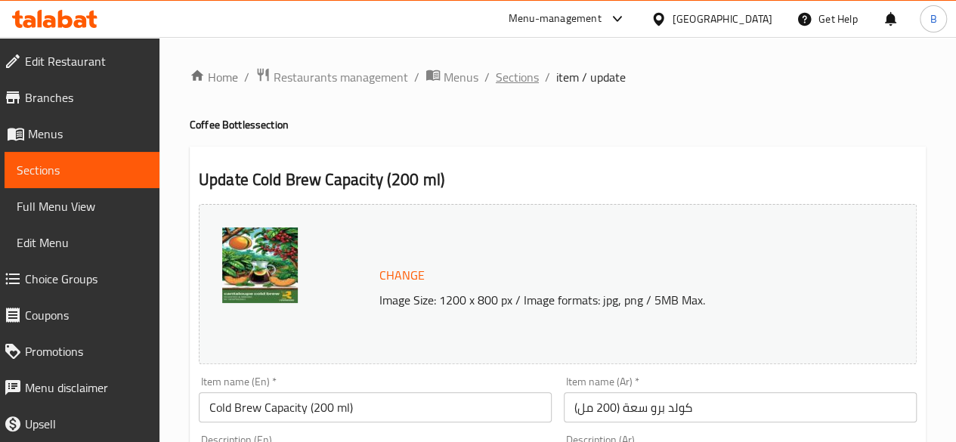
click at [517, 75] on span "Sections" at bounding box center [517, 77] width 43 height 18
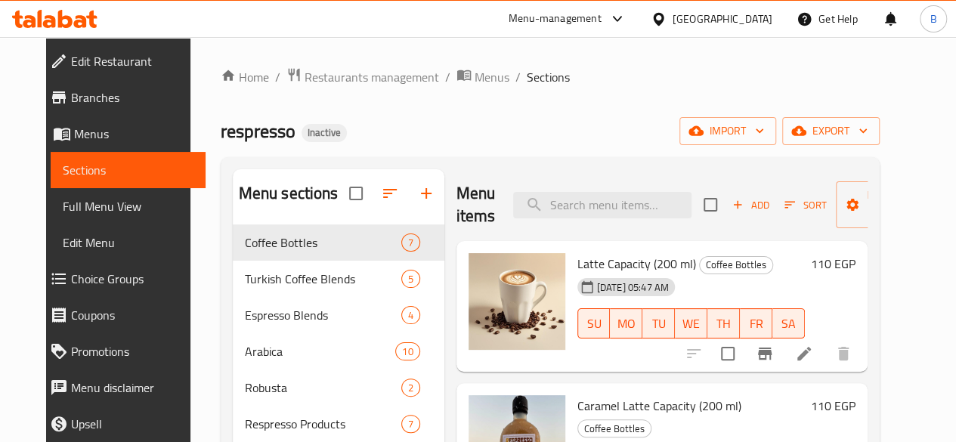
click at [582, 155] on div "Home / Restaurants management / Menus / Sections respresso Inactive import expo…" at bounding box center [550, 345] width 659 height 556
